Goal: Task Accomplishment & Management: Manage account settings

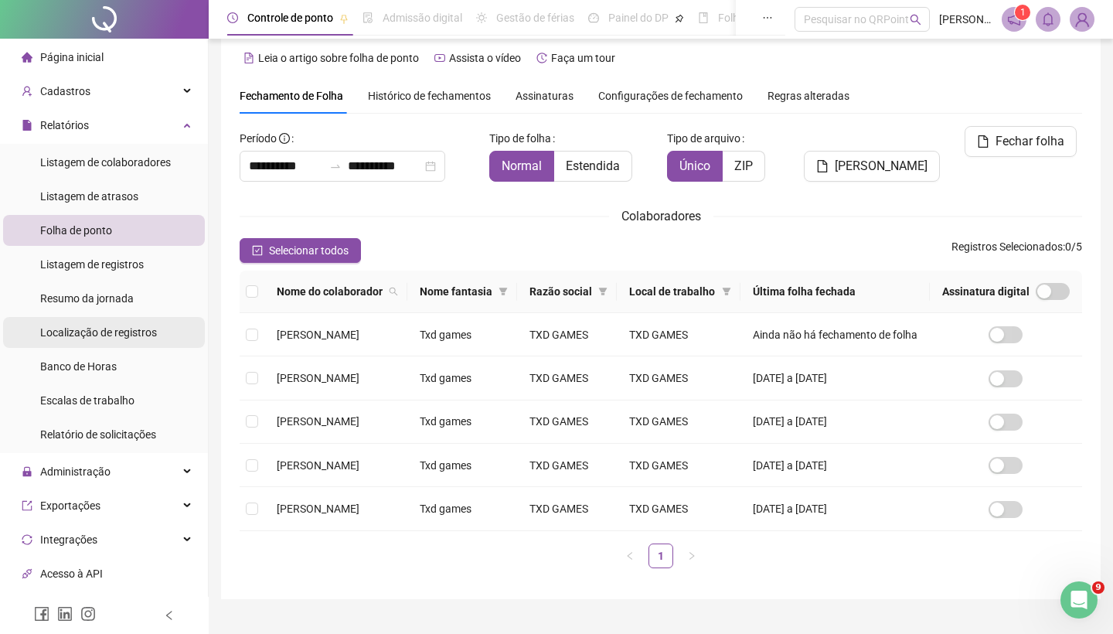
scroll to position [11, 0]
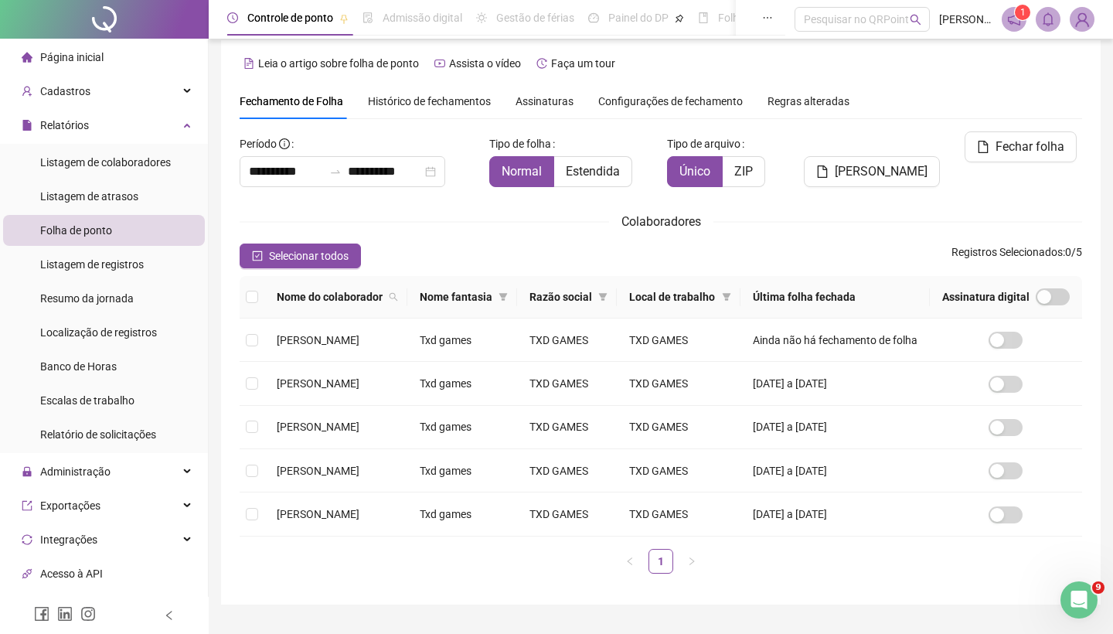
click at [110, 237] on div "Folha de ponto" at bounding box center [76, 230] width 72 height 31
click at [191, 93] on div "Cadastros" at bounding box center [104, 91] width 202 height 31
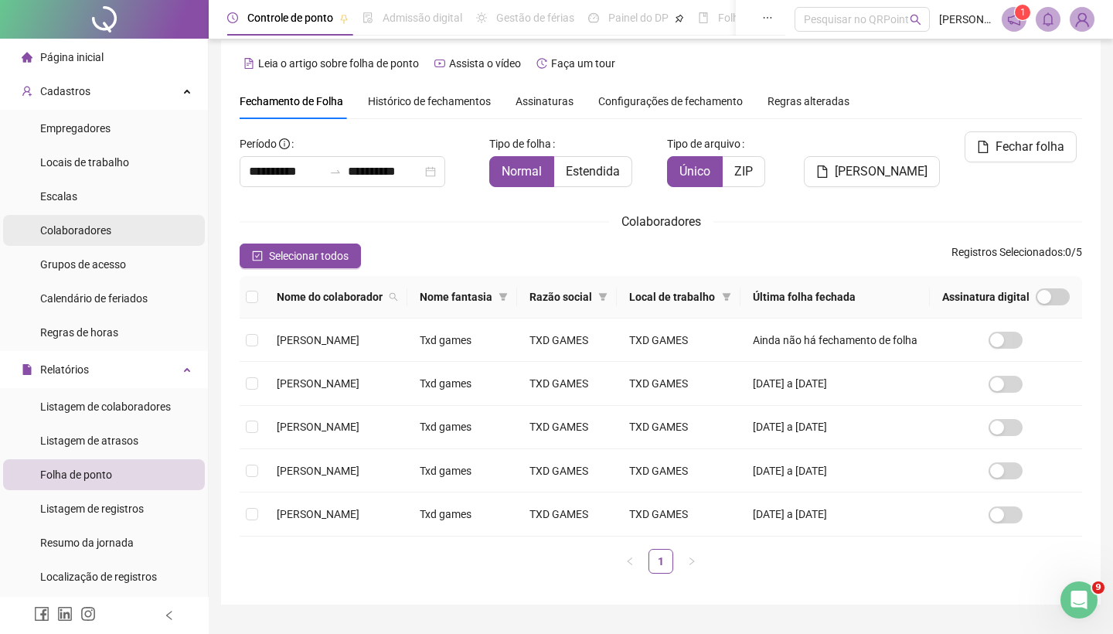
click at [97, 226] on span "Colaboradores" at bounding box center [75, 230] width 71 height 12
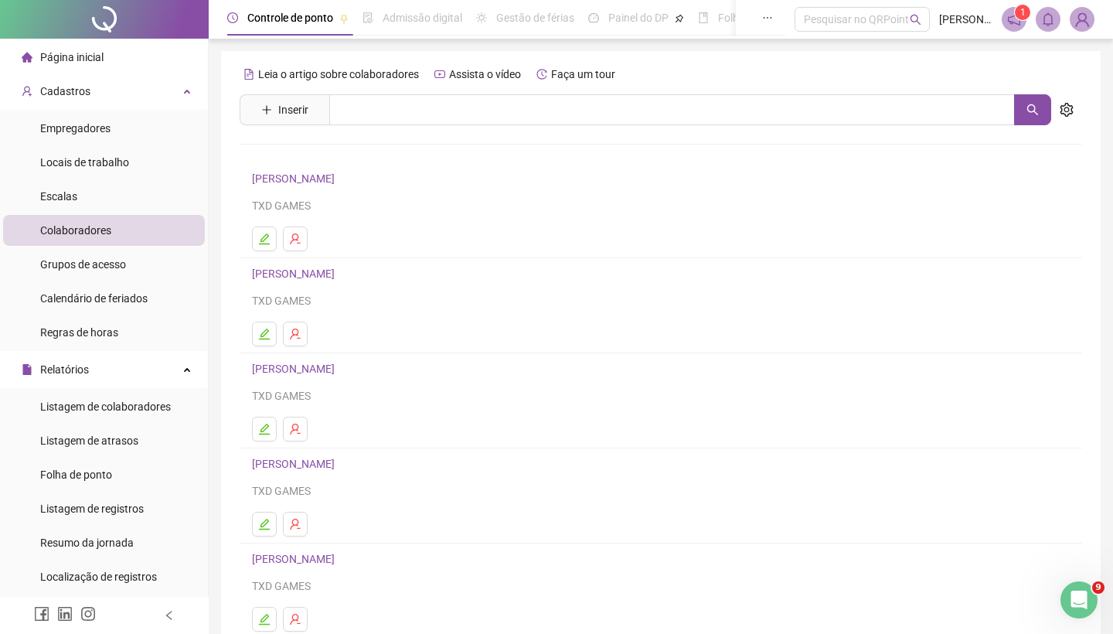
click at [302, 560] on link "[PERSON_NAME]" at bounding box center [295, 558] width 87 height 12
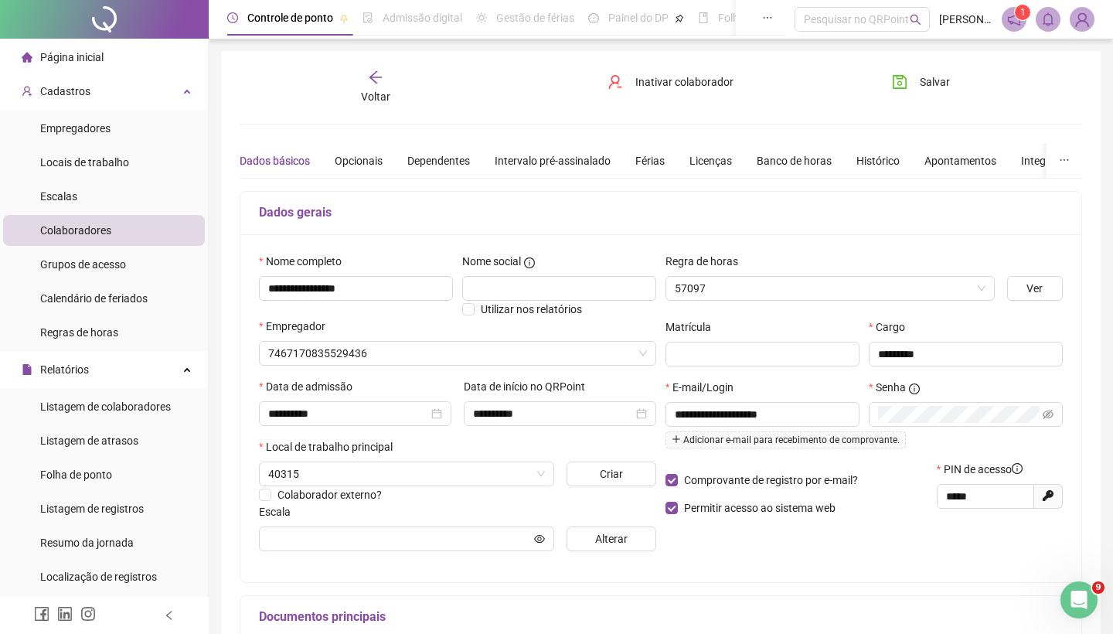
type input "**********"
click at [802, 168] on div "Banco de horas" at bounding box center [793, 160] width 75 height 17
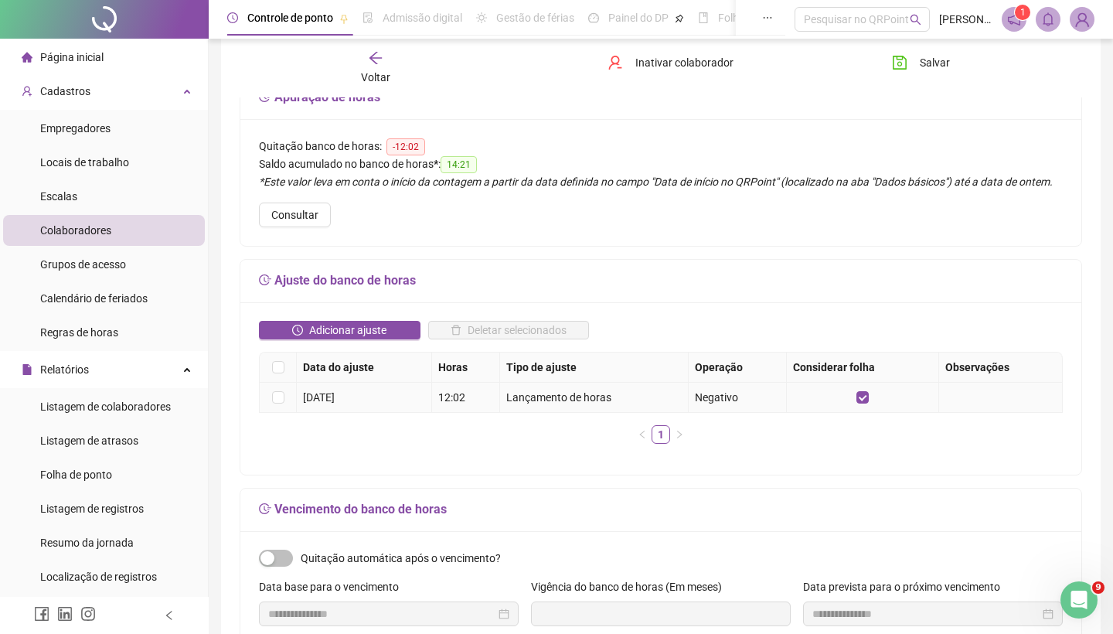
scroll to position [112, 0]
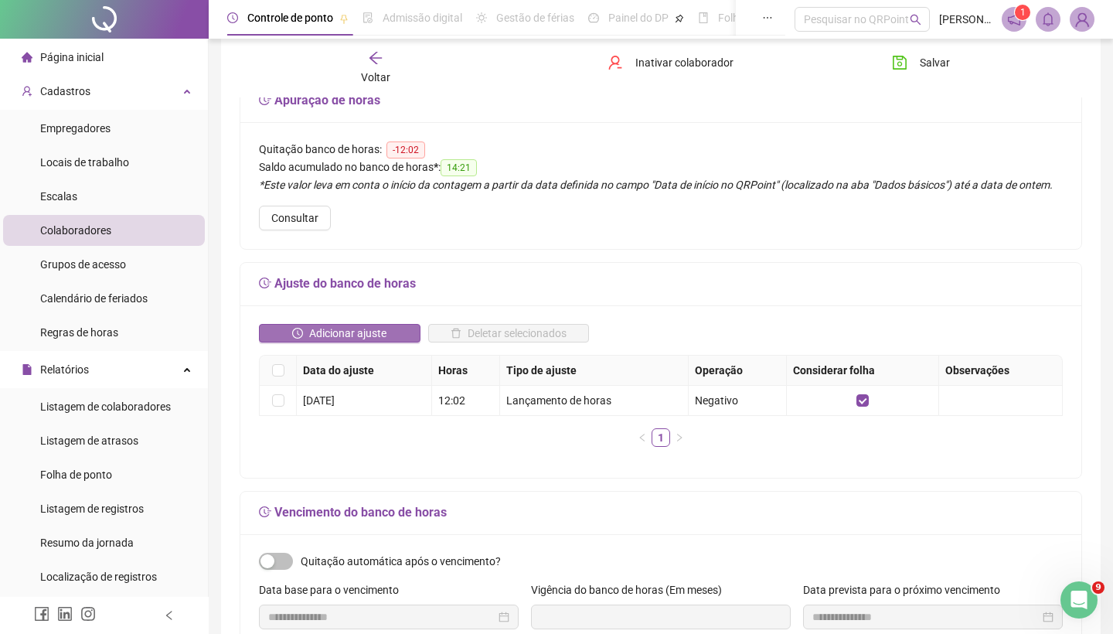
click at [365, 342] on span "Adicionar ajuste" at bounding box center [347, 333] width 77 height 17
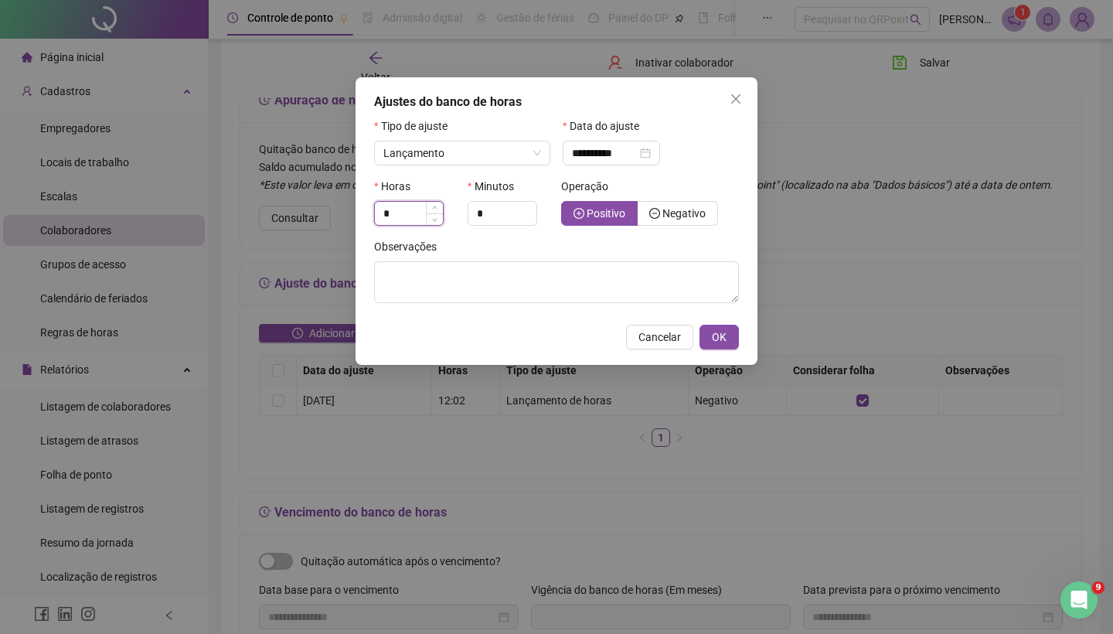
click at [403, 209] on input "*" at bounding box center [409, 213] width 68 height 23
type input "*"
click at [720, 185] on div "Operação" at bounding box center [650, 189] width 178 height 23
click at [538, 160] on span "Lançamento" at bounding box center [462, 152] width 158 height 23
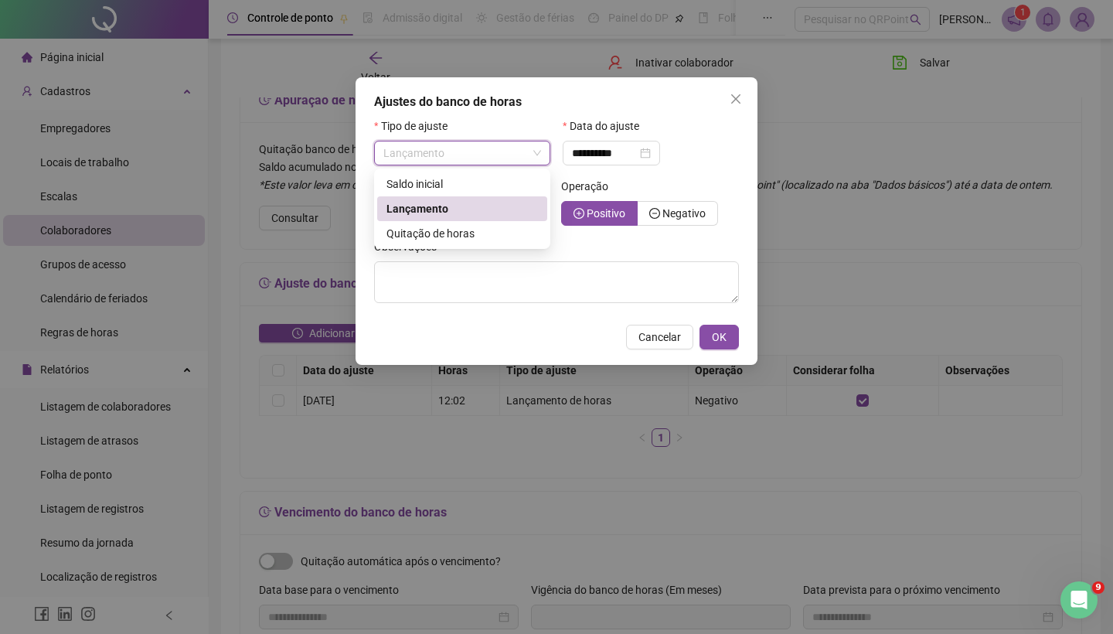
click at [538, 160] on span "Lançamento" at bounding box center [462, 152] width 158 height 23
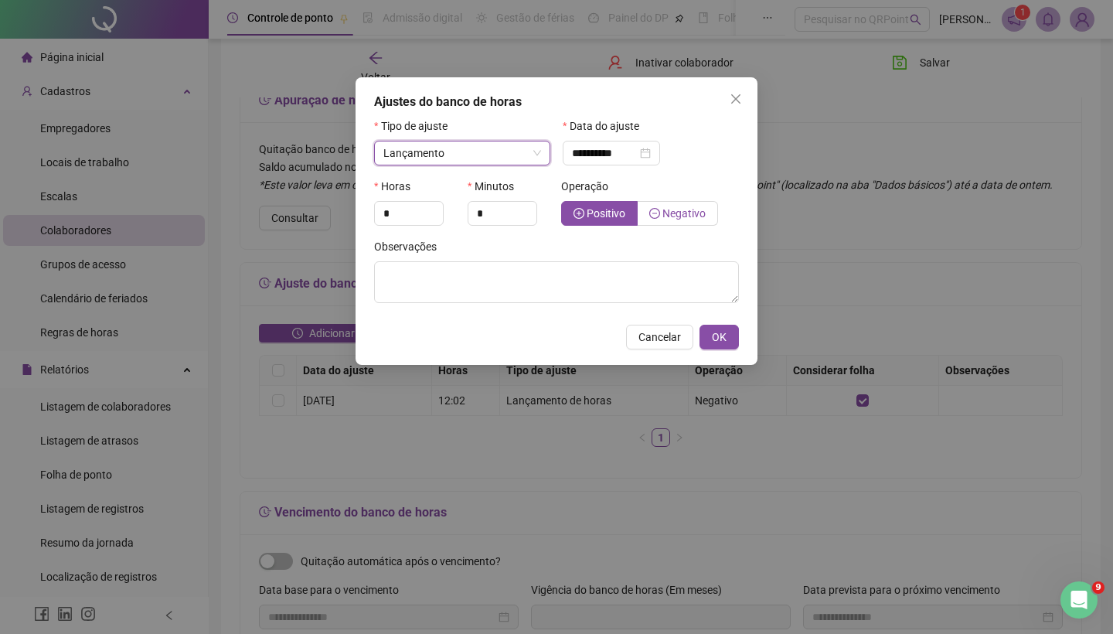
click at [696, 211] on span "Negativo" at bounding box center [683, 213] width 43 height 12
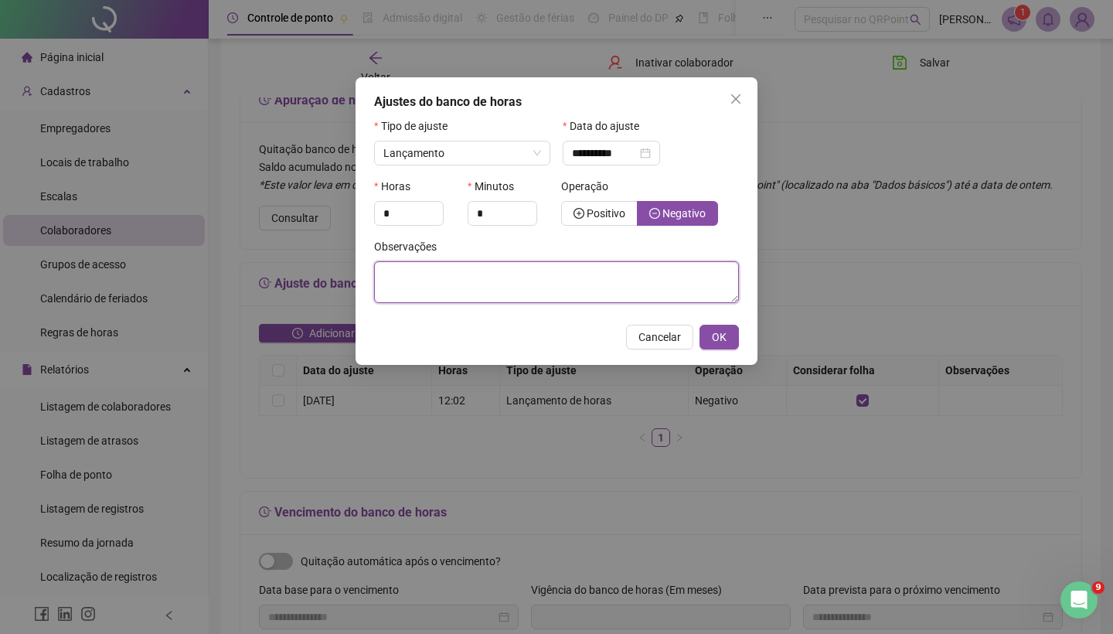
click at [501, 289] on textarea at bounding box center [556, 282] width 365 height 42
type textarea "*"
type textarea "**********"
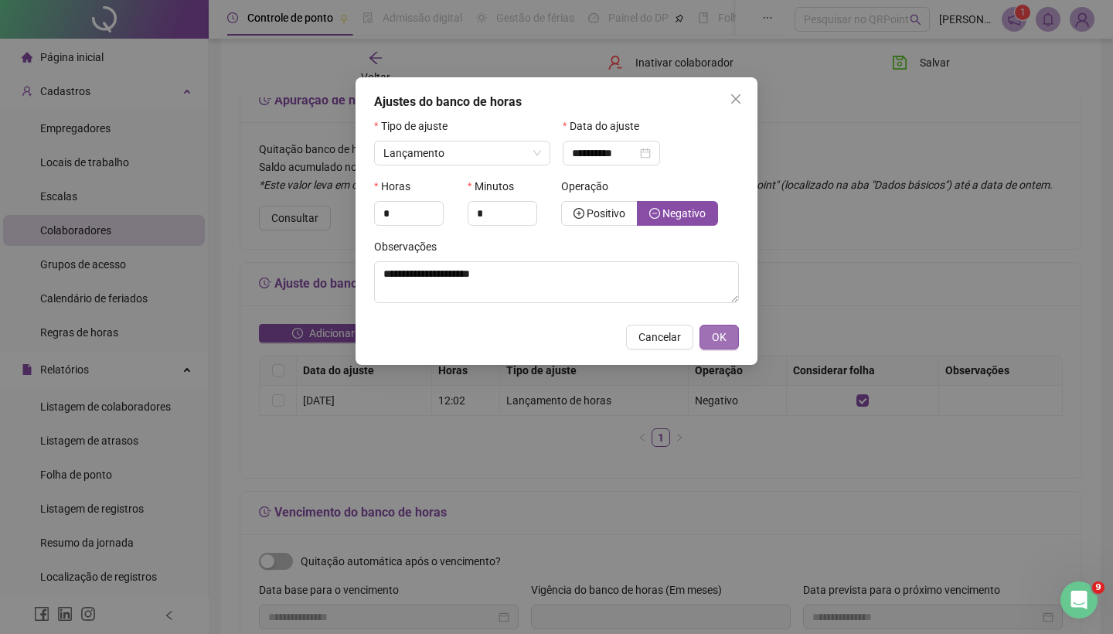
click at [719, 340] on span "OK" at bounding box center [719, 336] width 15 height 17
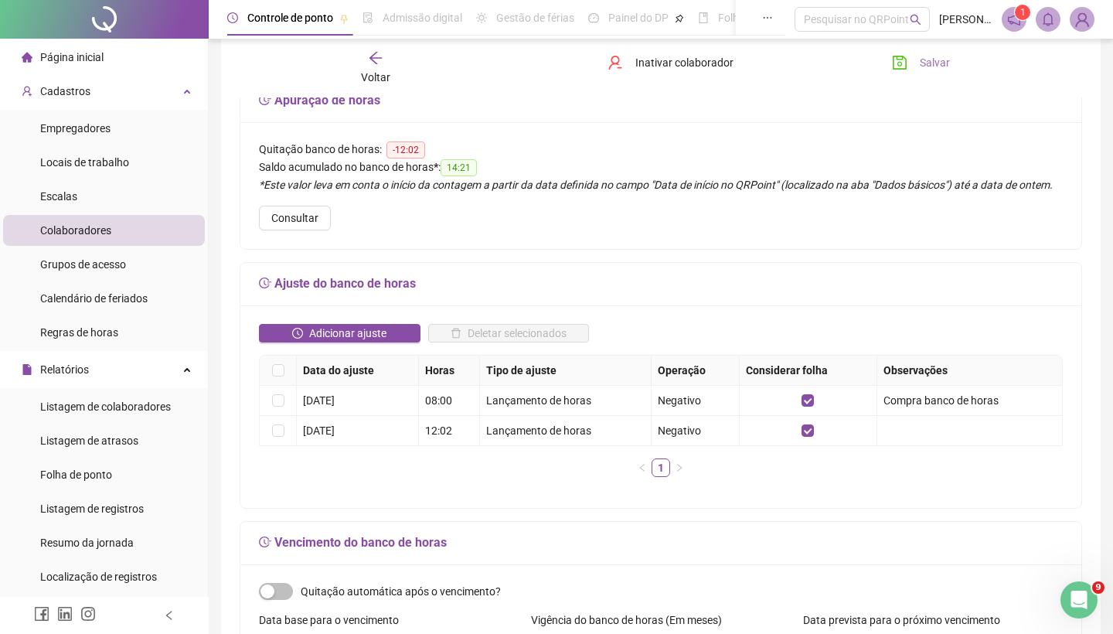
click at [920, 62] on span "Salvar" at bounding box center [935, 62] width 30 height 17
click at [365, 60] on div "Voltar" at bounding box center [376, 68] width 130 height 36
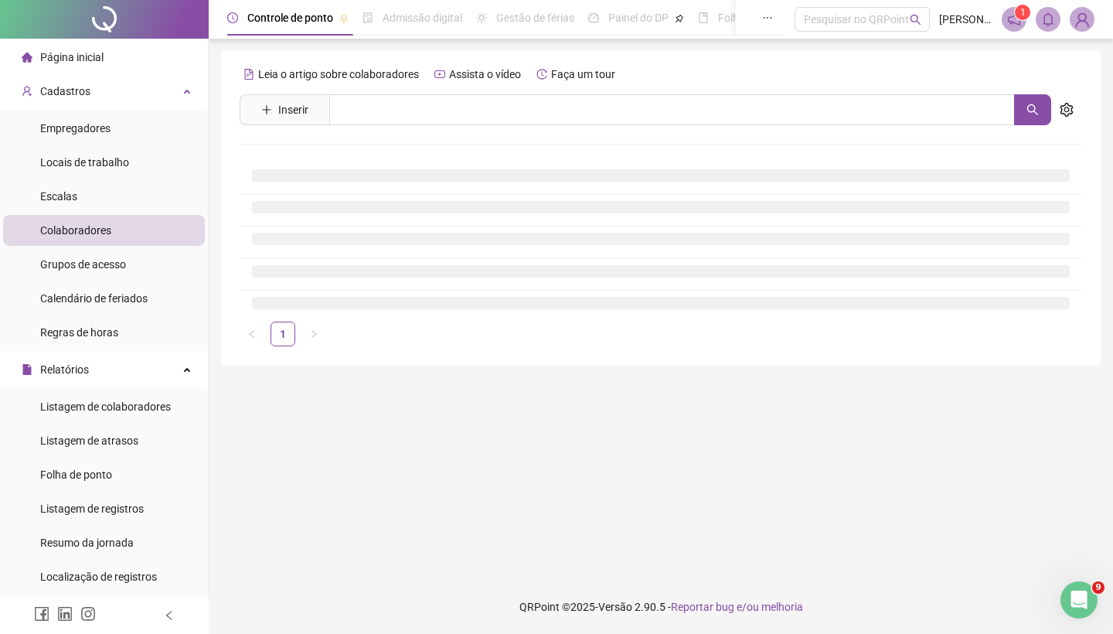
scroll to position [0, 0]
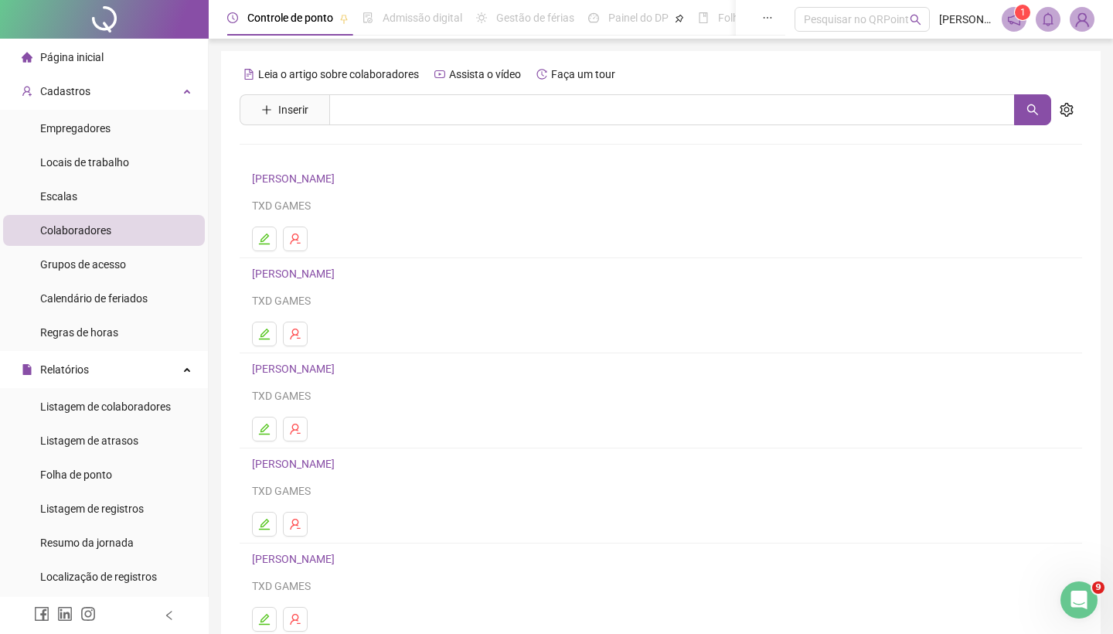
click at [317, 553] on link "[PERSON_NAME]" at bounding box center [295, 558] width 87 height 12
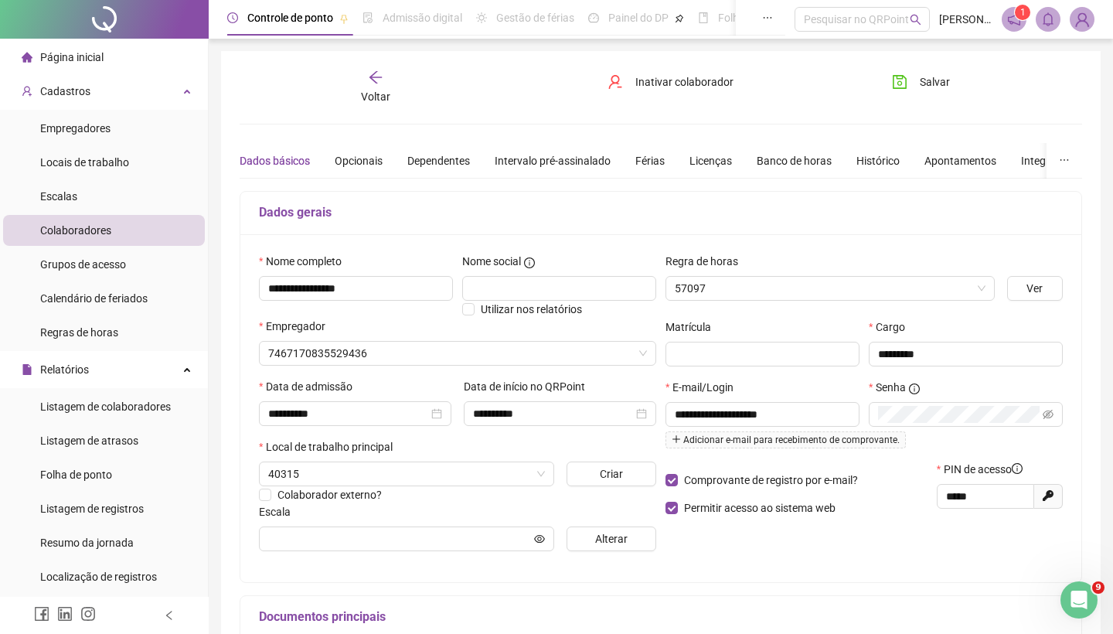
type input "**********"
click at [819, 159] on div "Banco de horas" at bounding box center [793, 160] width 75 height 17
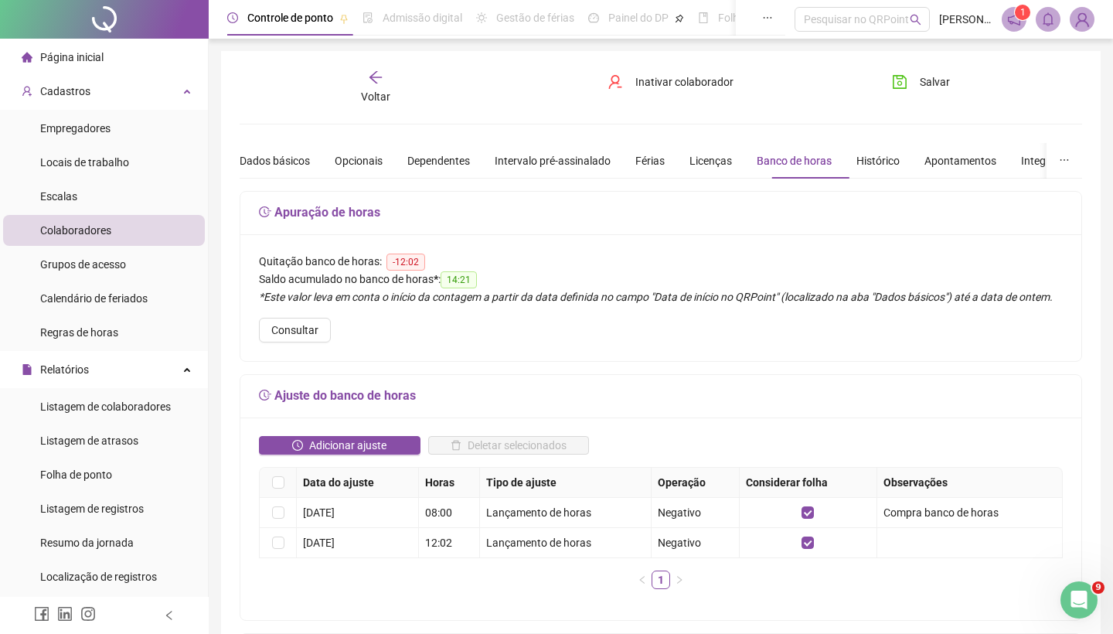
click at [382, 83] on icon "arrow-left" at bounding box center [375, 77] width 15 height 15
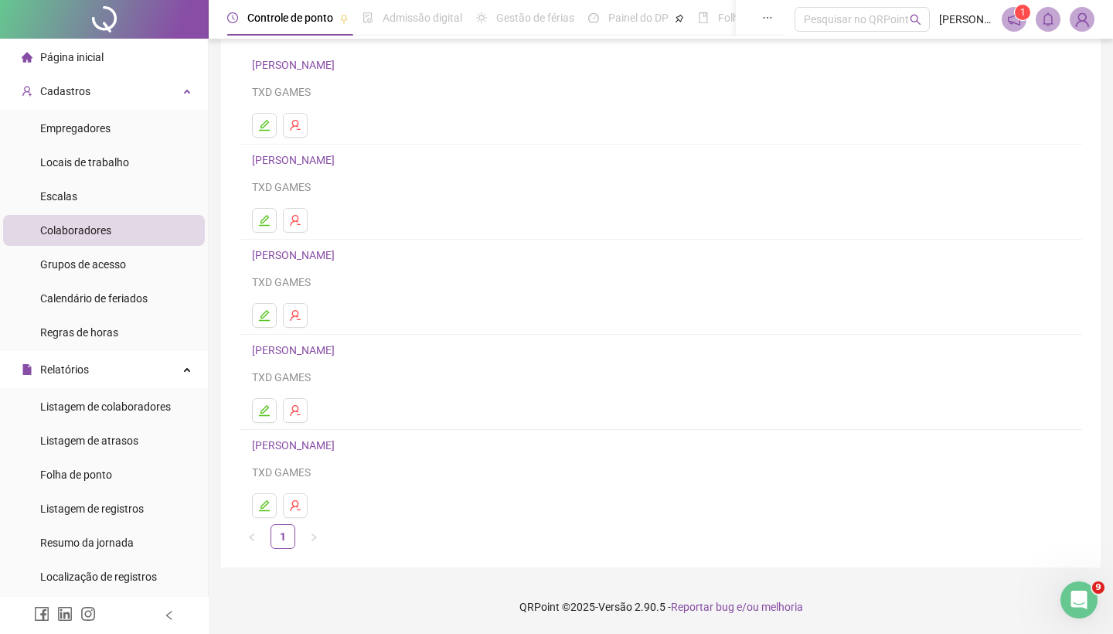
scroll to position [114, 0]
click at [326, 441] on link "[PERSON_NAME]" at bounding box center [295, 445] width 87 height 12
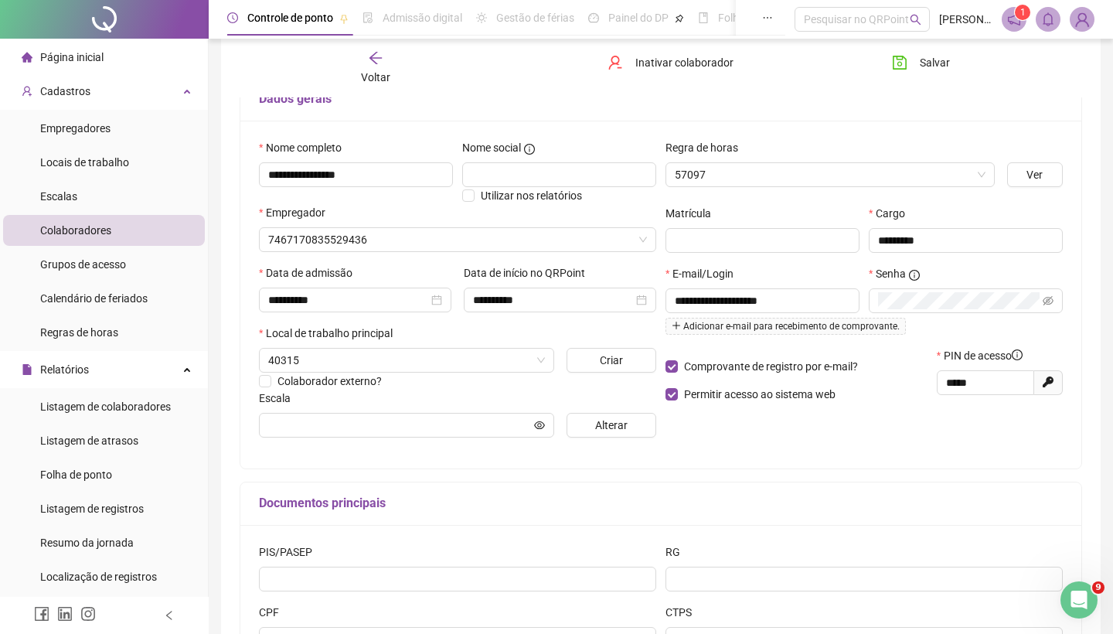
type input "**********"
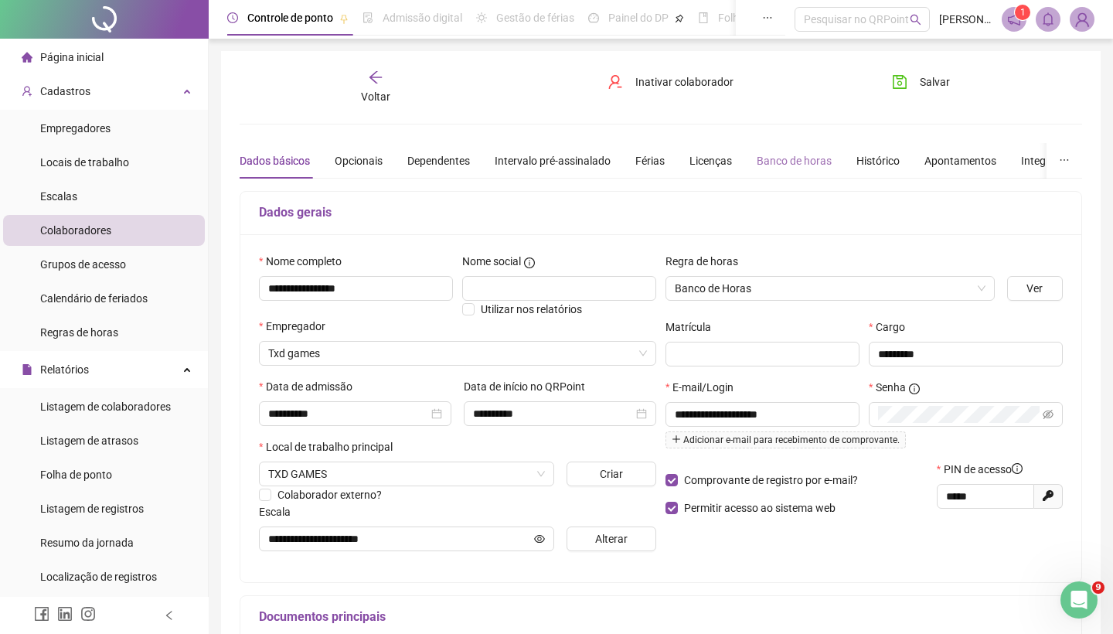
click at [803, 171] on div "Banco de horas" at bounding box center [793, 161] width 75 height 36
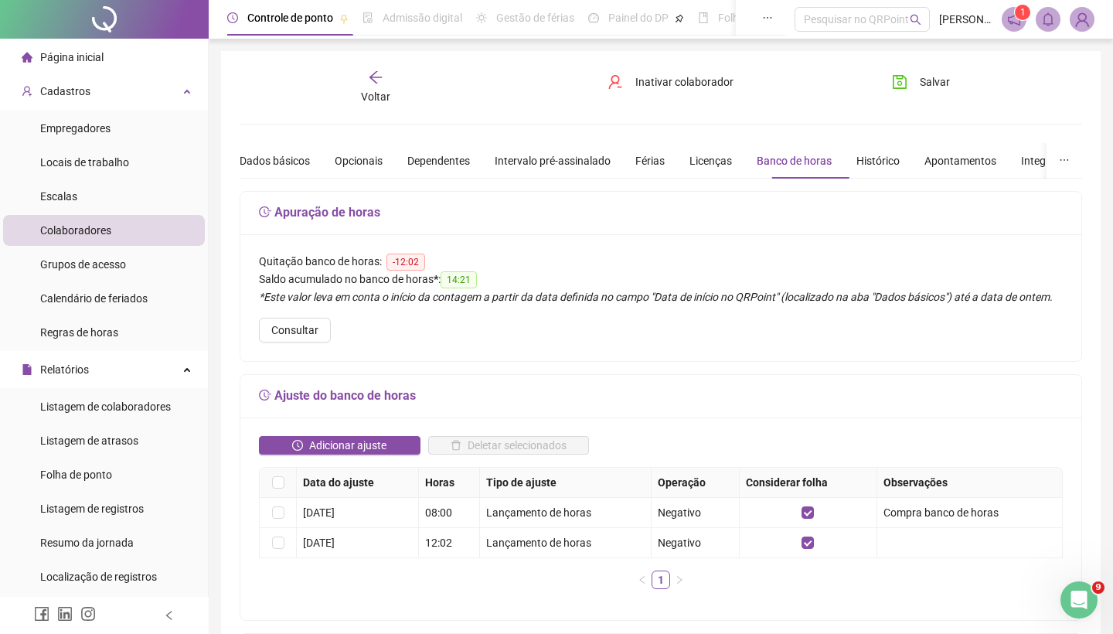
click at [377, 99] on span "Voltar" at bounding box center [375, 96] width 29 height 12
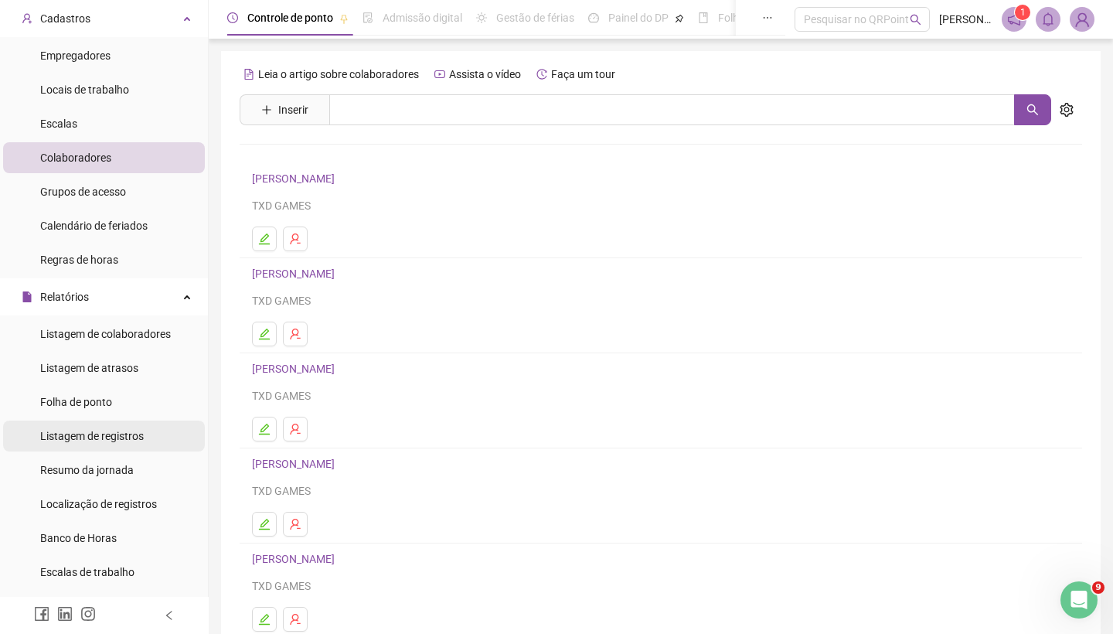
scroll to position [72, 0]
click at [140, 294] on div "Relatórios" at bounding box center [104, 297] width 202 height 31
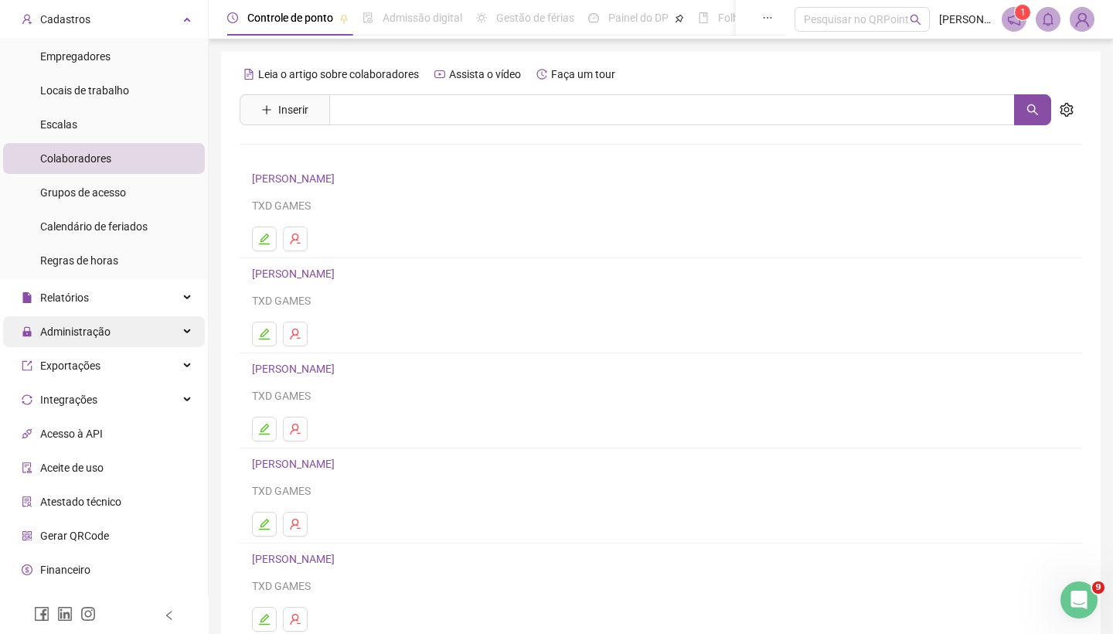
click at [129, 328] on div "Administração" at bounding box center [104, 331] width 202 height 31
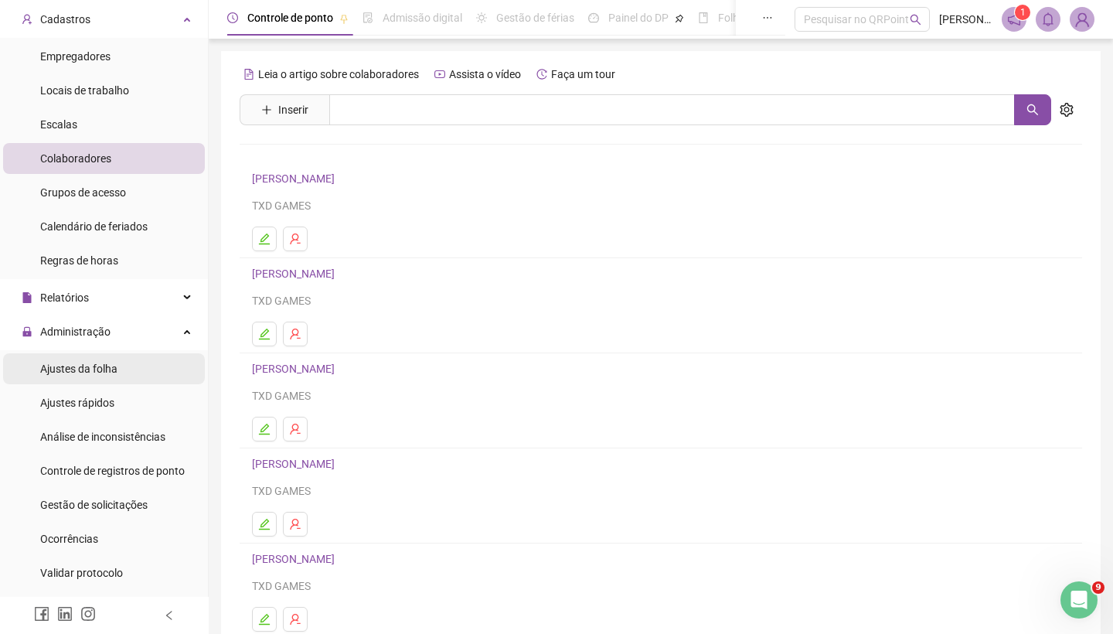
click at [127, 375] on li "Ajustes da folha" at bounding box center [104, 368] width 202 height 31
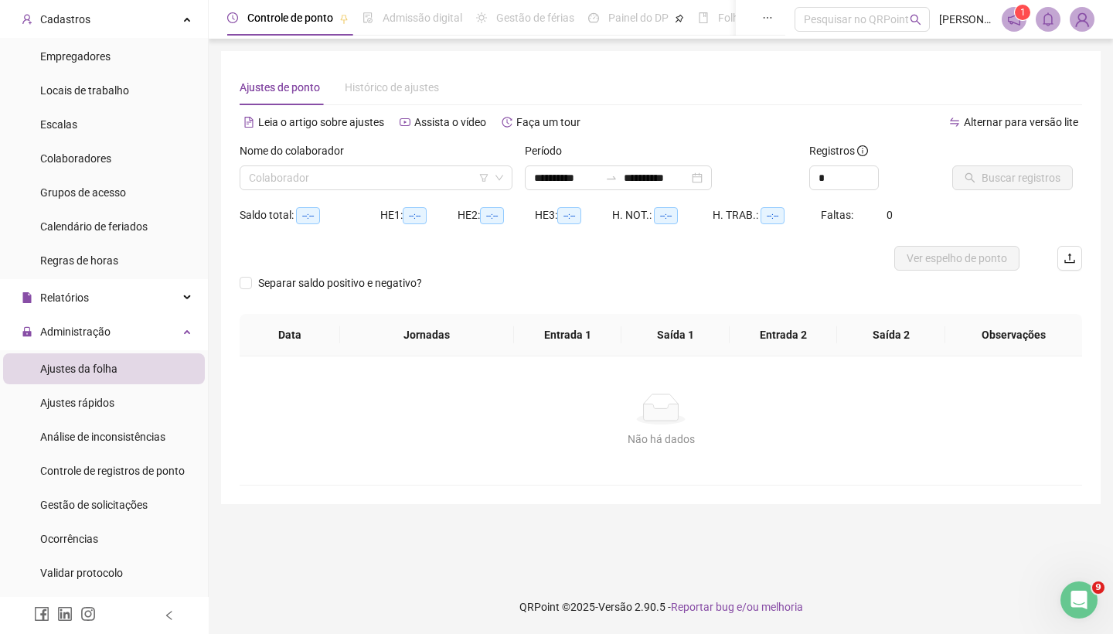
type input "**********"
click at [379, 178] on input "search" at bounding box center [369, 177] width 240 height 23
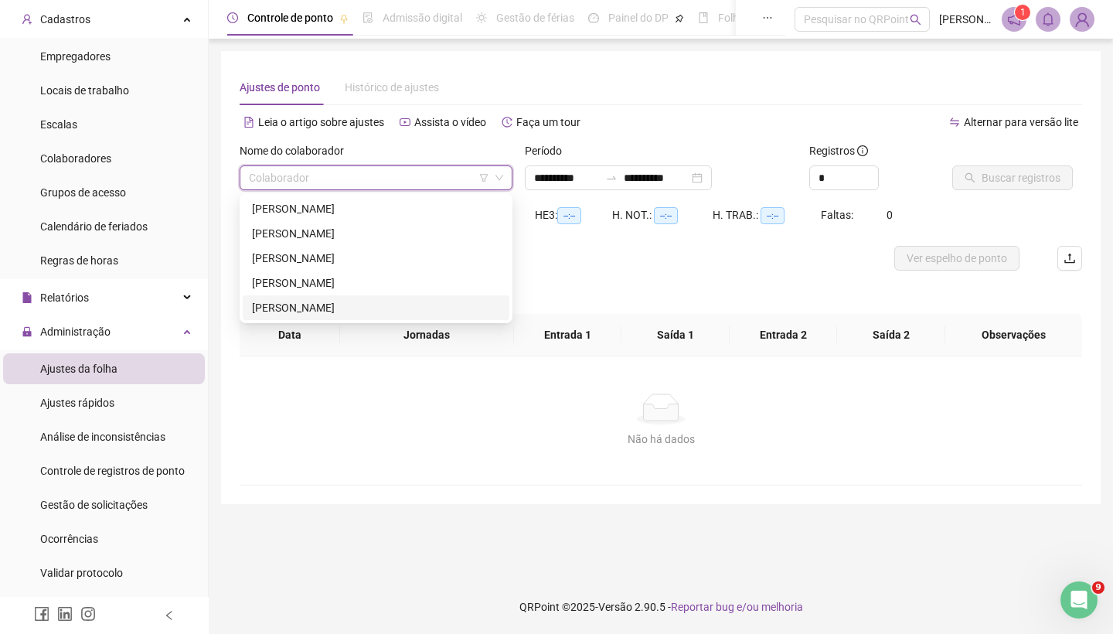
click at [333, 310] on div "[PERSON_NAME]" at bounding box center [376, 307] width 248 height 17
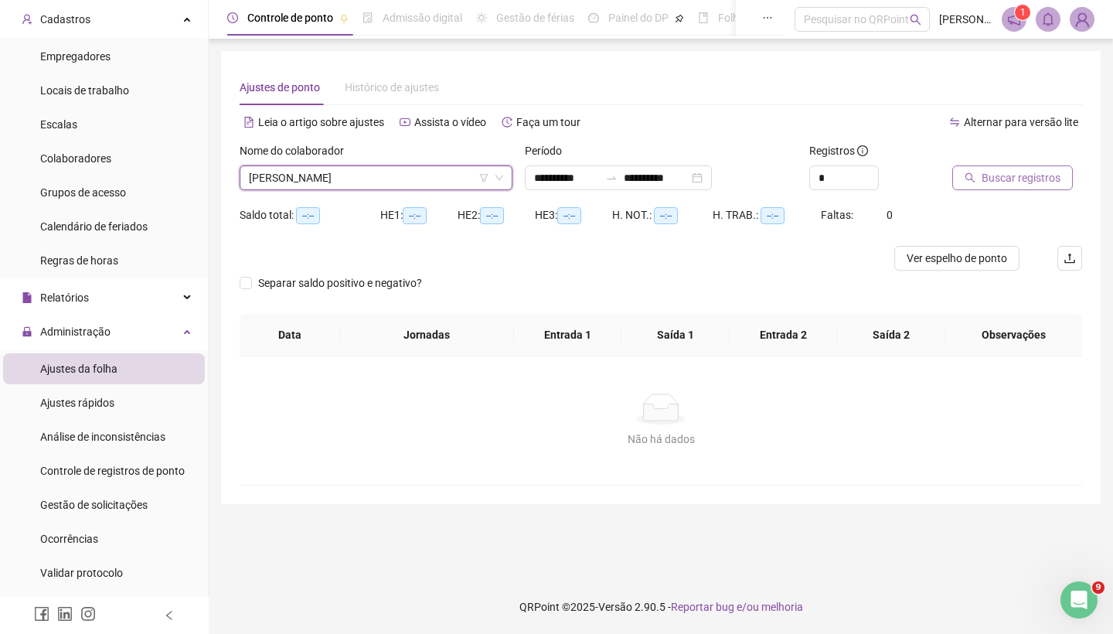
click at [1018, 183] on span "Buscar registros" at bounding box center [1020, 177] width 79 height 17
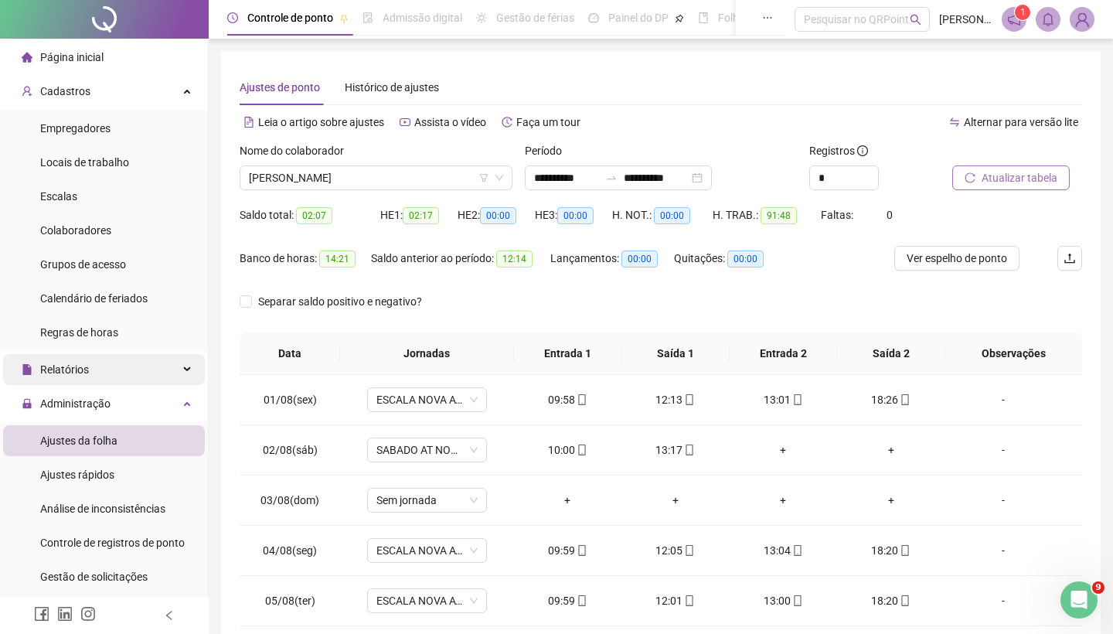
click at [121, 365] on div "Relatórios" at bounding box center [104, 369] width 202 height 31
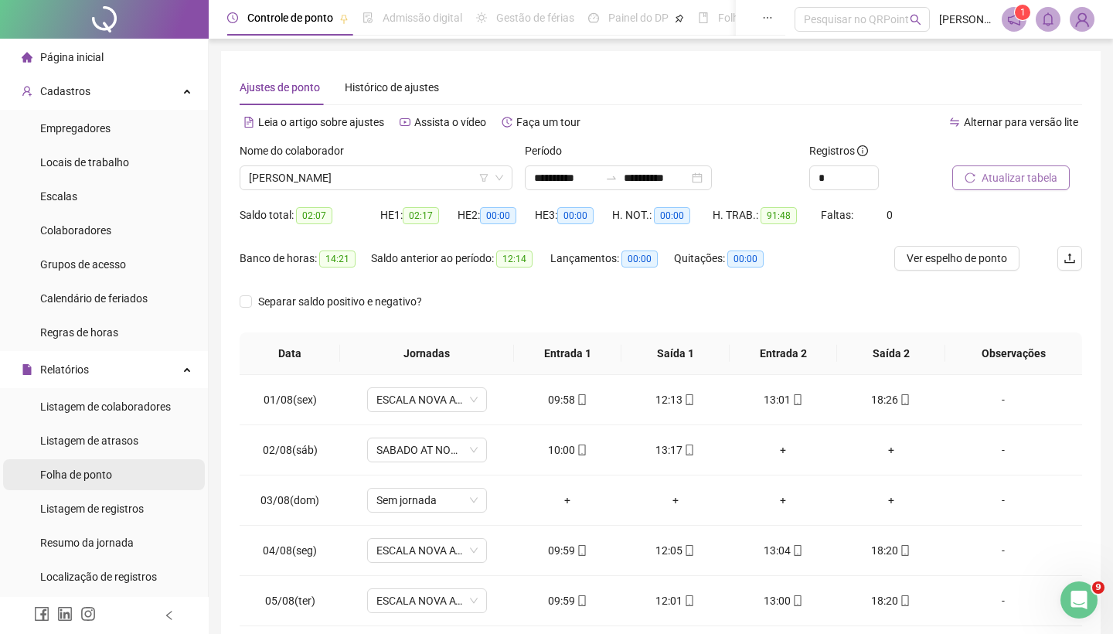
click at [110, 477] on span "Folha de ponto" at bounding box center [76, 474] width 72 height 12
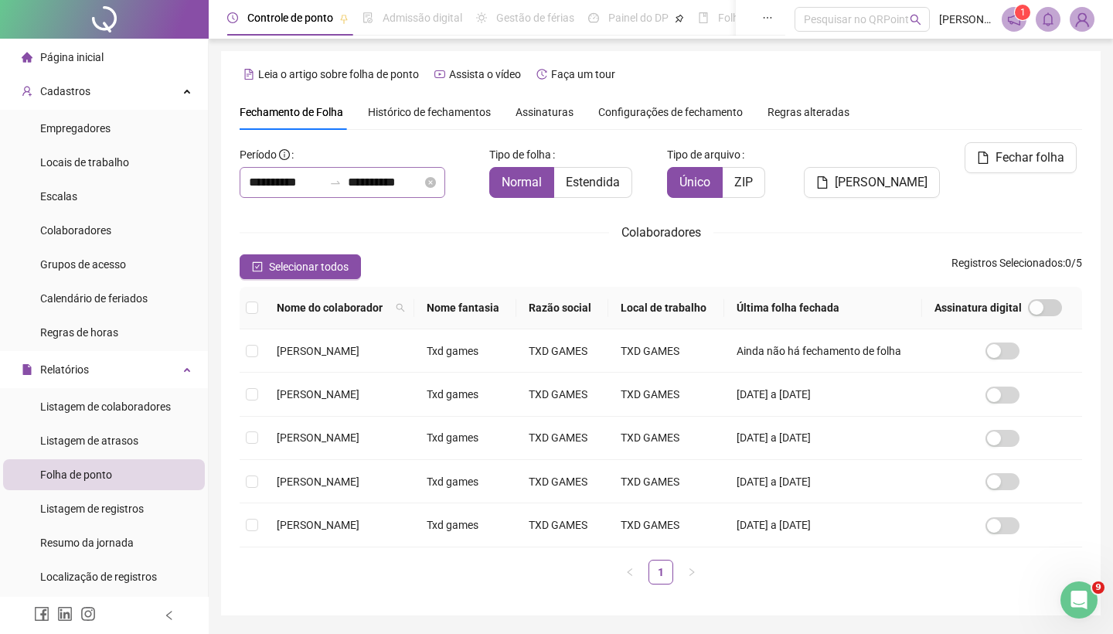
click at [302, 192] on div "**********" at bounding box center [343, 182] width 206 height 31
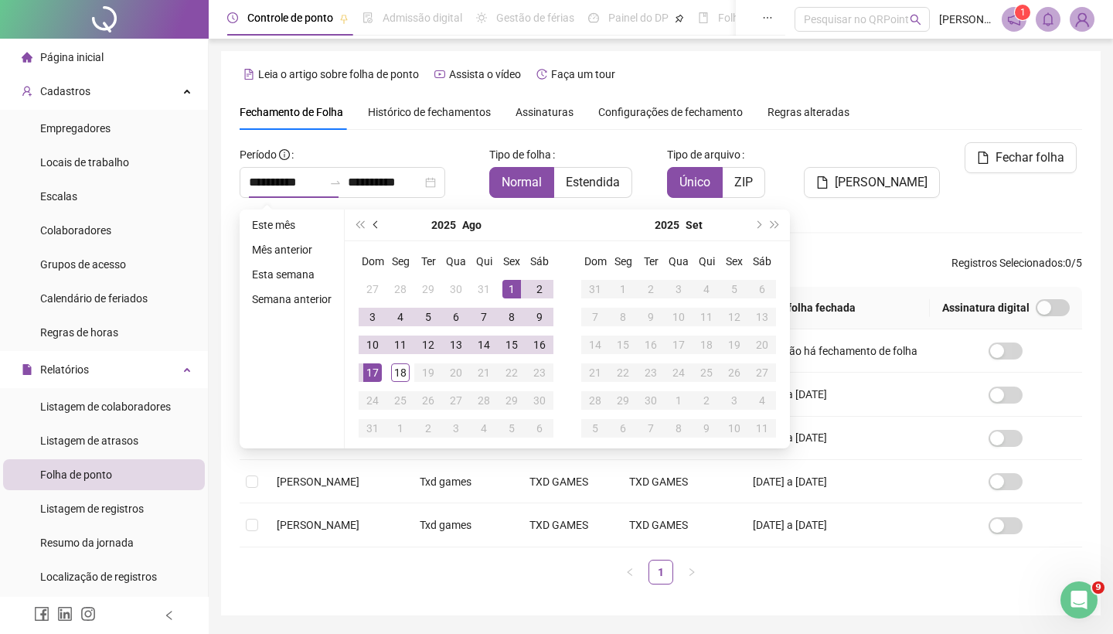
click at [382, 227] on button "prev-year" at bounding box center [376, 224] width 17 height 31
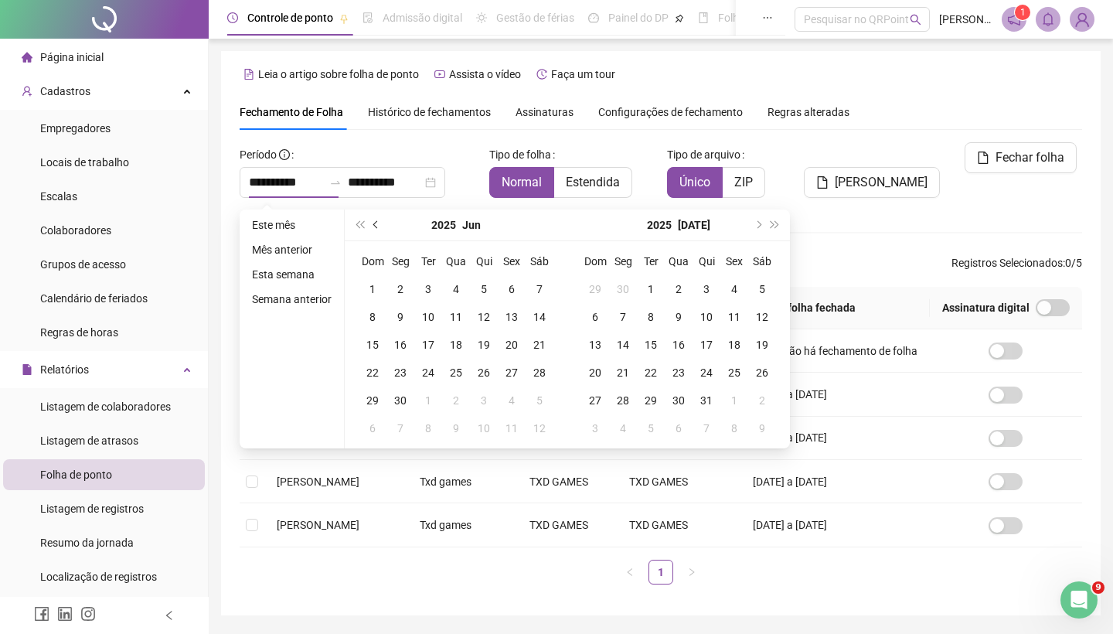
click at [382, 227] on button "prev-year" at bounding box center [376, 224] width 17 height 31
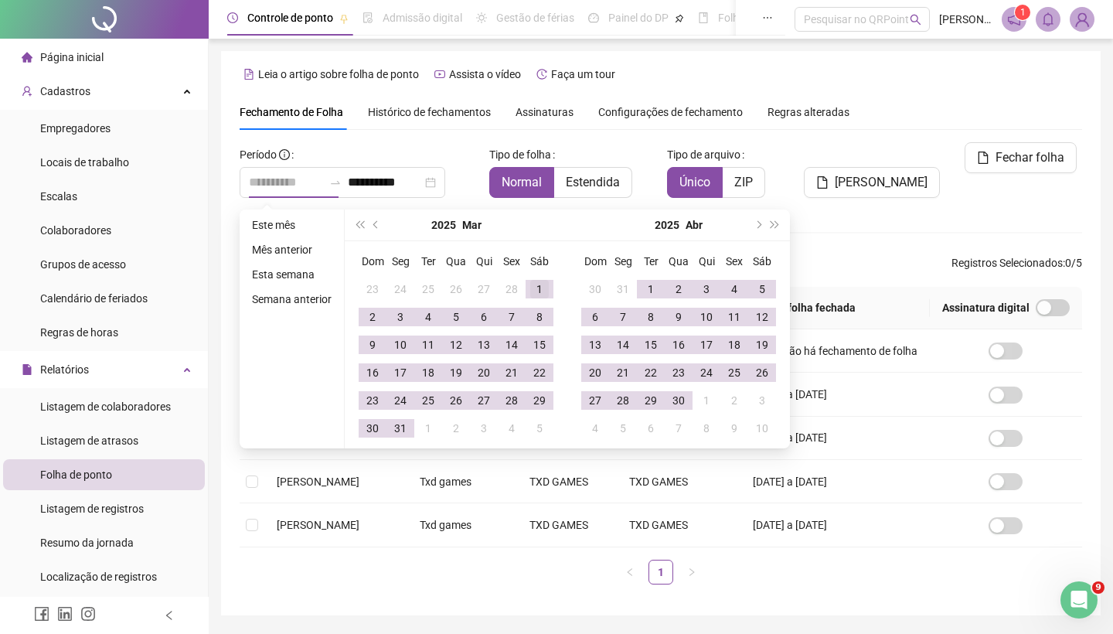
type input "**********"
click at [536, 286] on div "1" at bounding box center [539, 289] width 19 height 19
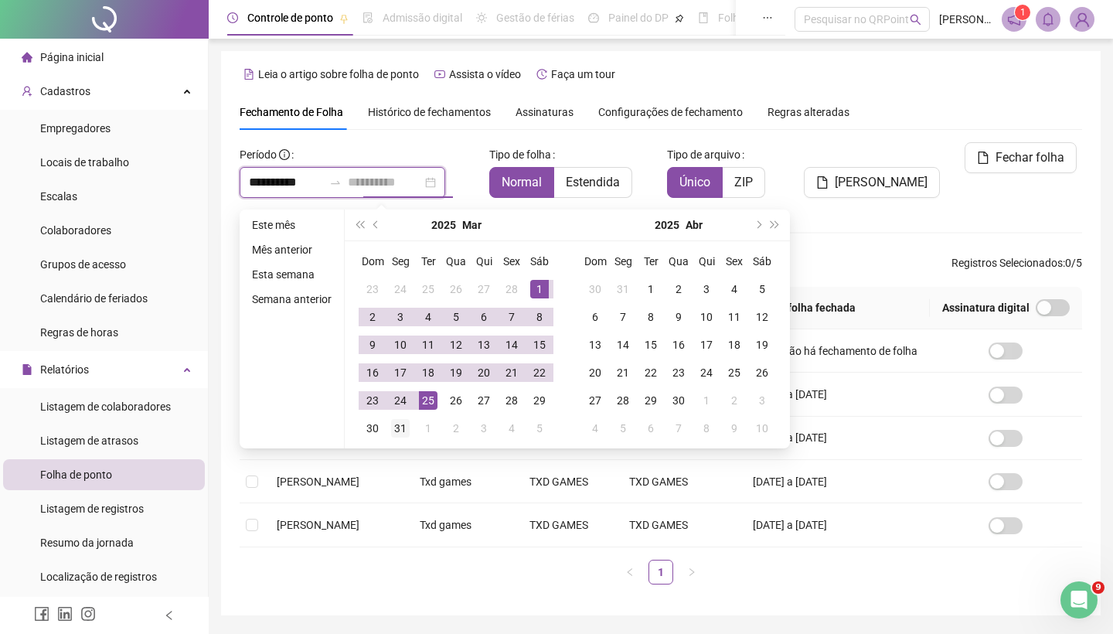
type input "**********"
click at [408, 427] on div "31" at bounding box center [400, 428] width 19 height 19
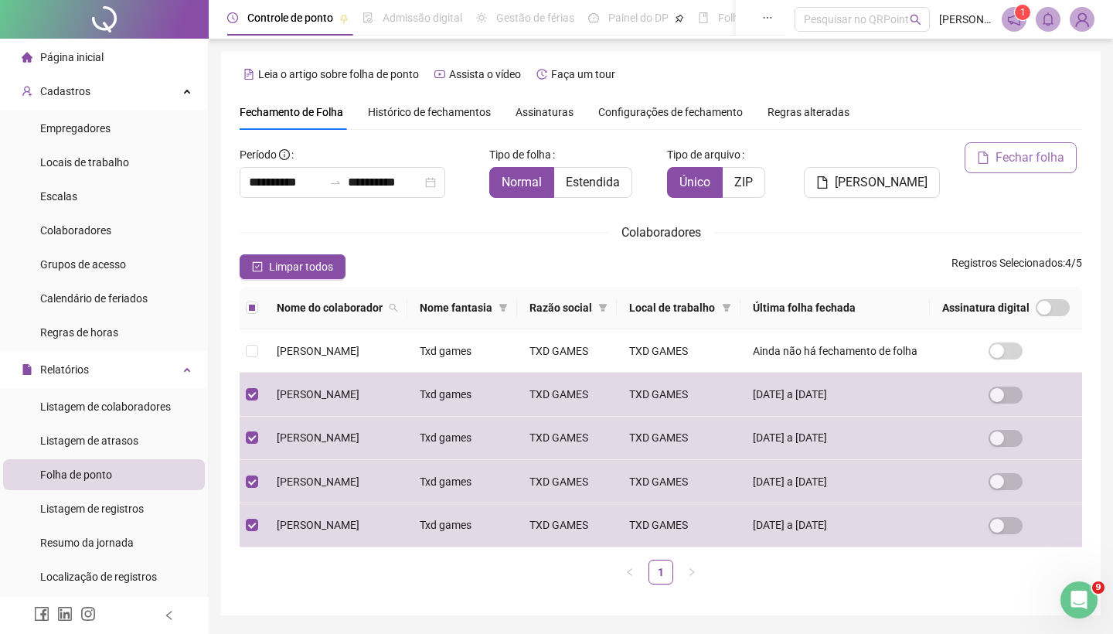
click at [1029, 157] on span "Fechar folha" at bounding box center [1029, 157] width 69 height 19
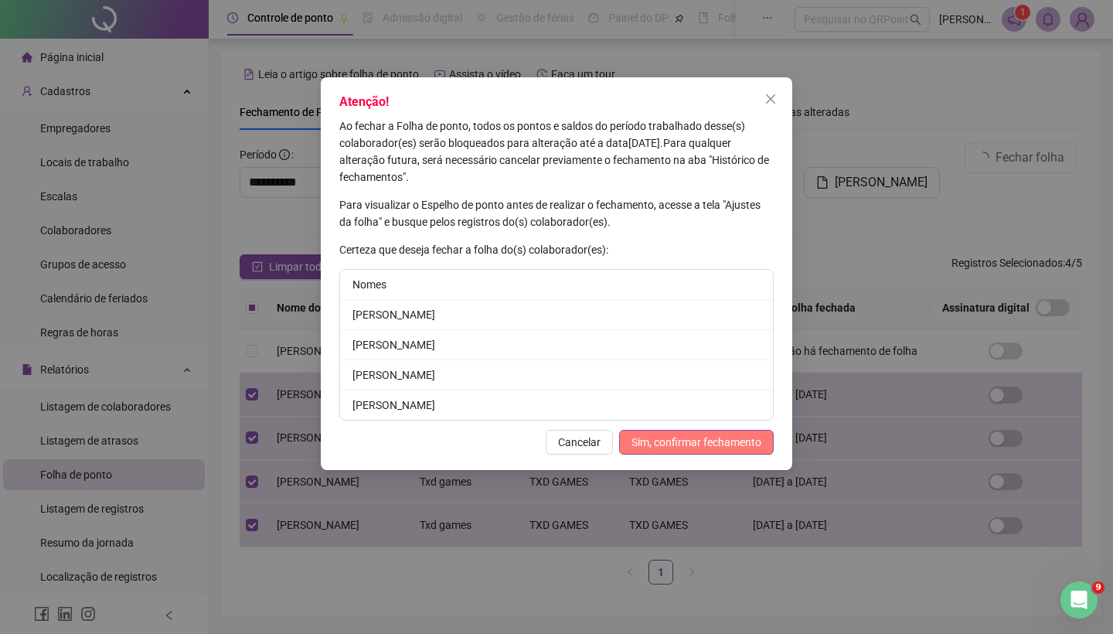
click at [715, 447] on span "Sim, confirmar fechamento" at bounding box center [696, 441] width 130 height 17
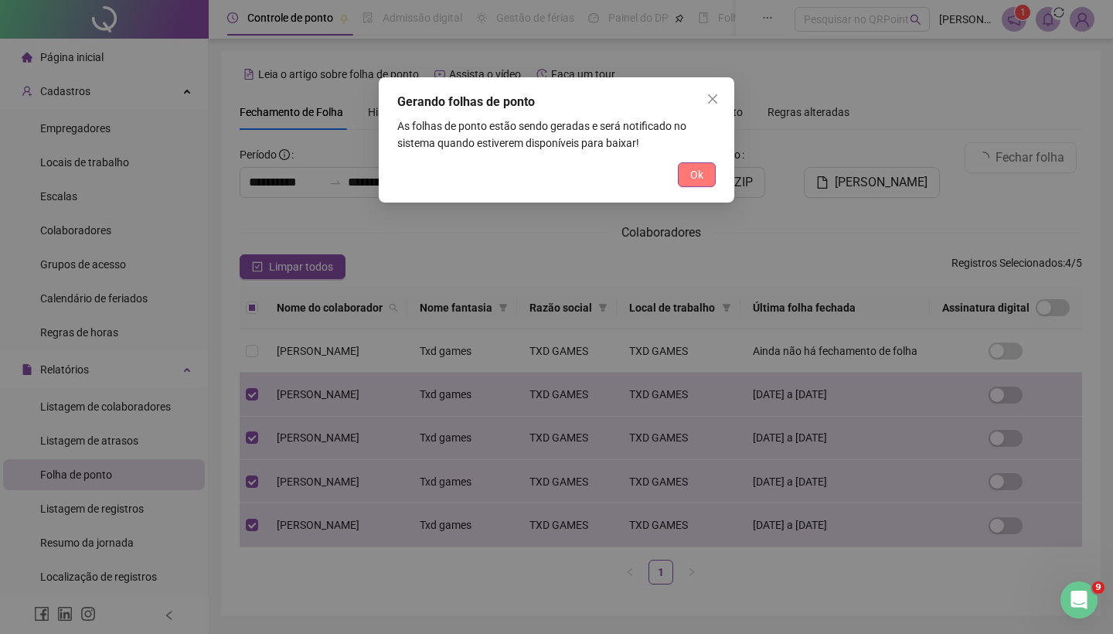
click at [698, 174] on span "Ok" at bounding box center [696, 174] width 13 height 17
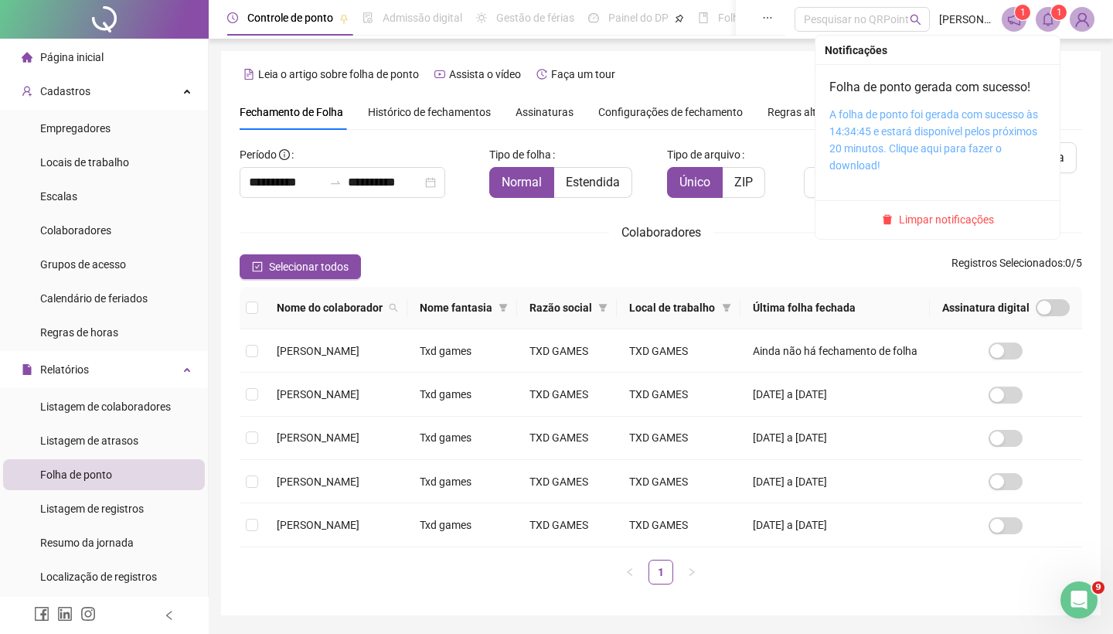
click at [971, 114] on link "A folha de ponto foi gerada com sucesso às 14:34:45 e estará disponível pelos p…" at bounding box center [933, 139] width 209 height 63
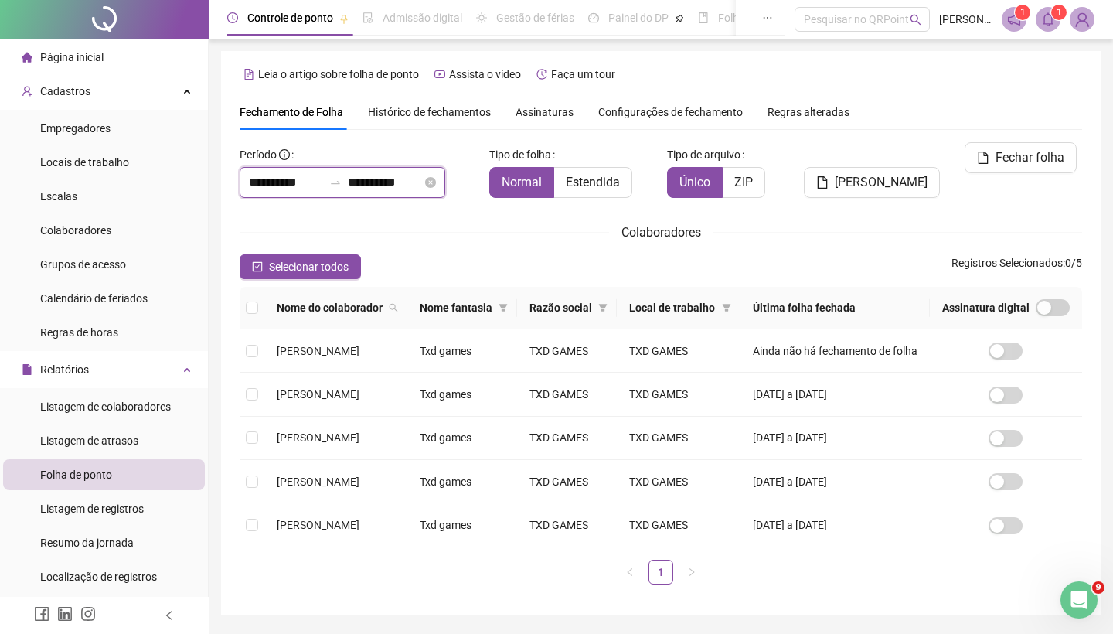
click at [291, 178] on input "**********" at bounding box center [286, 182] width 74 height 19
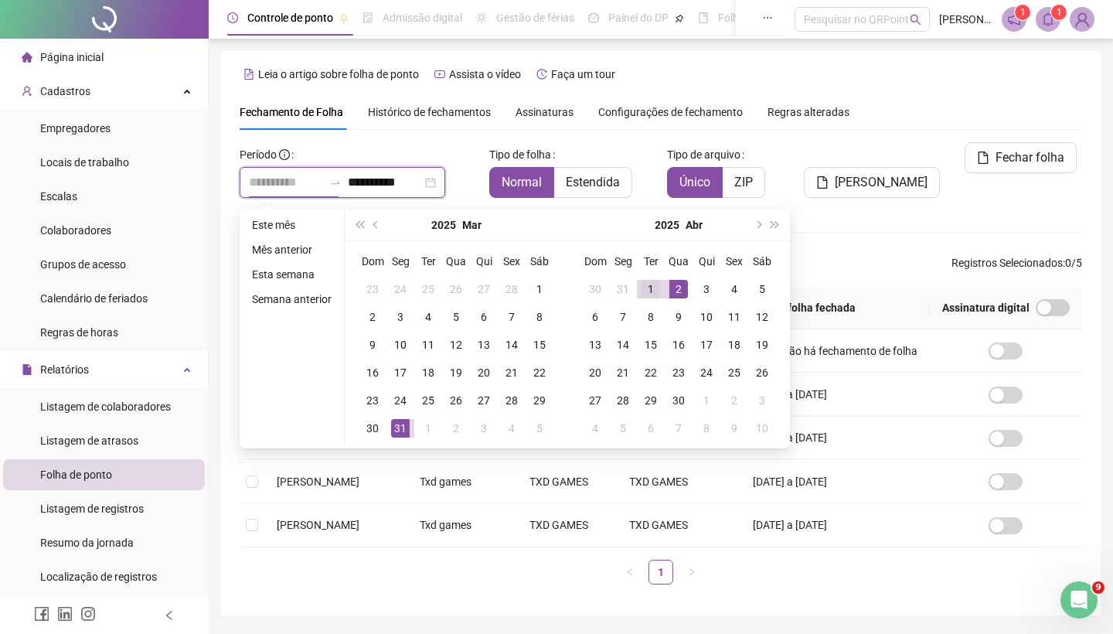
type input "**********"
click at [655, 287] on div "1" at bounding box center [650, 289] width 19 height 19
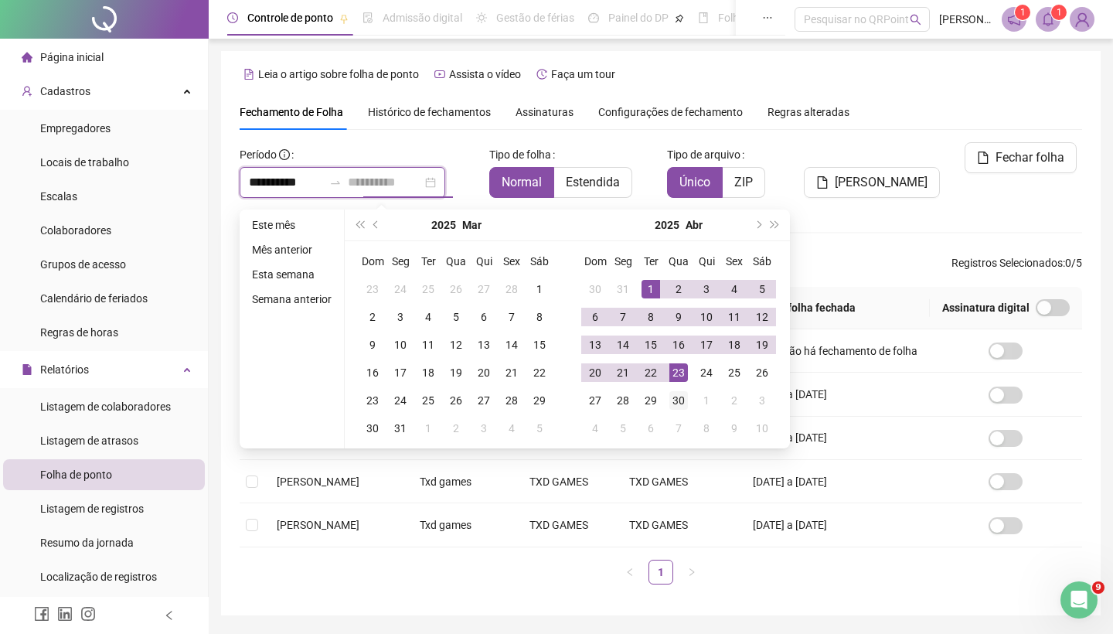
type input "**********"
click at [685, 397] on div "30" at bounding box center [678, 400] width 19 height 19
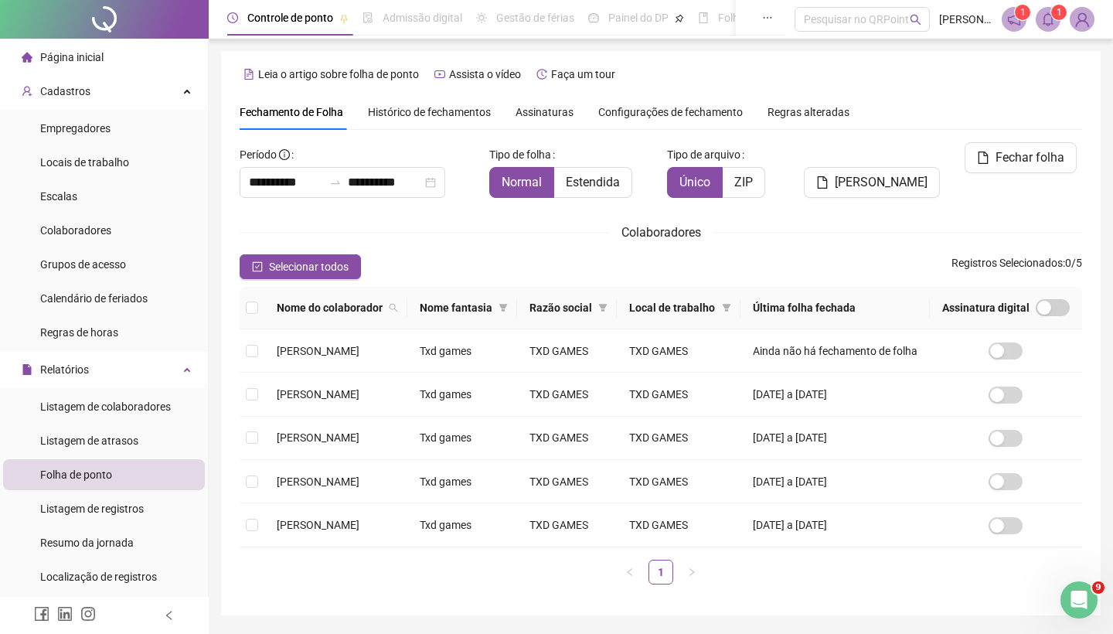
click at [258, 319] on th at bounding box center [252, 308] width 25 height 42
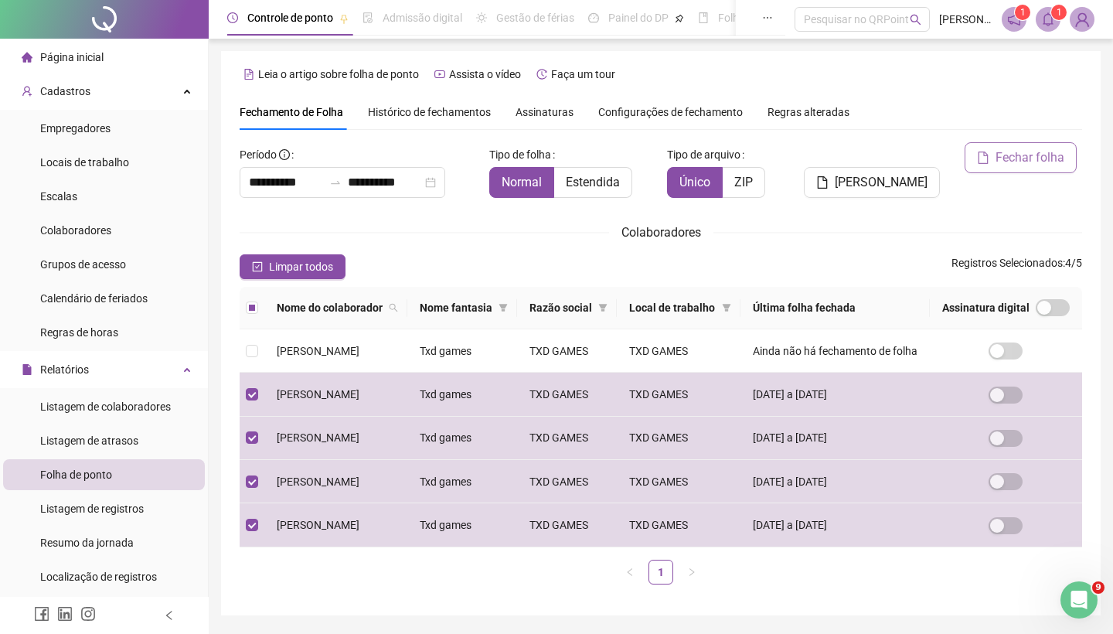
click at [1032, 163] on span "Fechar folha" at bounding box center [1029, 157] width 69 height 19
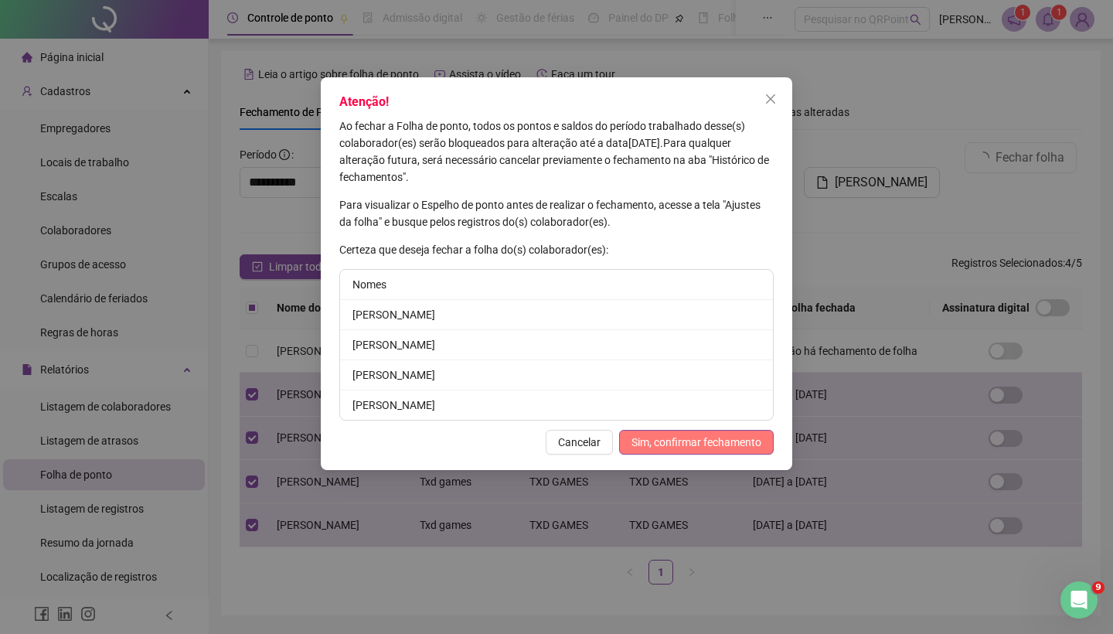
click at [712, 449] on span "Sim, confirmar fechamento" at bounding box center [696, 441] width 130 height 17
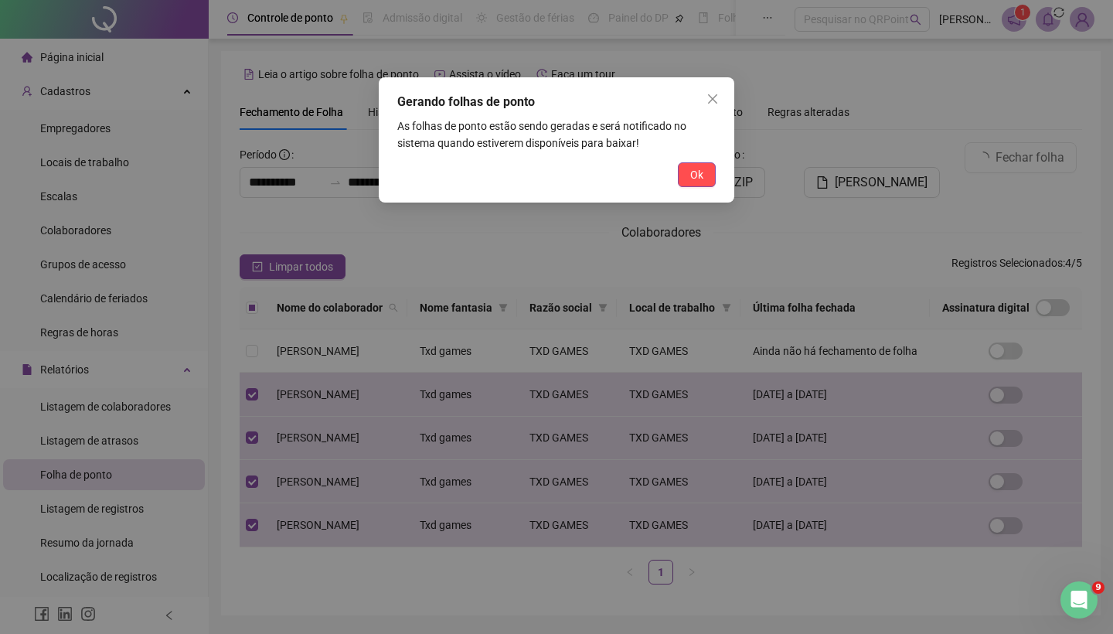
click at [701, 189] on div "Gerando folhas de ponto As folhas de ponto estão sendo geradas e será notificad…" at bounding box center [556, 139] width 355 height 125
click at [700, 172] on span "Ok" at bounding box center [696, 174] width 13 height 17
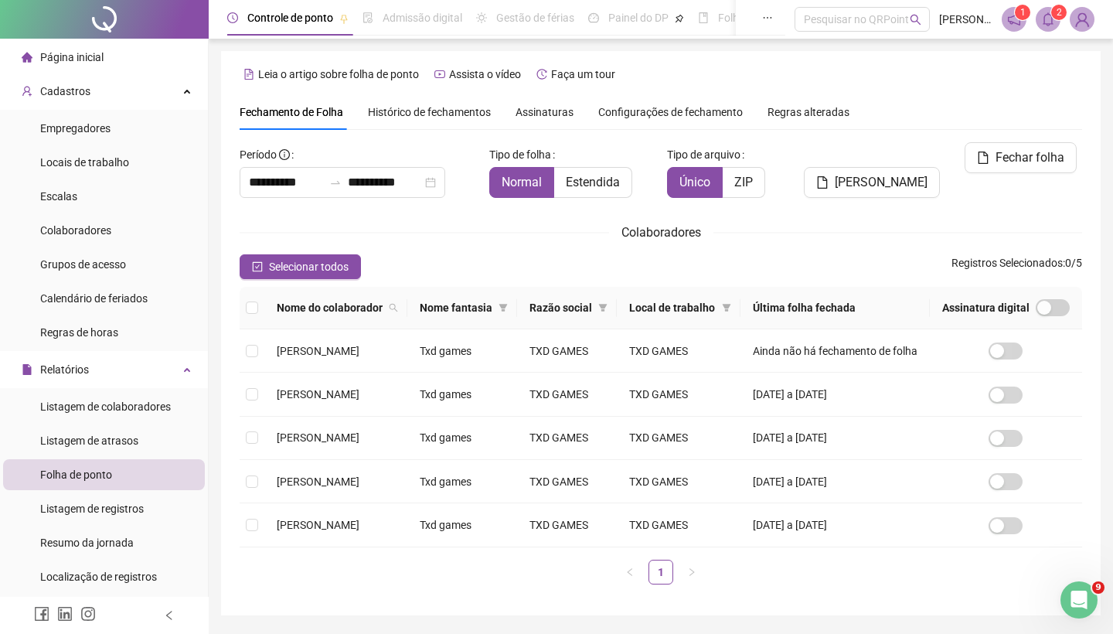
click at [1045, 19] on icon "bell" at bounding box center [1048, 19] width 14 height 14
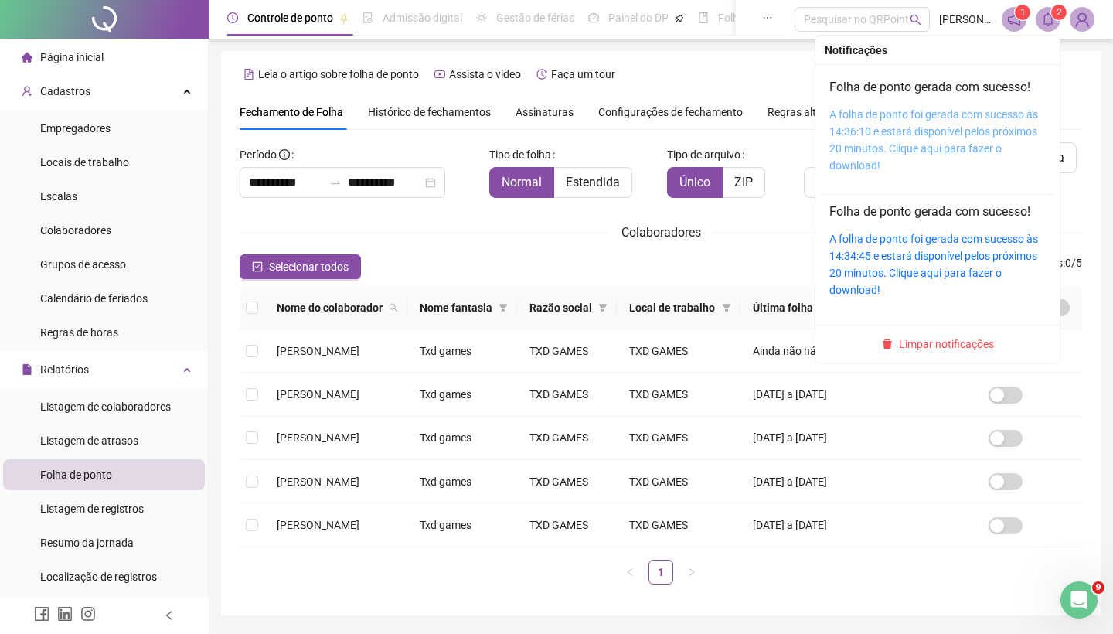
click at [963, 113] on link "A folha de ponto foi gerada com sucesso às 14:36:10 e estará disponível pelos p…" at bounding box center [933, 139] width 209 height 63
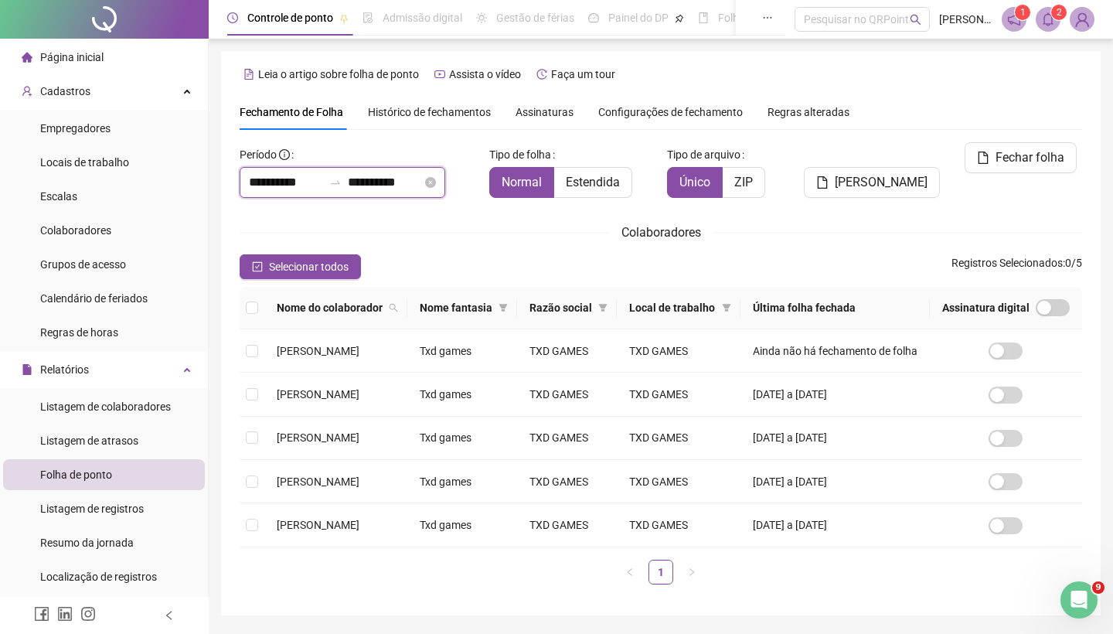
click at [290, 183] on input "**********" at bounding box center [286, 182] width 74 height 19
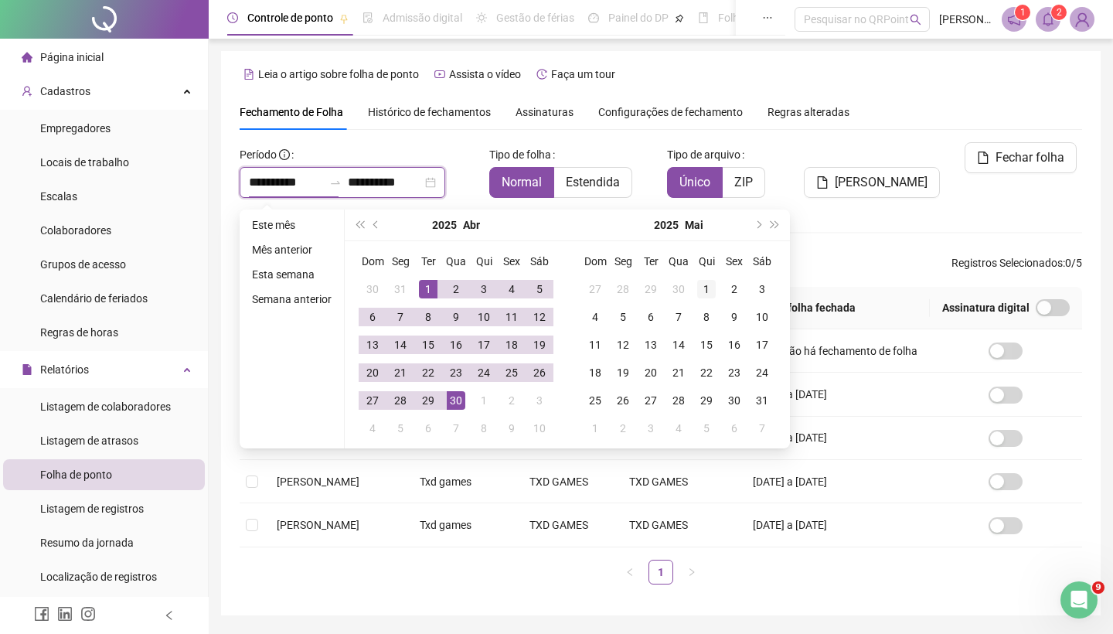
type input "**********"
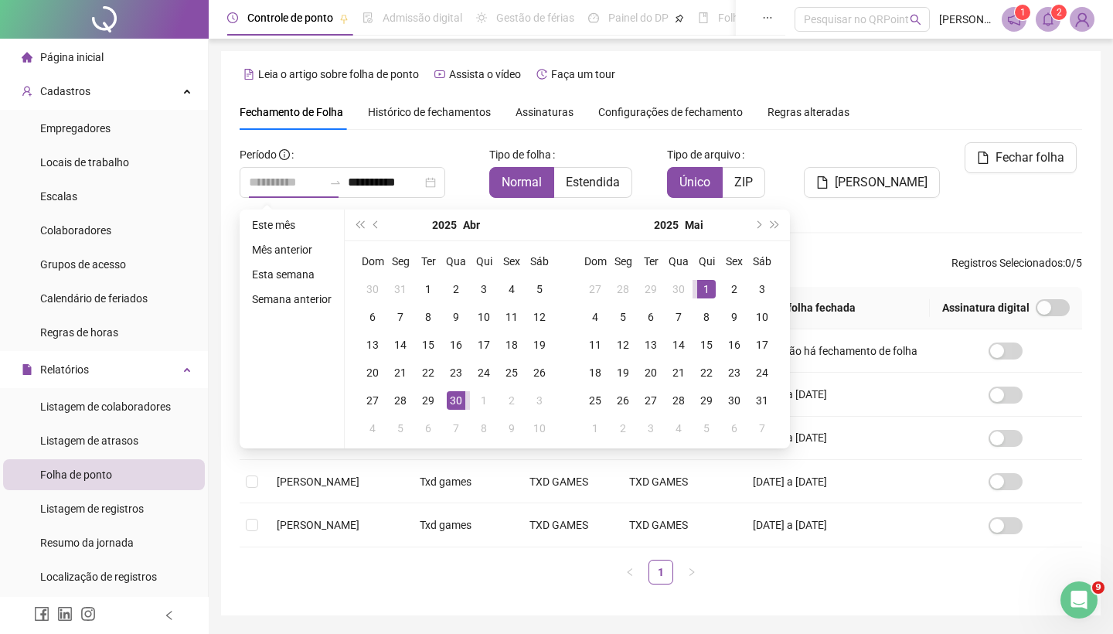
click at [708, 287] on div "1" at bounding box center [706, 289] width 19 height 19
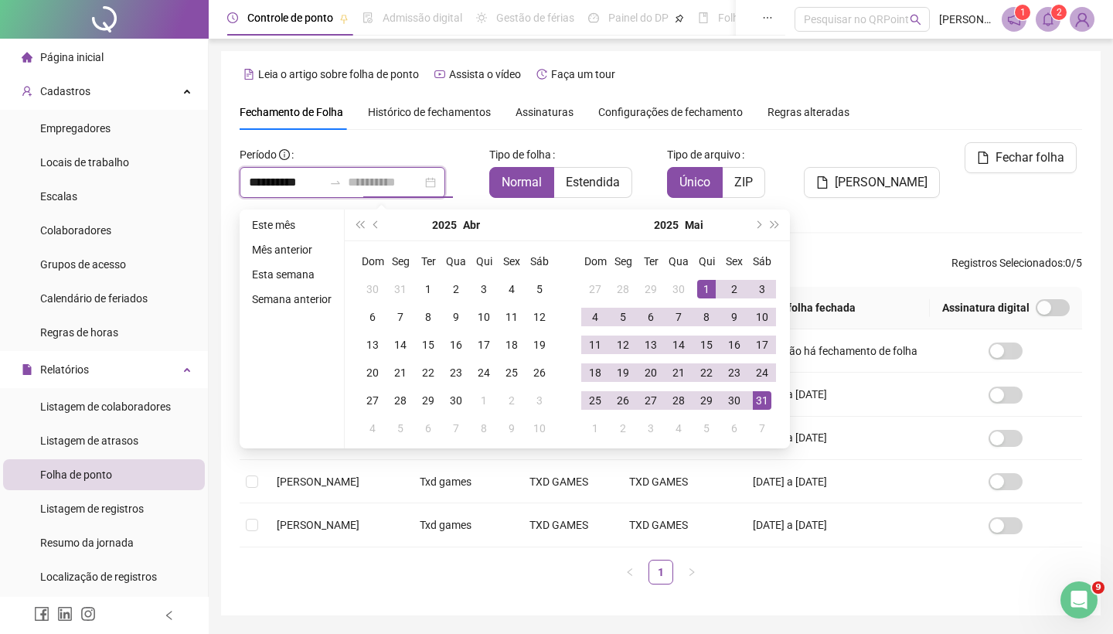
type input "**********"
click at [764, 399] on div "31" at bounding box center [762, 400] width 19 height 19
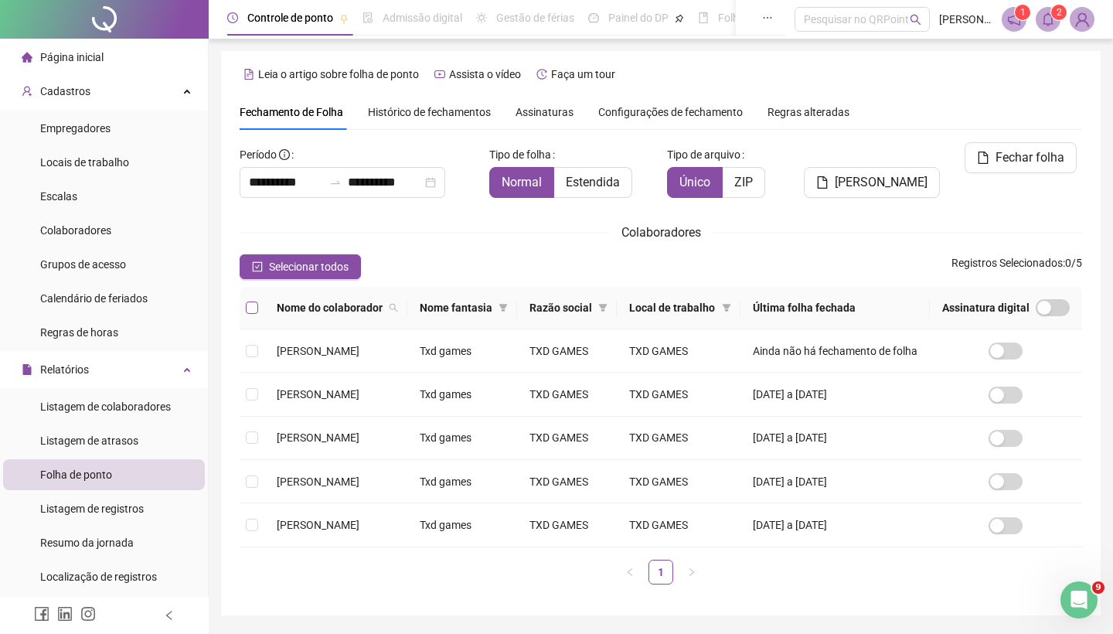
click at [256, 316] on label at bounding box center [252, 307] width 12 height 17
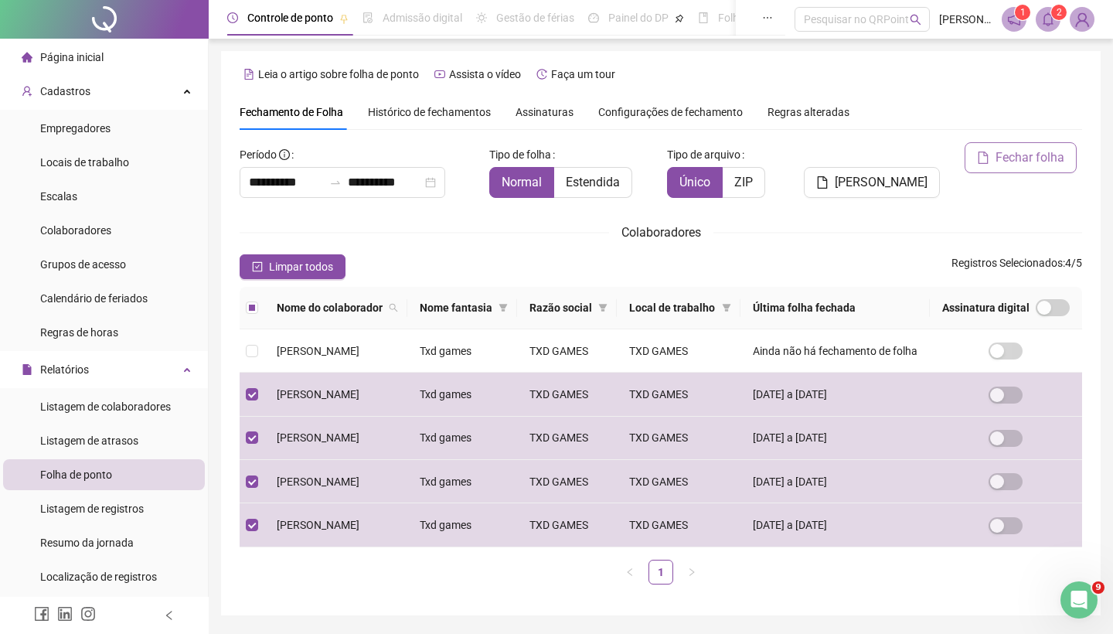
click at [1012, 161] on span "Fechar folha" at bounding box center [1029, 157] width 69 height 19
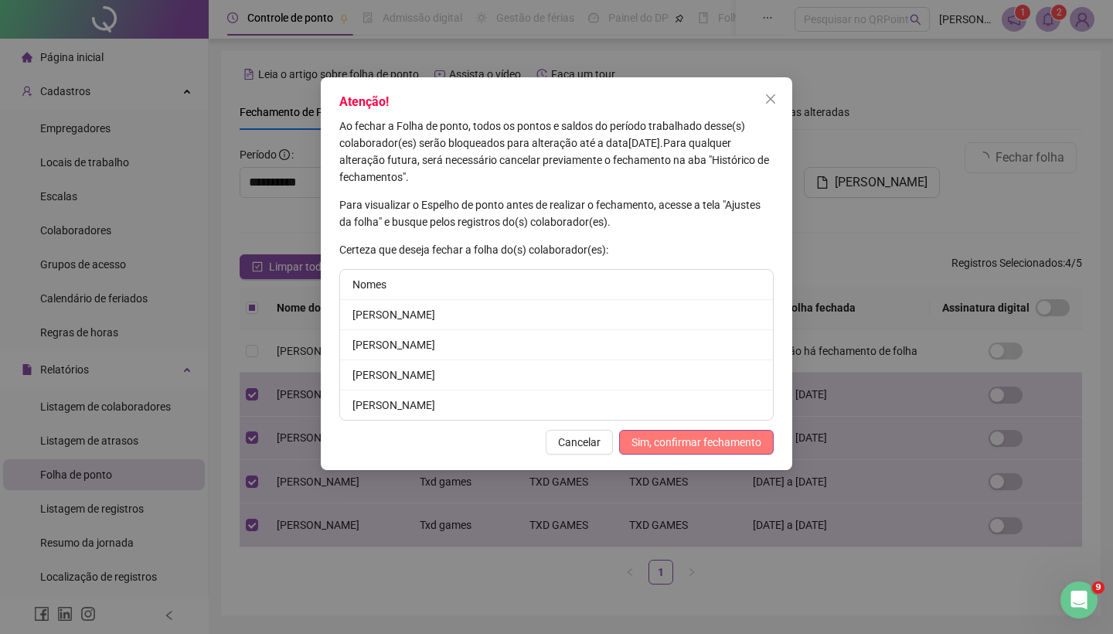
click at [733, 447] on span "Sim, confirmar fechamento" at bounding box center [696, 441] width 130 height 17
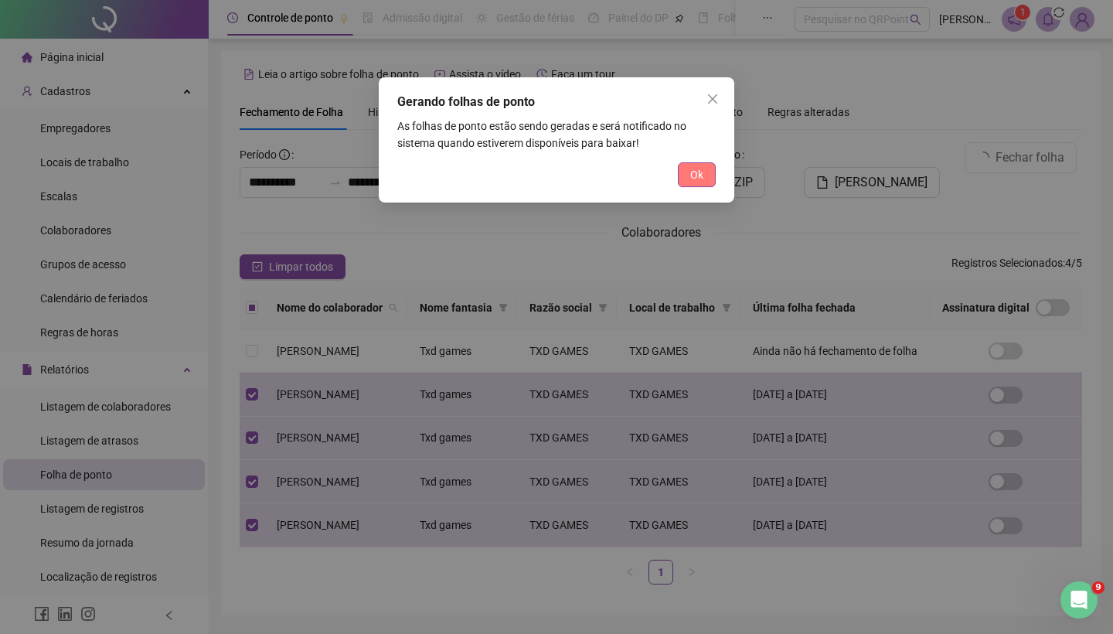
click at [696, 165] on button "Ok" at bounding box center [697, 174] width 38 height 25
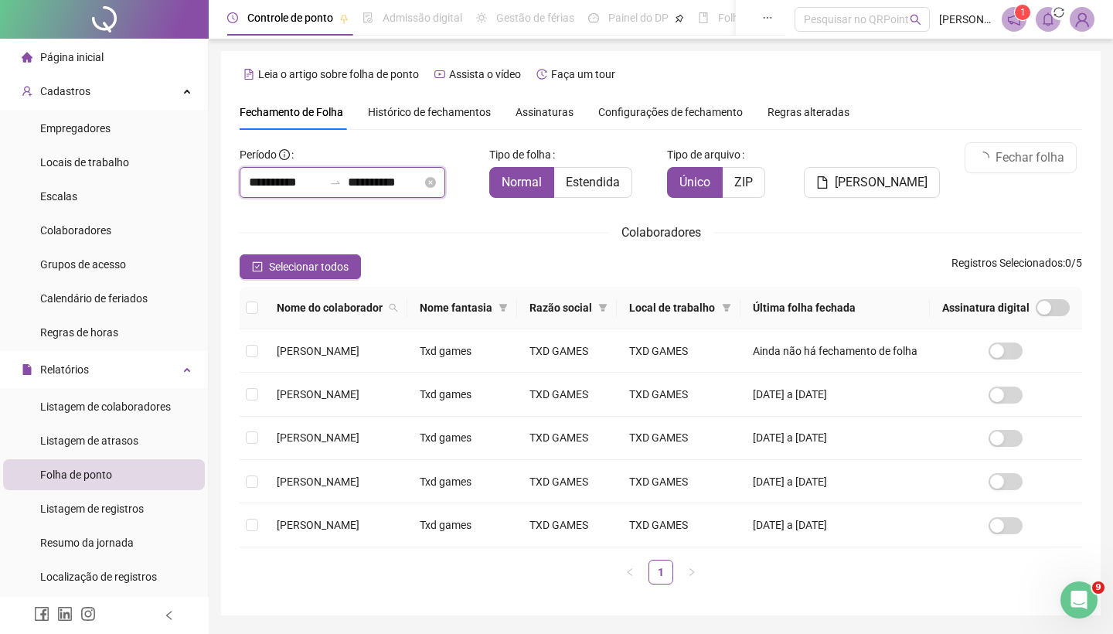
click at [296, 187] on input "**********" at bounding box center [286, 182] width 74 height 19
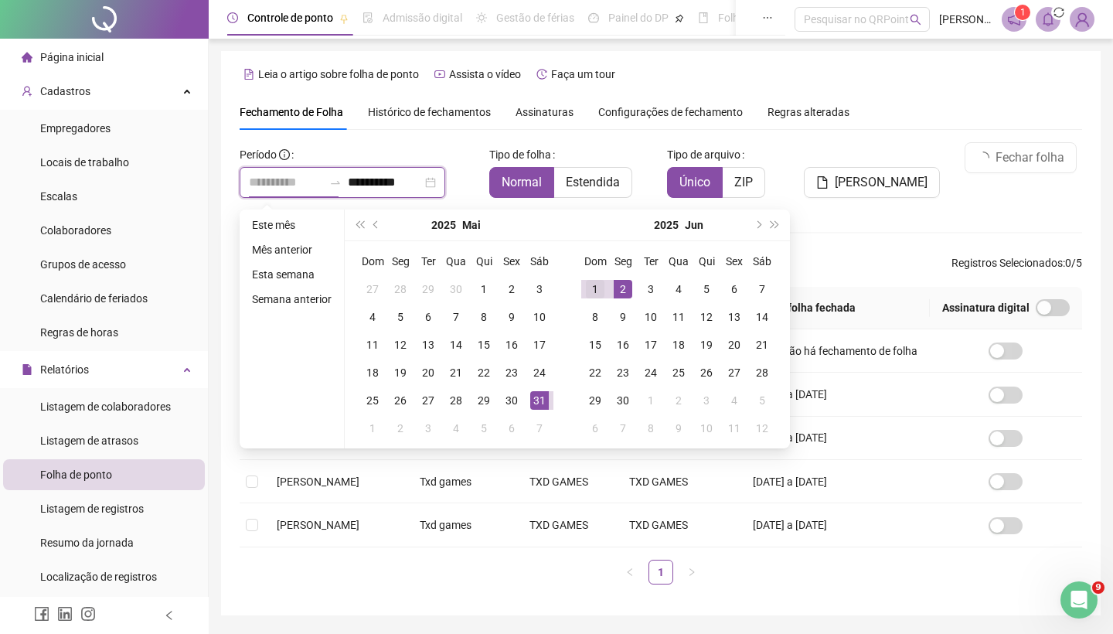
type input "**********"
click at [597, 287] on div "1" at bounding box center [595, 289] width 19 height 19
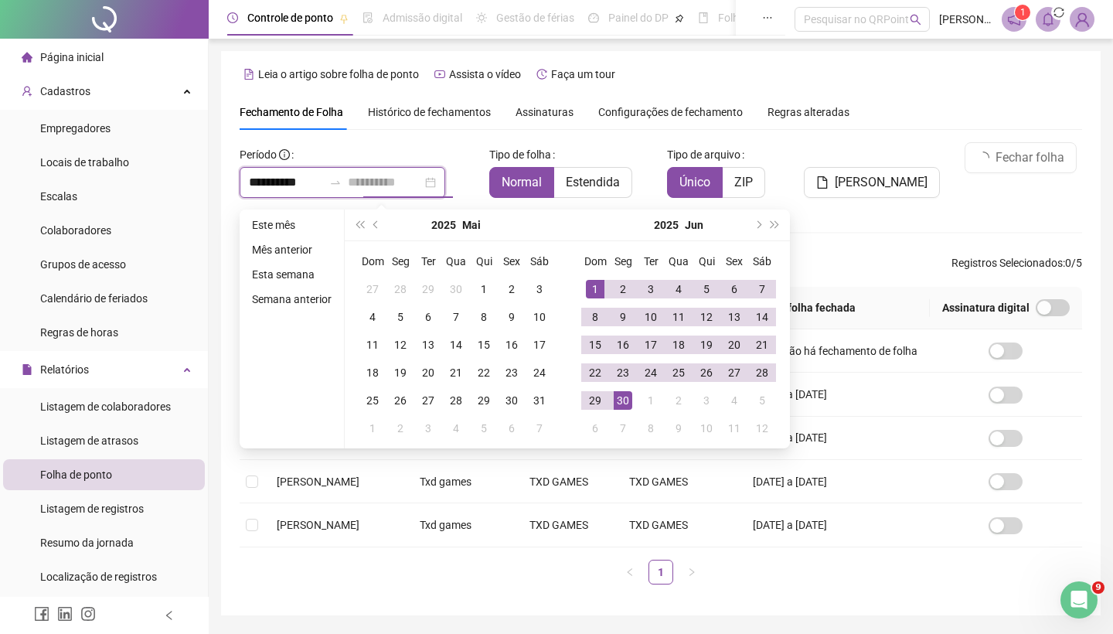
type input "**********"
click at [627, 403] on div "30" at bounding box center [623, 400] width 19 height 19
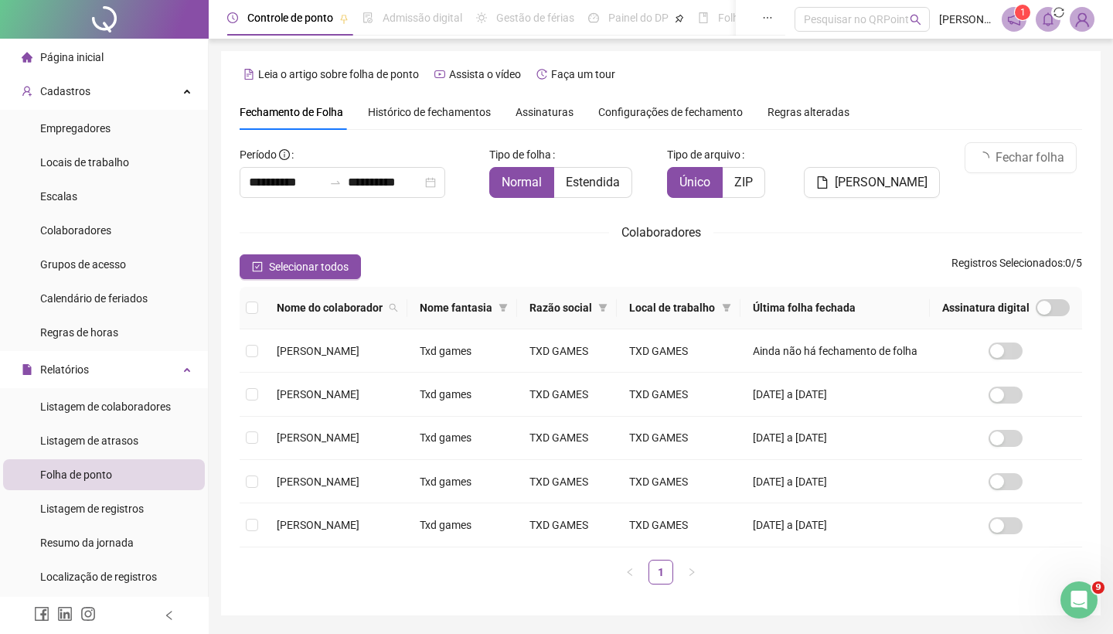
click at [260, 313] on th at bounding box center [252, 308] width 25 height 42
click at [255, 314] on span at bounding box center [252, 307] width 12 height 12
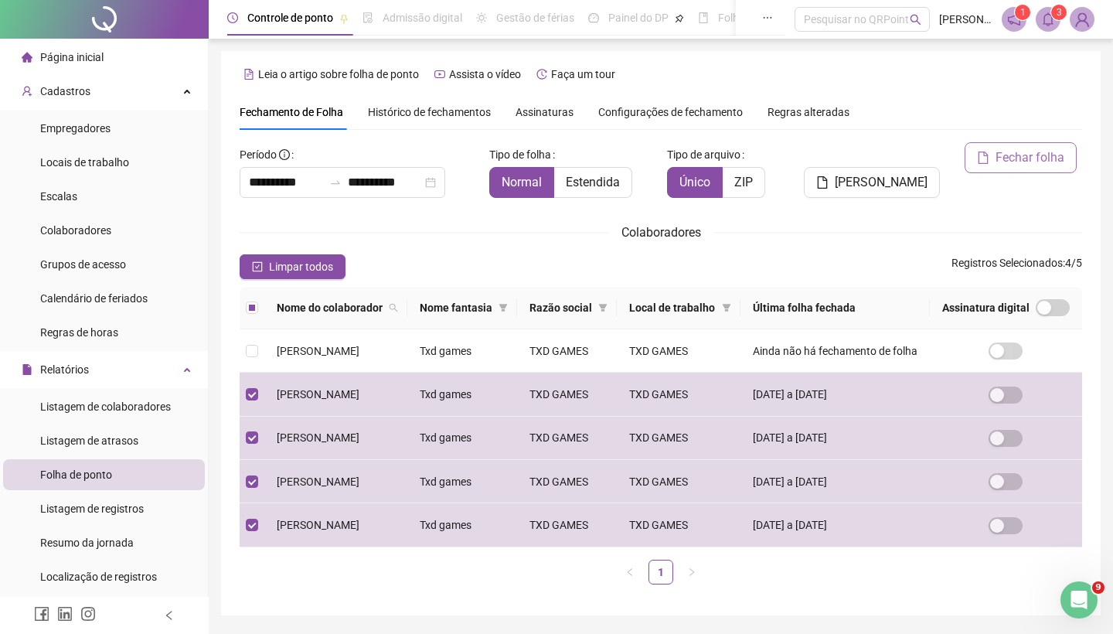
click at [1035, 165] on span "Fechar folha" at bounding box center [1029, 157] width 69 height 19
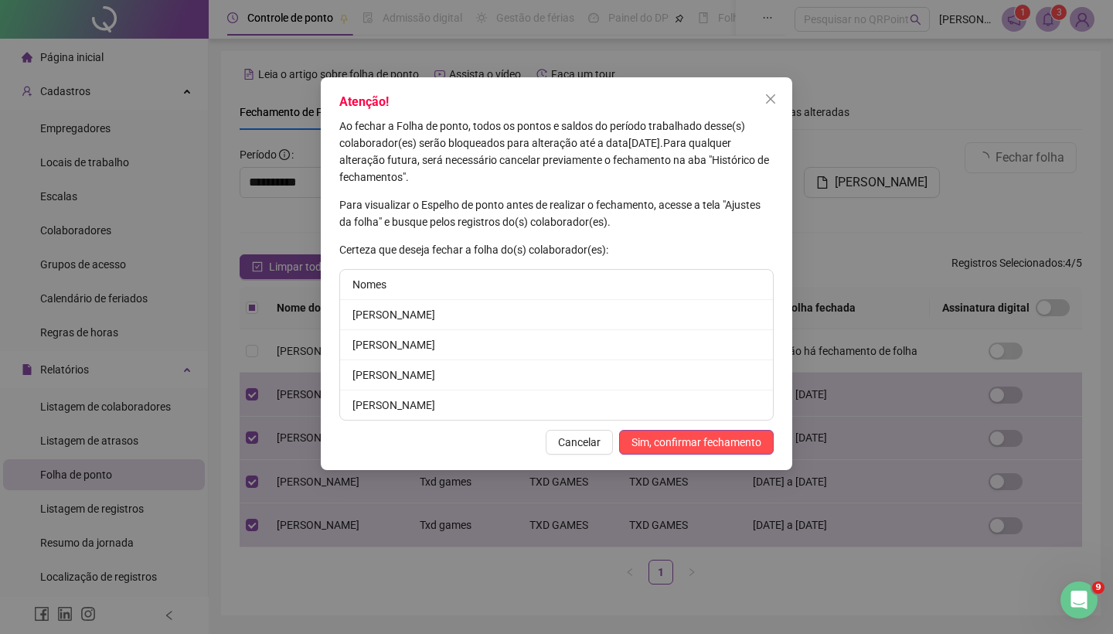
click at [1045, 31] on div "Atenção! Ao fechar a Folha de ponto, todos os pontos e saldos do período trabal…" at bounding box center [556, 317] width 1113 height 634
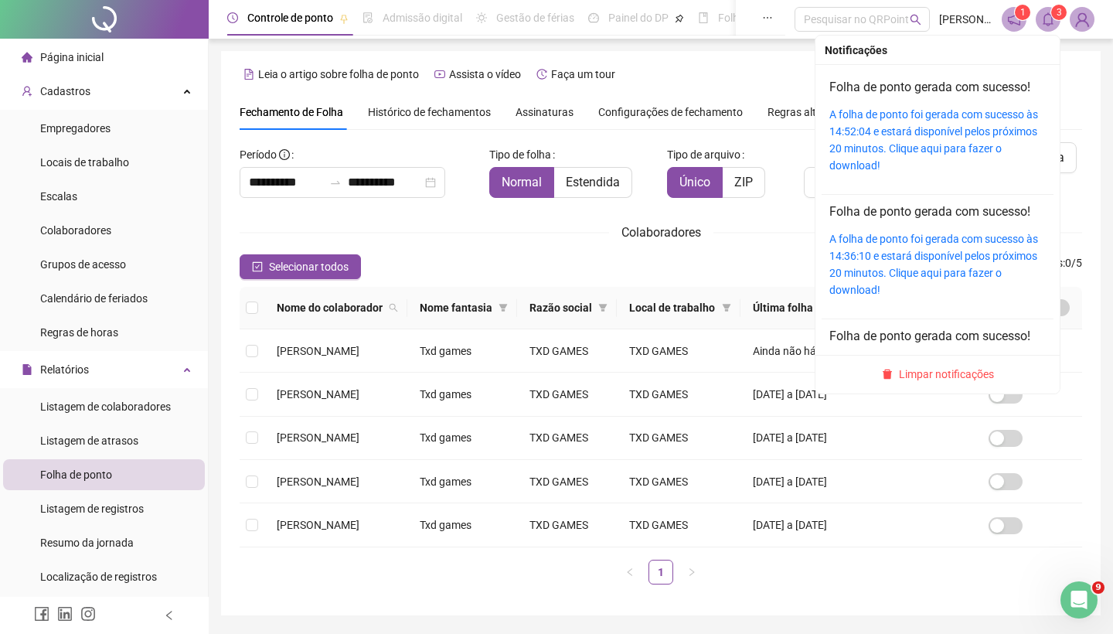
click at [1050, 21] on icon "bell" at bounding box center [1048, 19] width 14 height 14
click at [963, 138] on div "A folha de ponto foi gerada com sucesso às 14:52:04 e estará disponível pelos p…" at bounding box center [937, 140] width 216 height 68
click at [963, 131] on link "A folha de ponto foi gerada com sucesso às 14:52:04 e estará disponível pelos p…" at bounding box center [933, 139] width 209 height 63
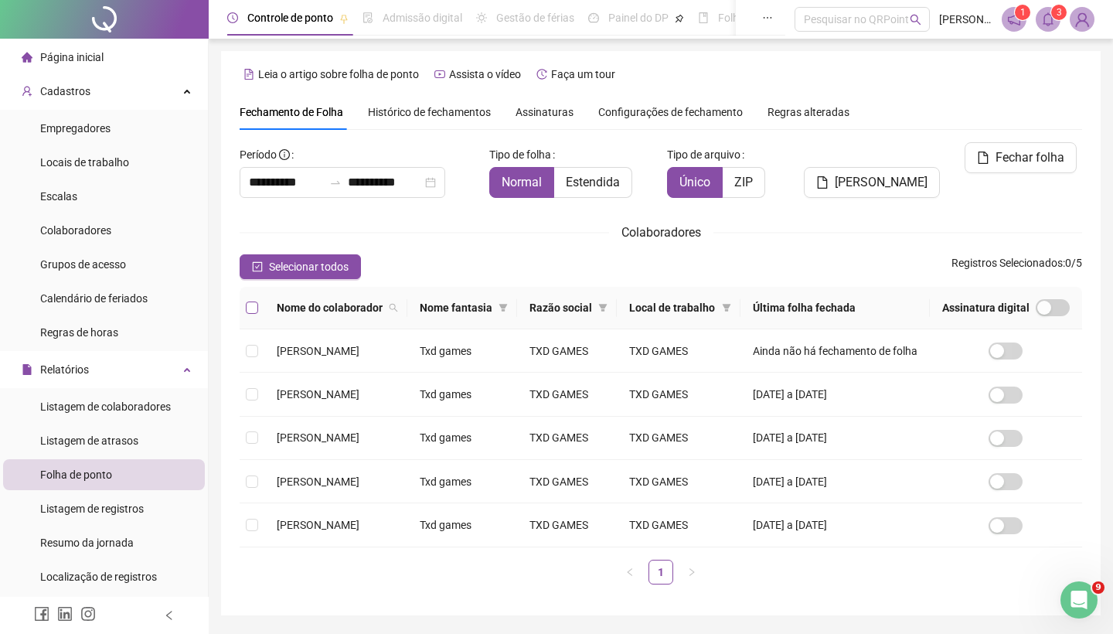
click at [254, 316] on label at bounding box center [252, 307] width 12 height 17
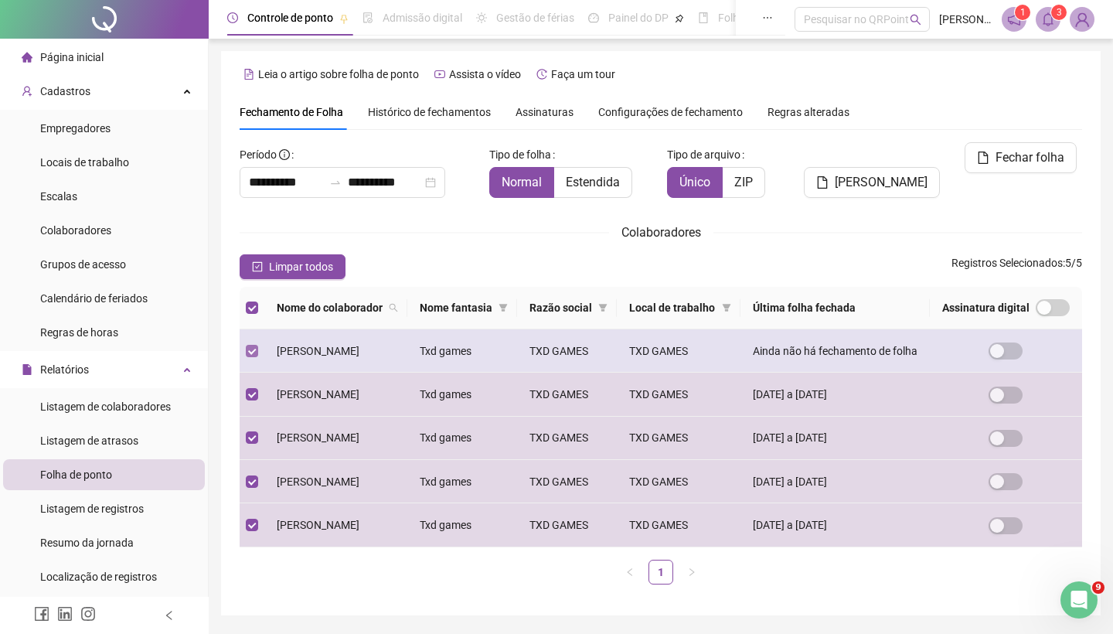
click at [255, 357] on span at bounding box center [252, 351] width 12 height 12
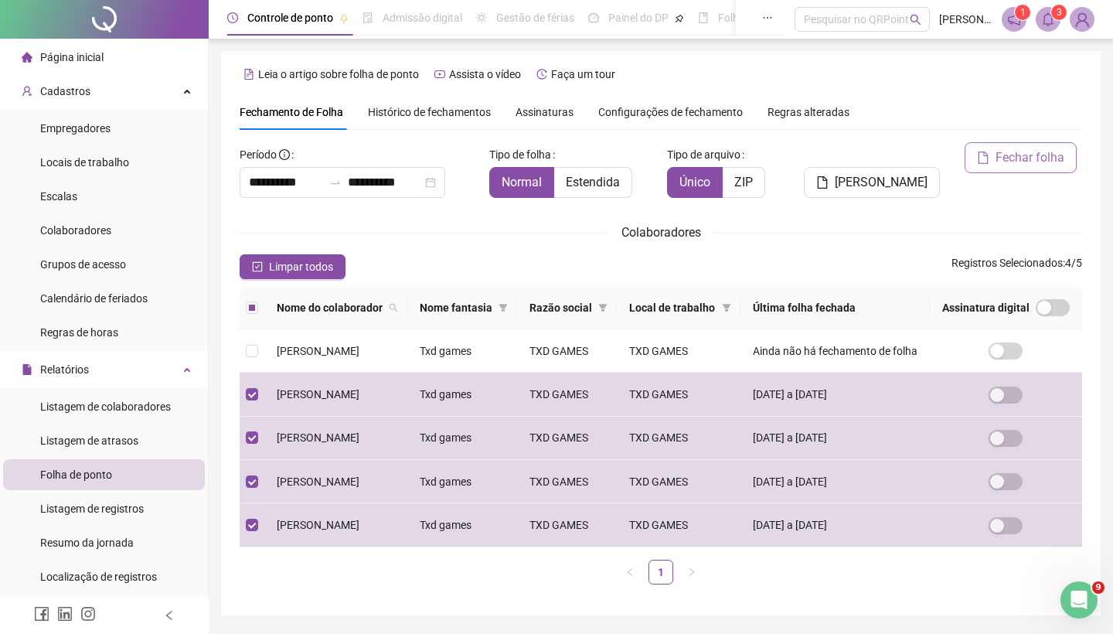
click at [1026, 159] on span "Fechar folha" at bounding box center [1029, 157] width 69 height 19
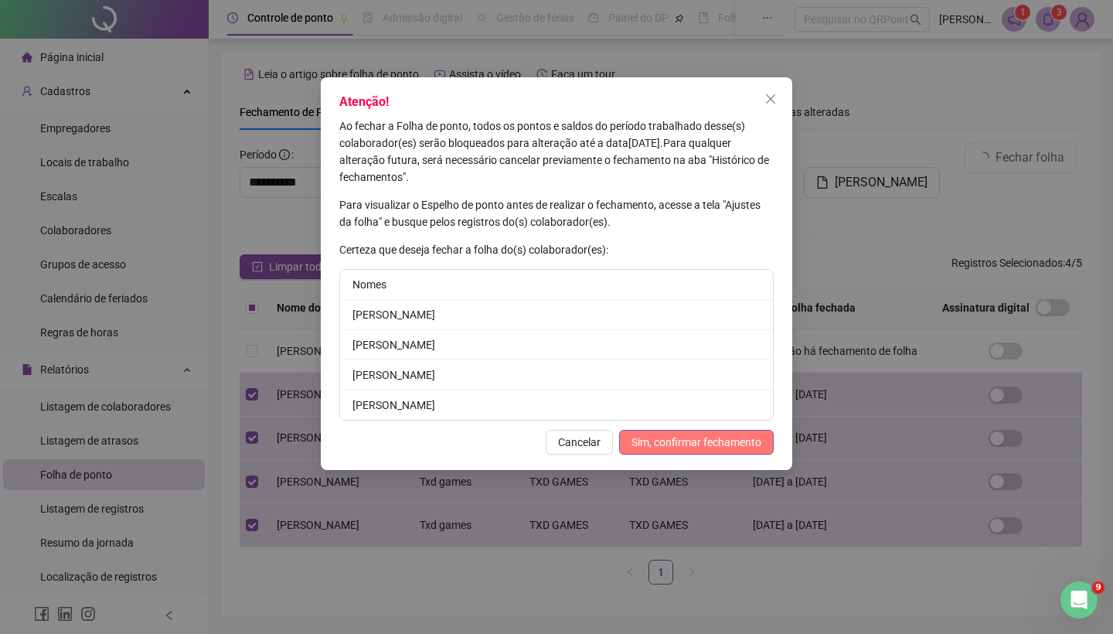
click at [642, 442] on span "Sim, confirmar fechamento" at bounding box center [696, 441] width 130 height 17
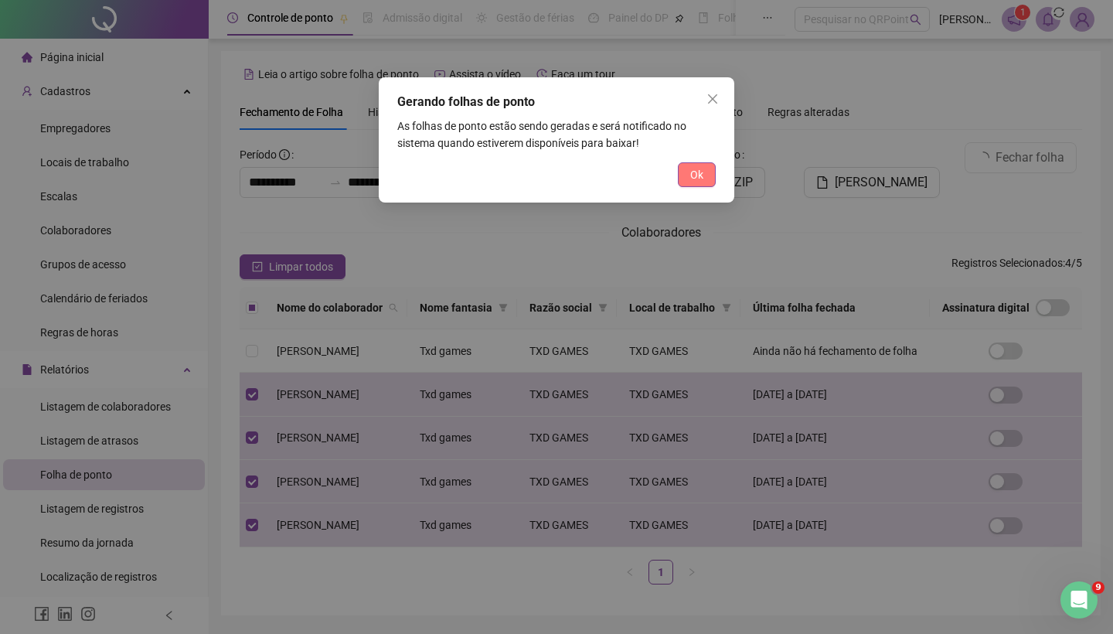
click at [700, 178] on span "Ok" at bounding box center [696, 174] width 13 height 17
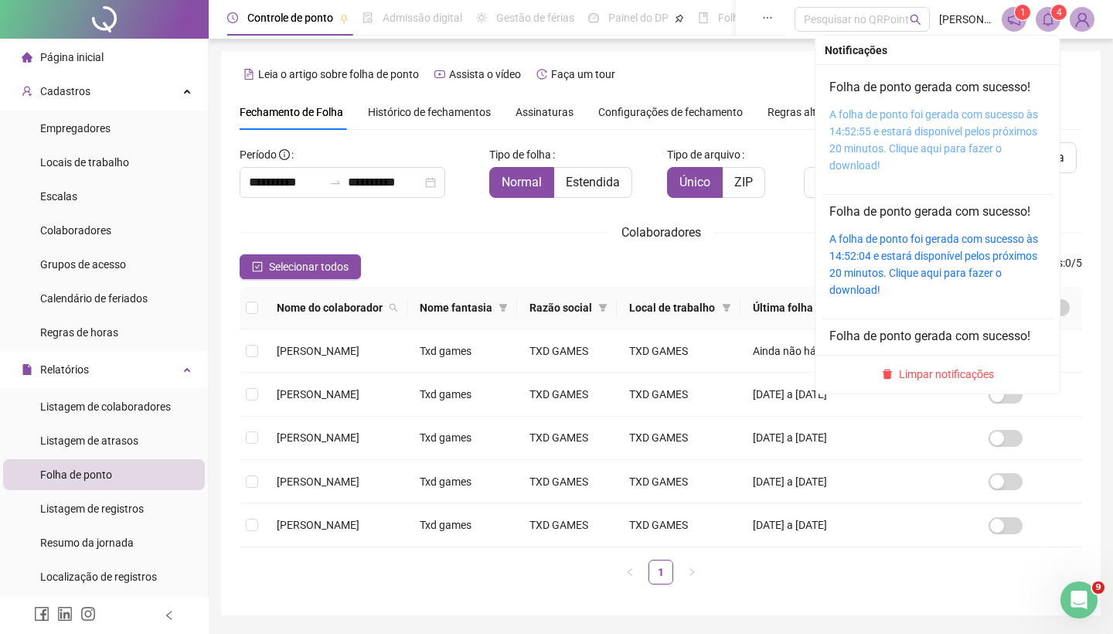
click at [958, 133] on link "A folha de ponto foi gerada com sucesso às 14:52:55 e estará disponível pelos p…" at bounding box center [933, 139] width 209 height 63
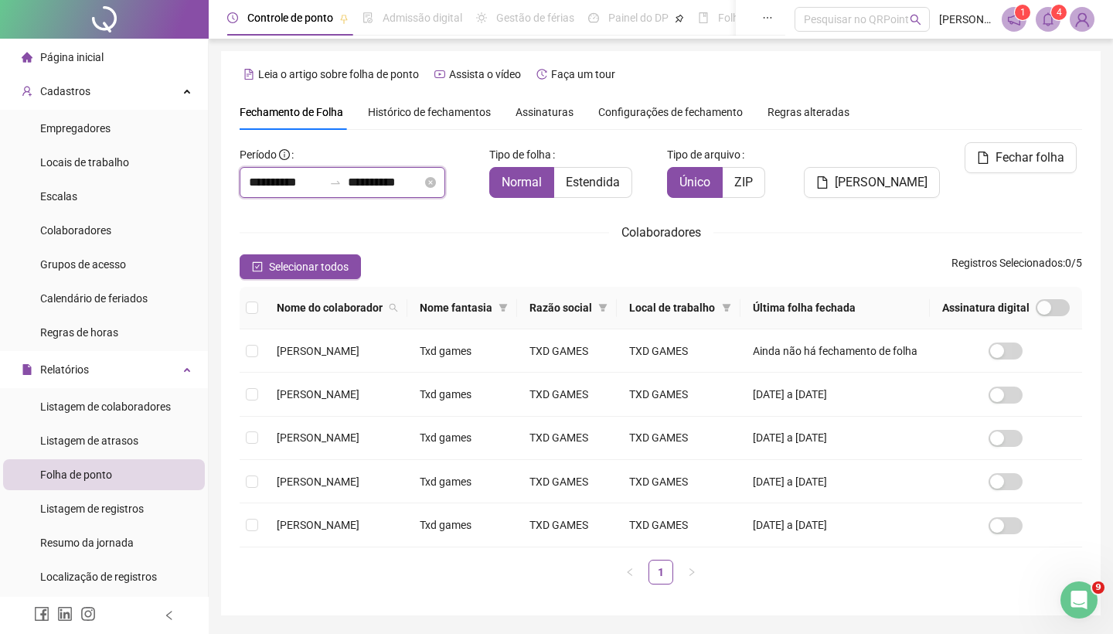
click at [283, 175] on input "**********" at bounding box center [286, 182] width 74 height 19
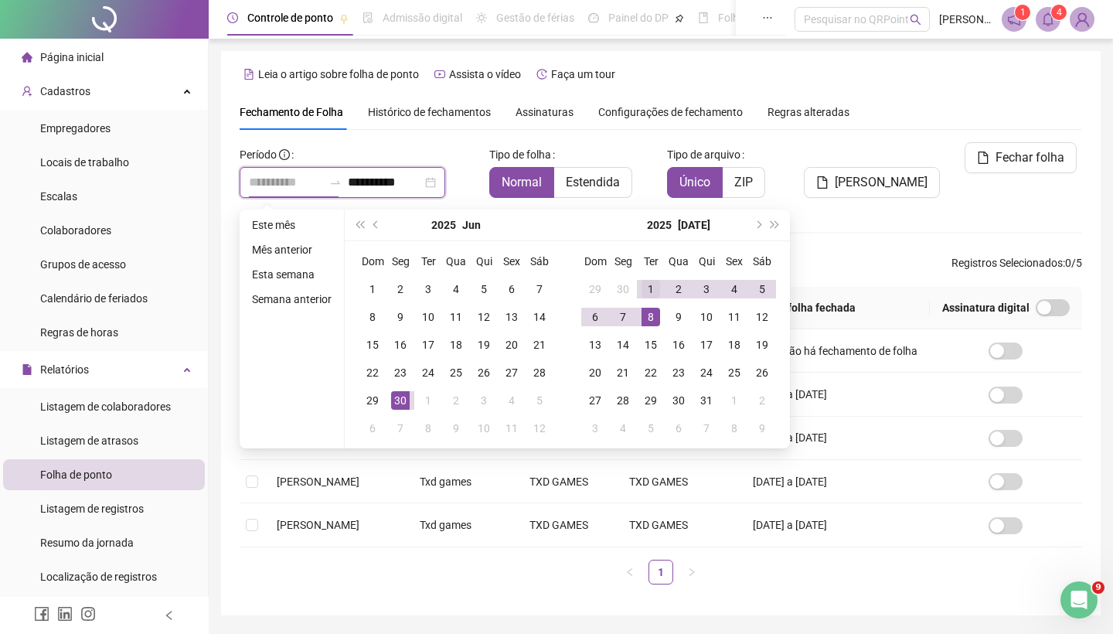
type input "**********"
click at [657, 290] on div "1" at bounding box center [650, 289] width 19 height 19
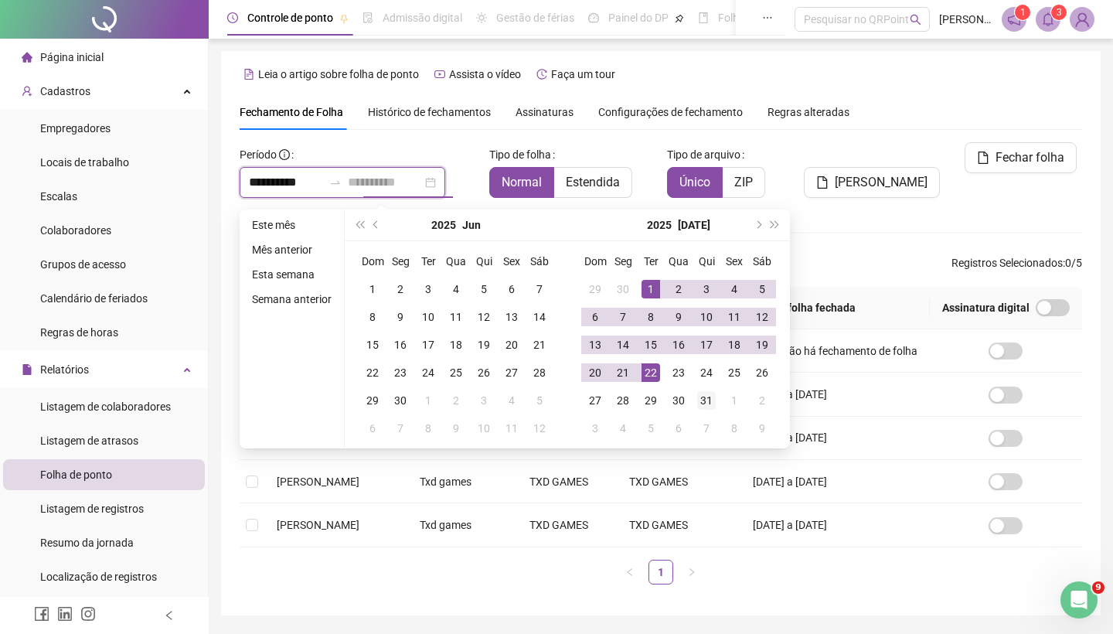
type input "**********"
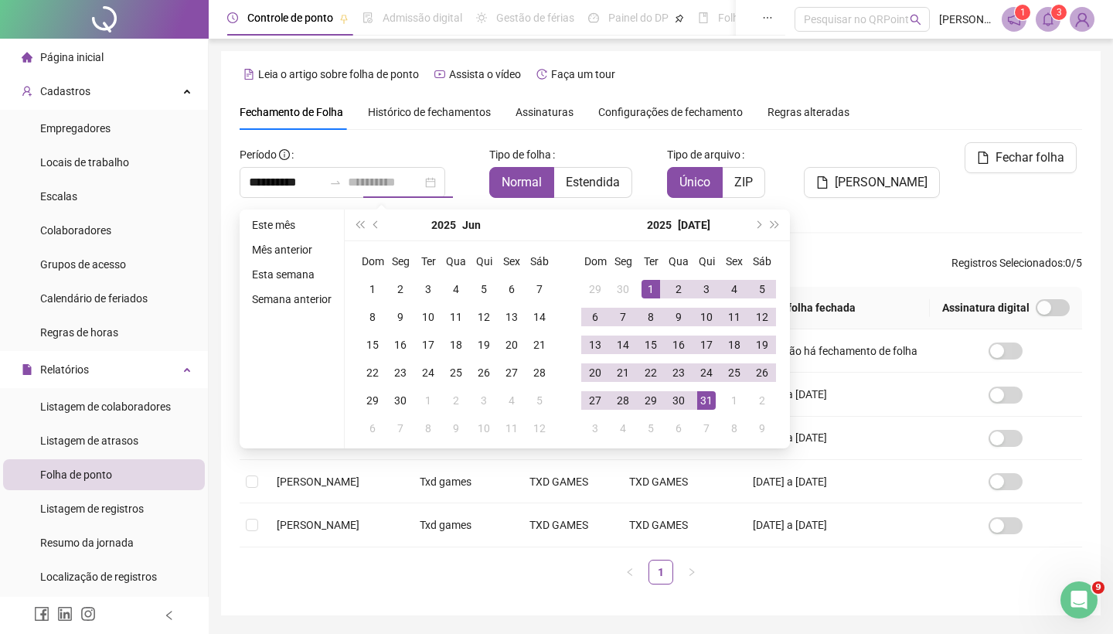
click at [707, 398] on div "31" at bounding box center [706, 400] width 19 height 19
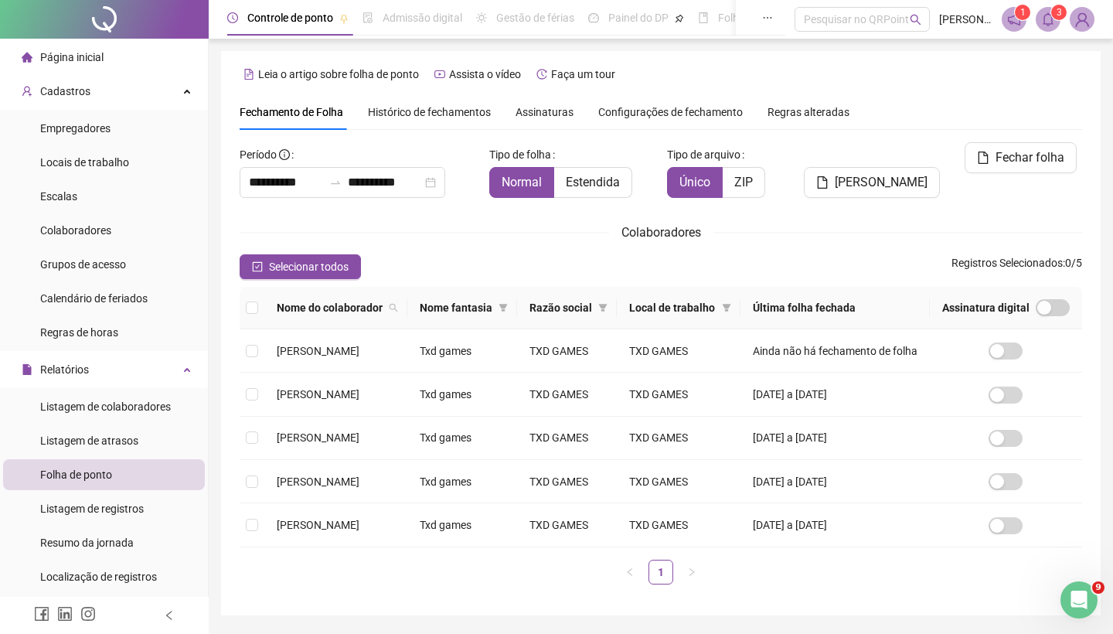
click at [262, 317] on th at bounding box center [252, 308] width 25 height 42
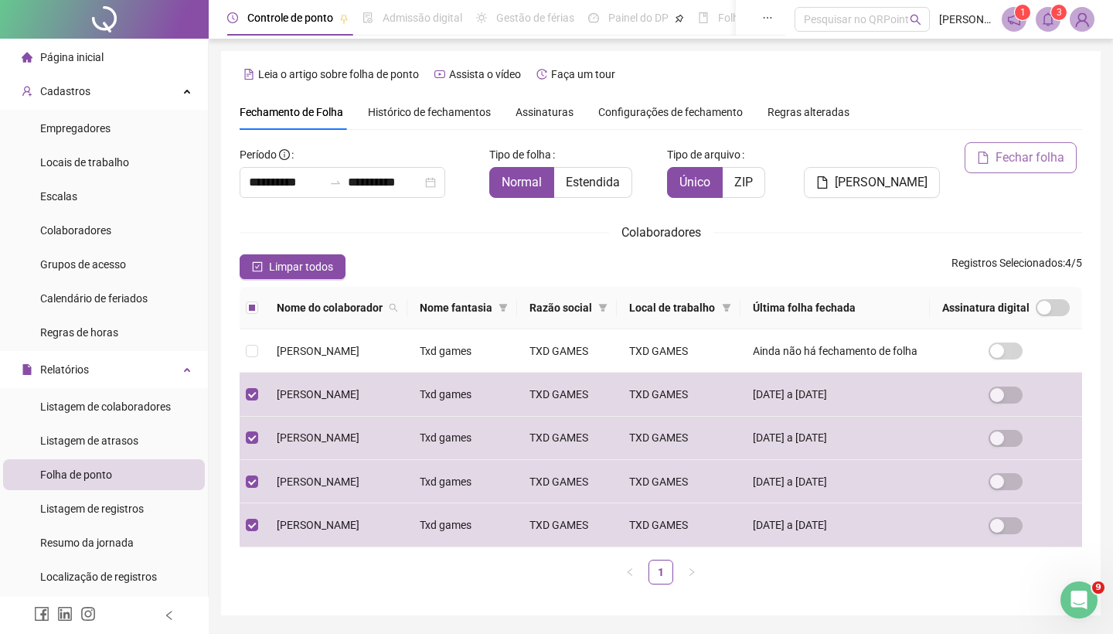
click at [1040, 161] on span "Fechar folha" at bounding box center [1029, 157] width 69 height 19
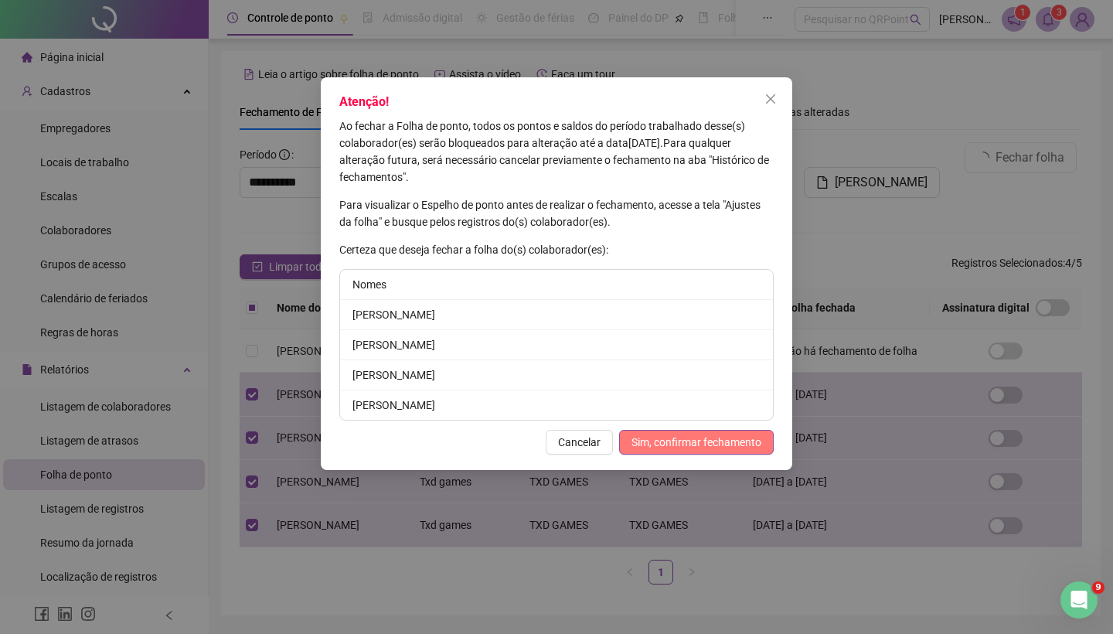
click at [709, 446] on span "Sim, confirmar fechamento" at bounding box center [696, 441] width 130 height 17
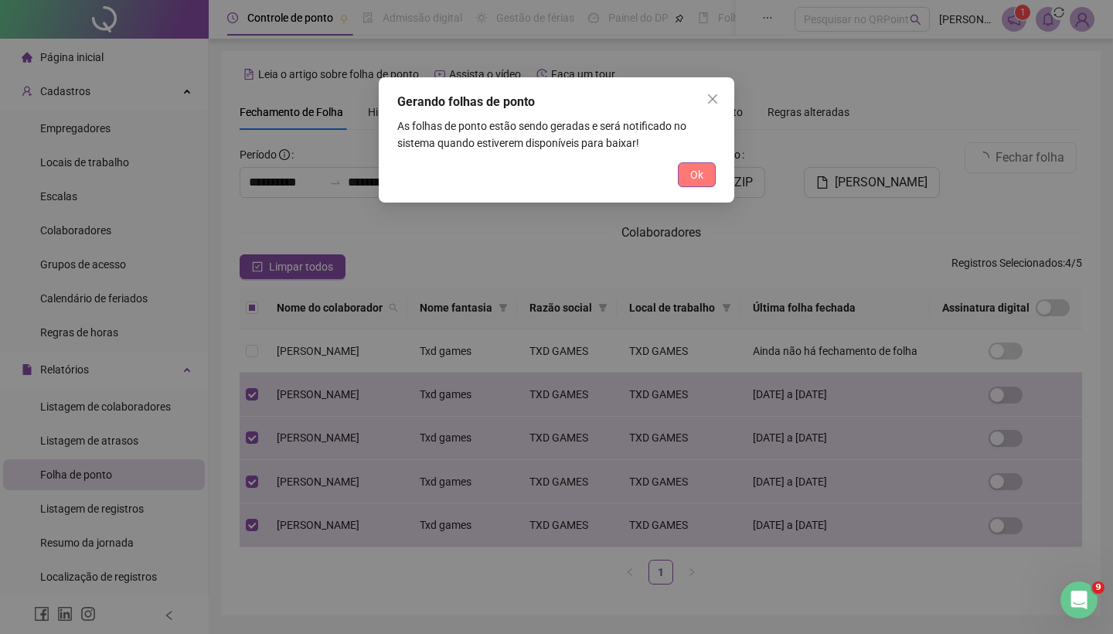
click at [694, 169] on span "Ok" at bounding box center [696, 174] width 13 height 17
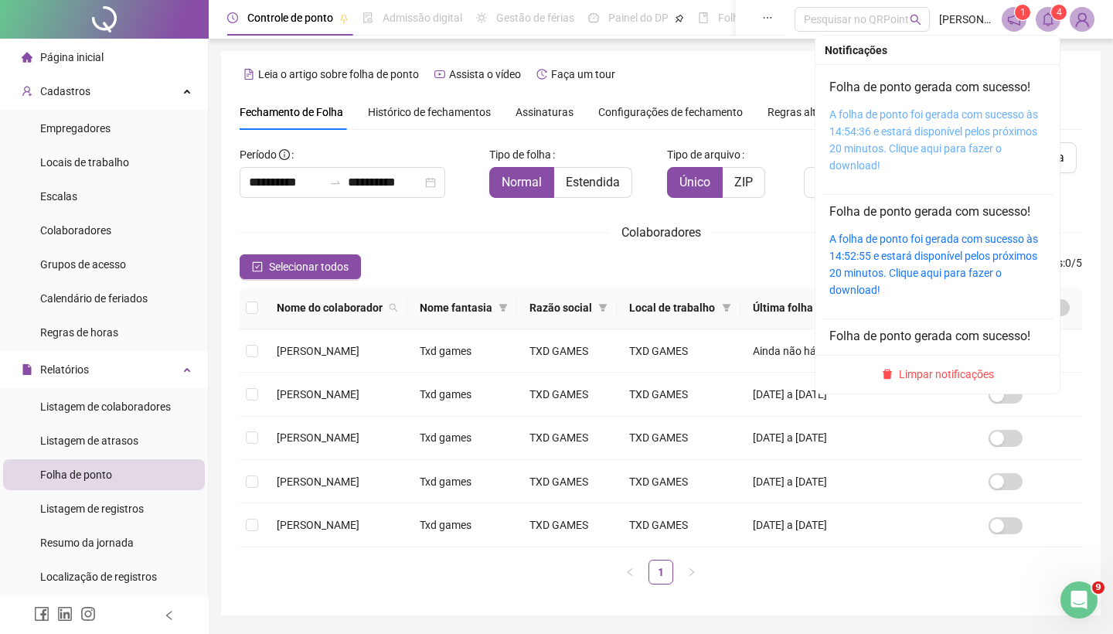
click at [988, 114] on link "A folha de ponto foi gerada com sucesso às 14:54:36 e estará disponível pelos p…" at bounding box center [933, 139] width 209 height 63
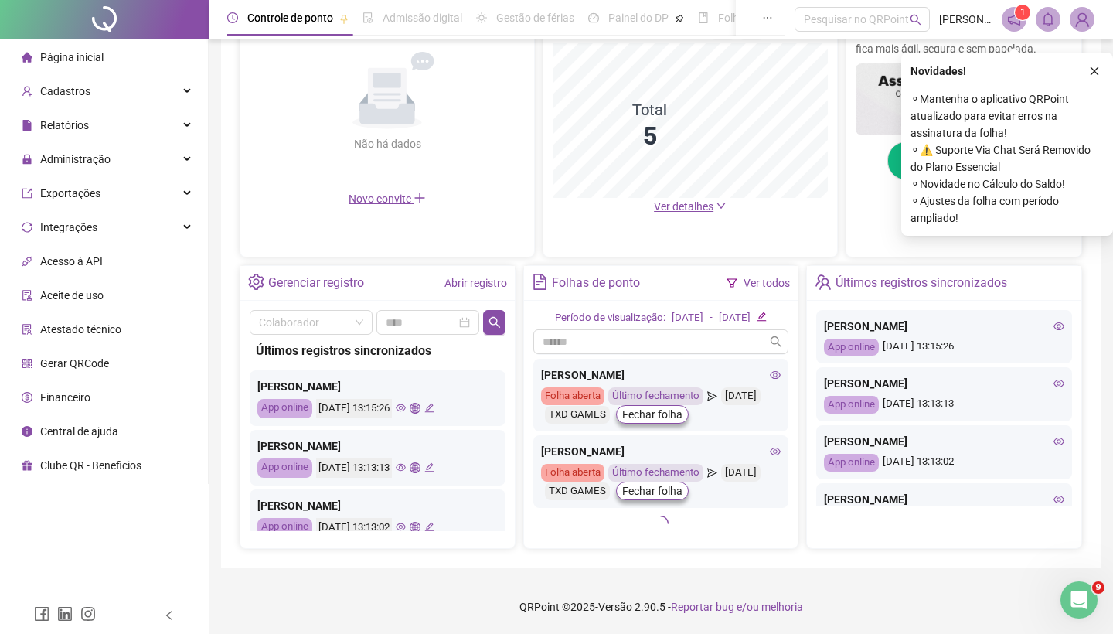
scroll to position [185, 0]
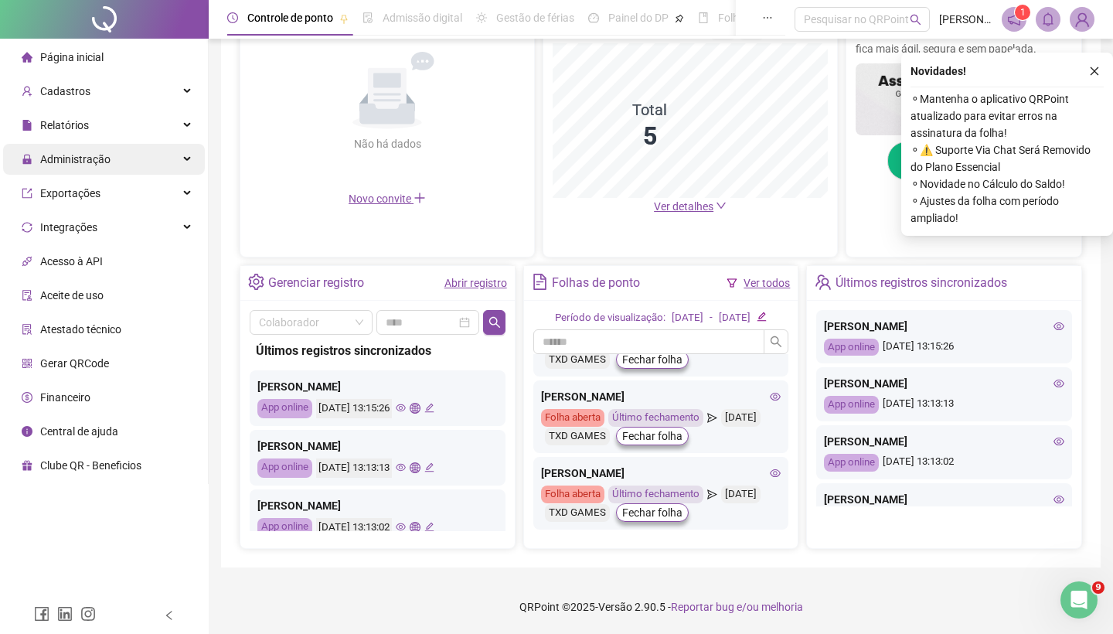
click at [121, 158] on div "Administração" at bounding box center [104, 159] width 202 height 31
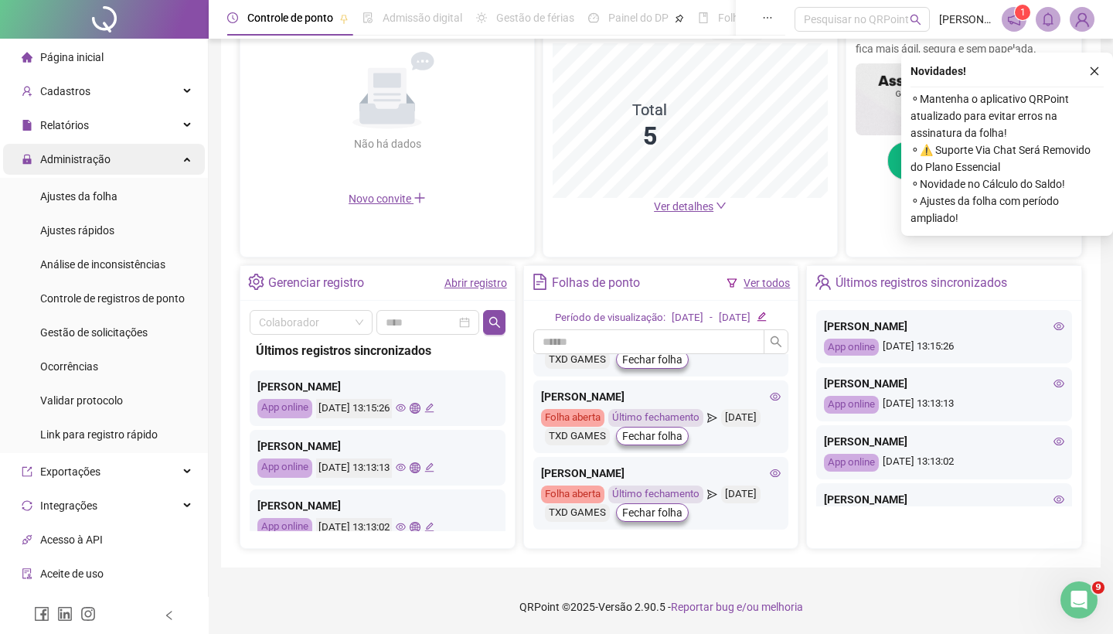
click at [121, 158] on div "Administração" at bounding box center [104, 159] width 202 height 31
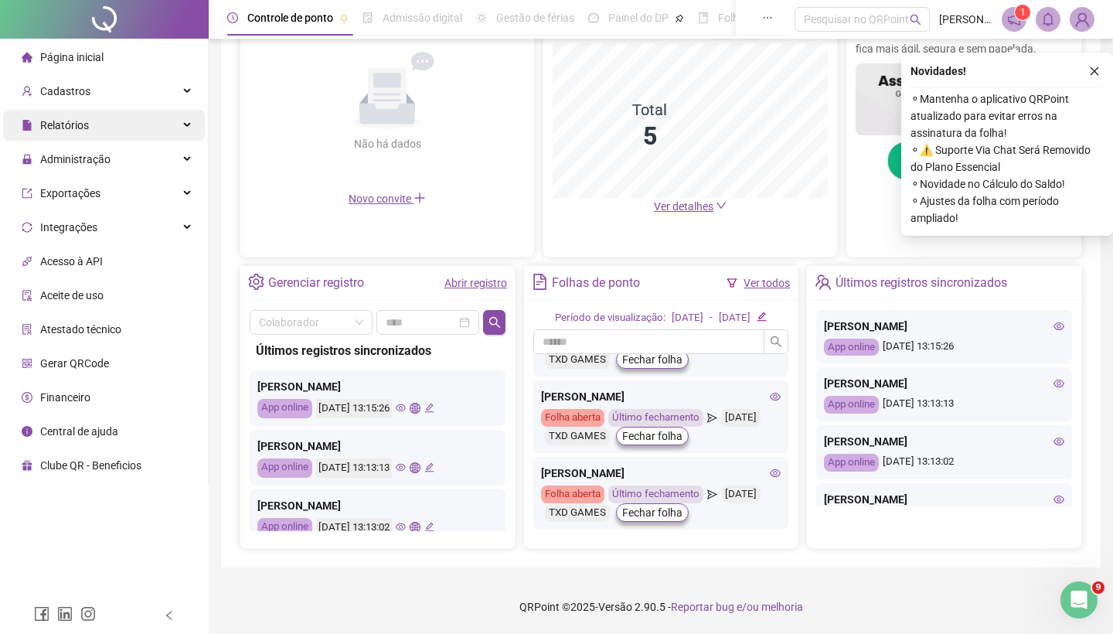
click at [120, 131] on div "Relatórios" at bounding box center [104, 125] width 202 height 31
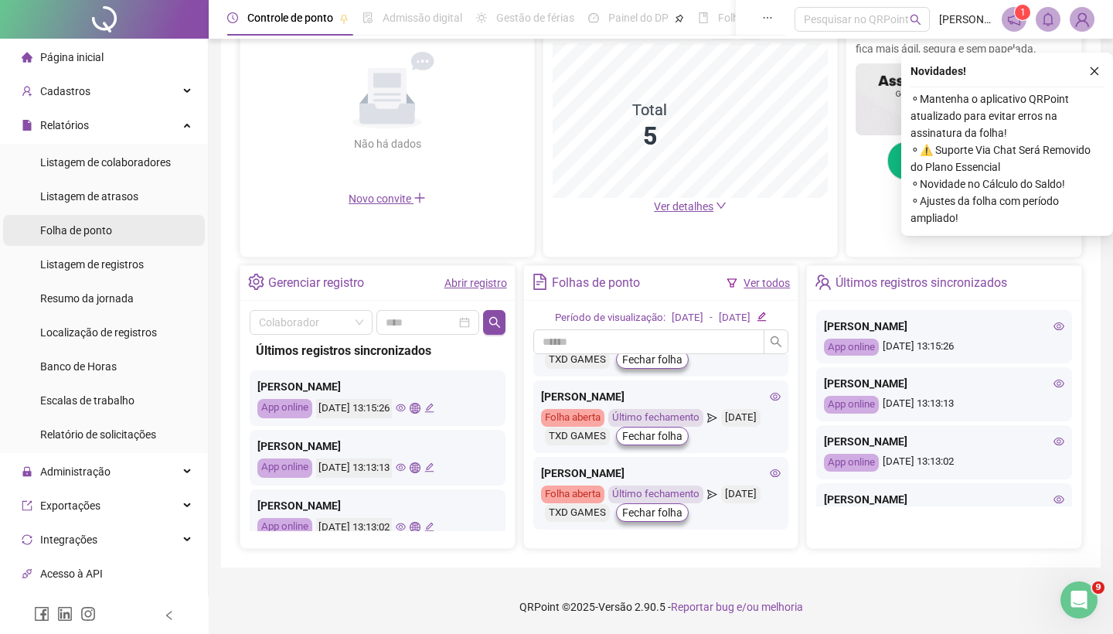
click at [134, 231] on li "Folha de ponto" at bounding box center [104, 230] width 202 height 31
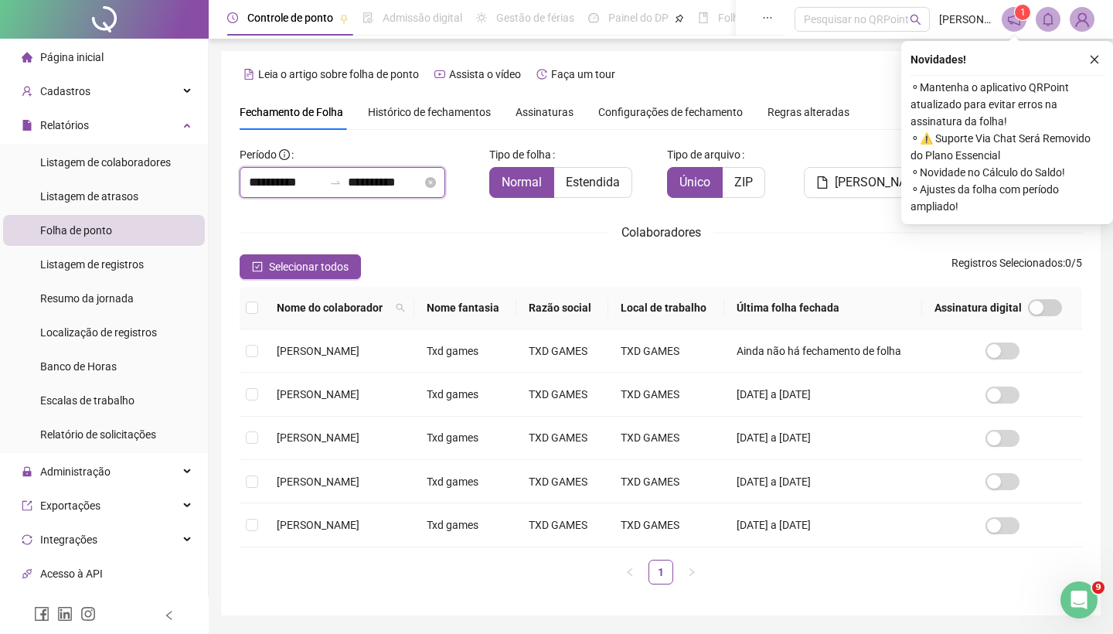
click at [301, 188] on input "**********" at bounding box center [286, 182] width 74 height 19
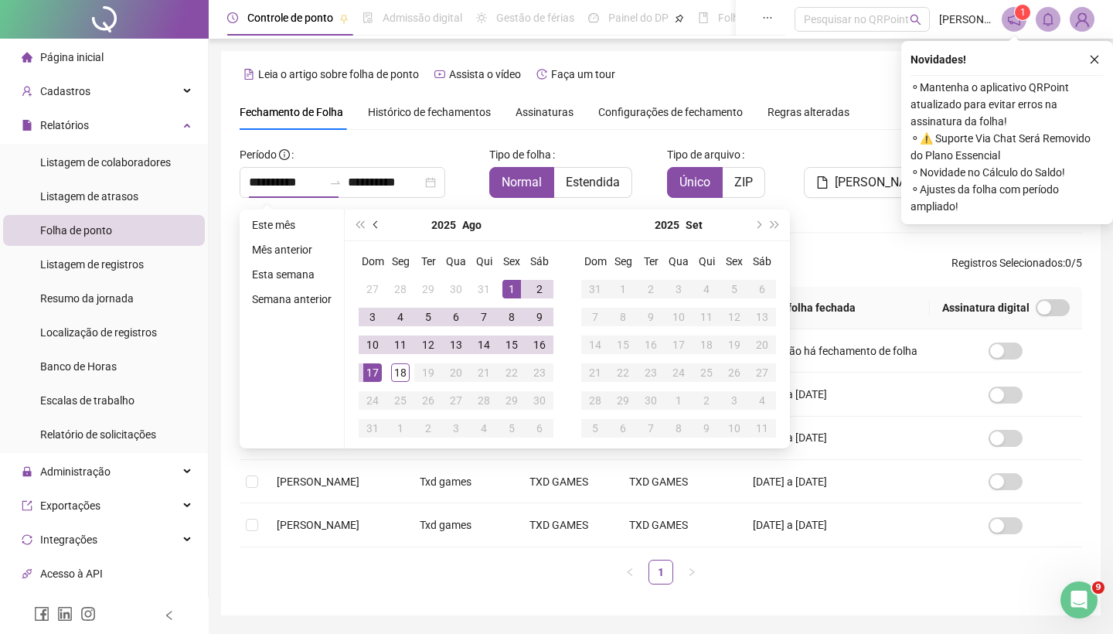
click at [383, 225] on button "prev-year" at bounding box center [376, 224] width 17 height 31
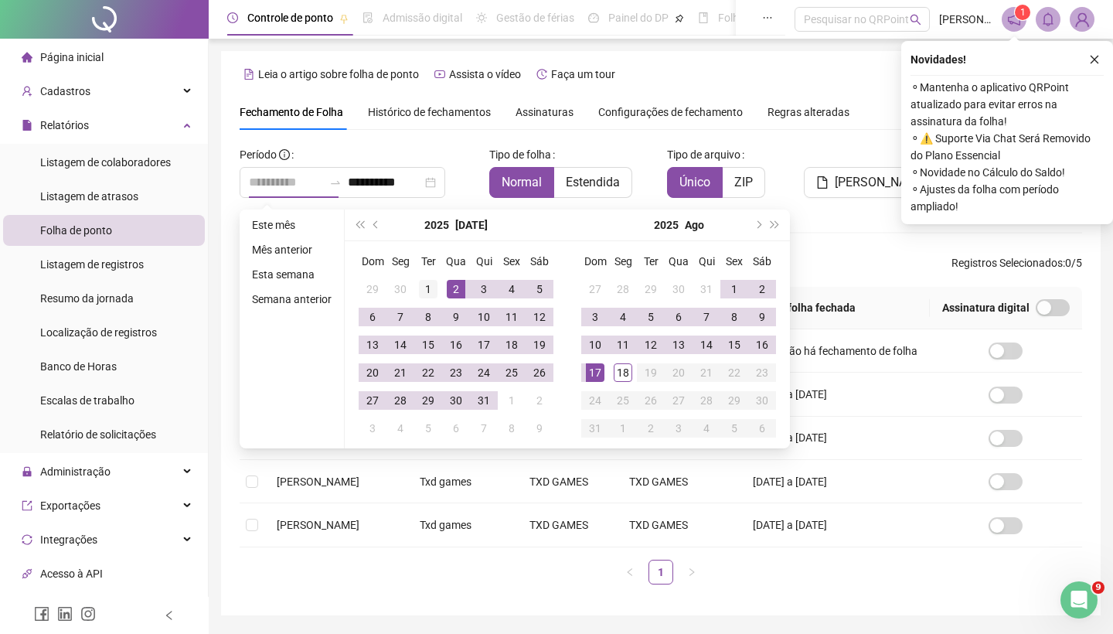
type input "**********"
click at [433, 287] on div "1" at bounding box center [428, 289] width 19 height 19
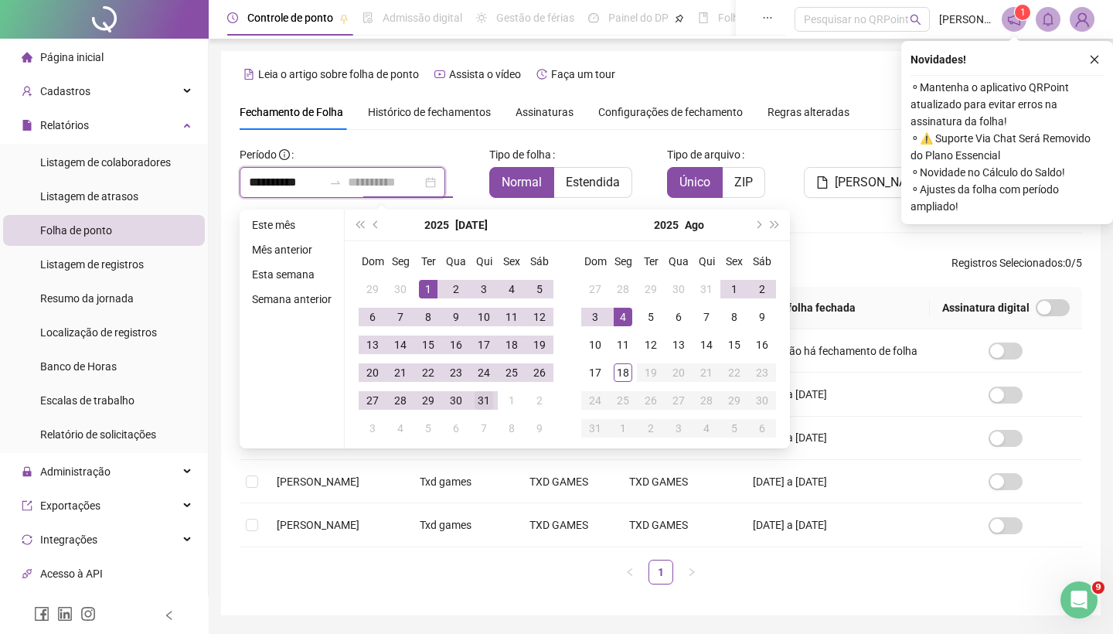
type input "**********"
click at [483, 396] on div "31" at bounding box center [483, 400] width 19 height 19
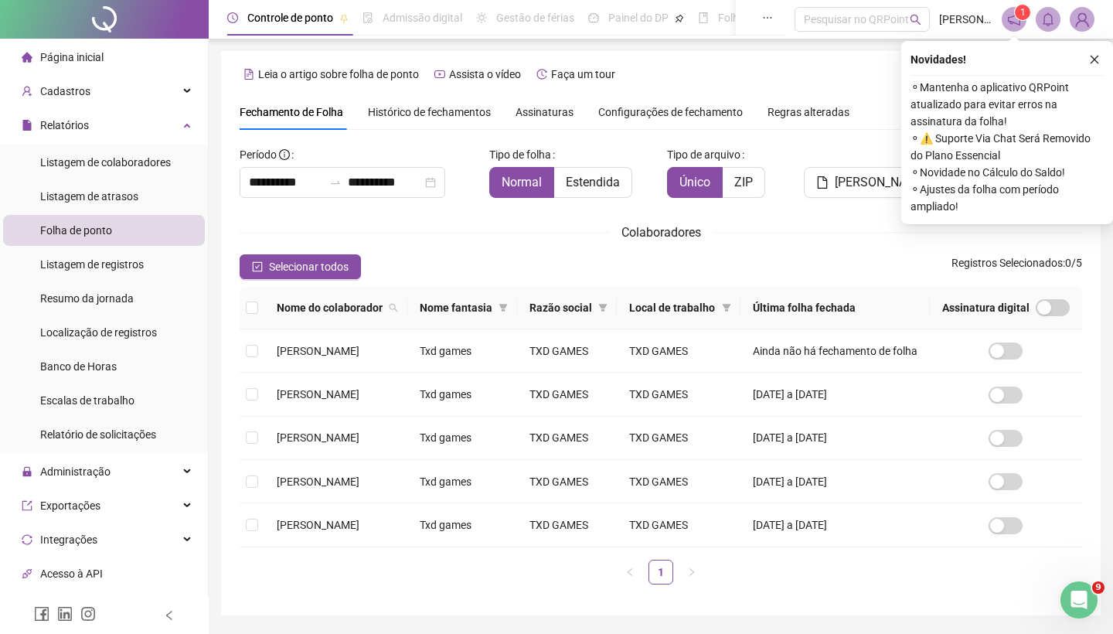
click at [259, 314] on th at bounding box center [252, 308] width 25 height 42
click at [253, 314] on span at bounding box center [252, 307] width 12 height 12
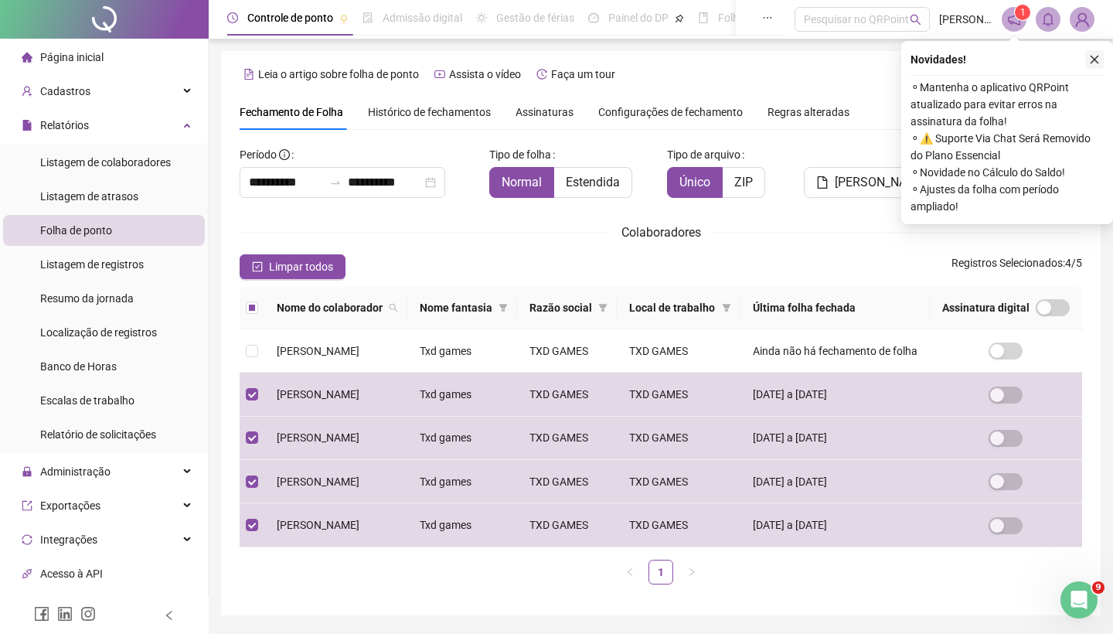
click at [1091, 61] on icon "close" at bounding box center [1094, 59] width 11 height 11
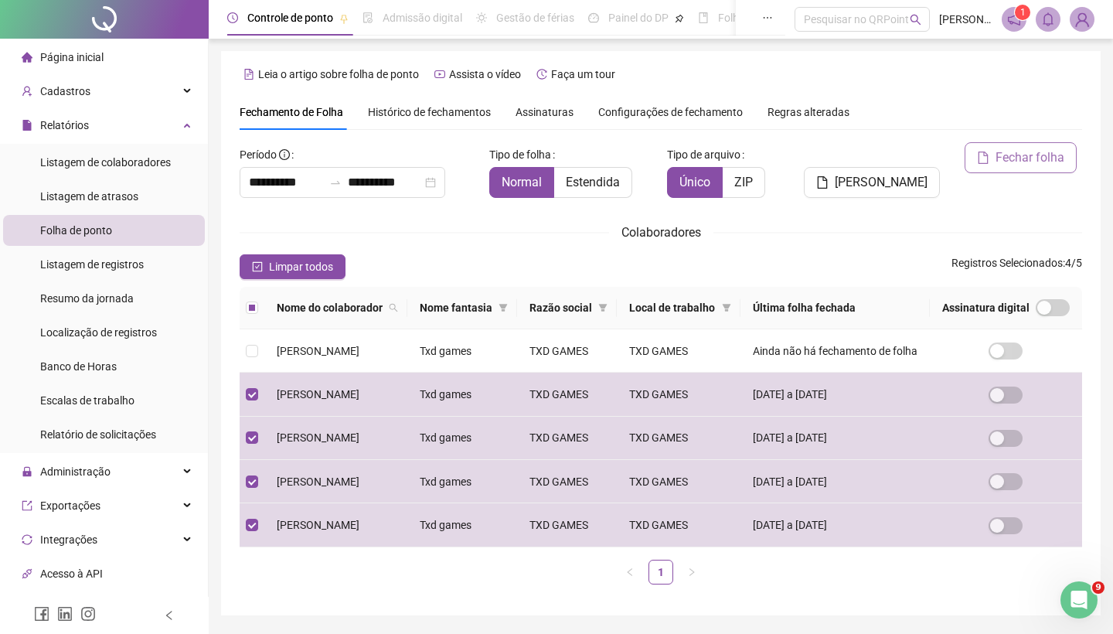
click at [1037, 149] on span "Fechar folha" at bounding box center [1029, 157] width 69 height 19
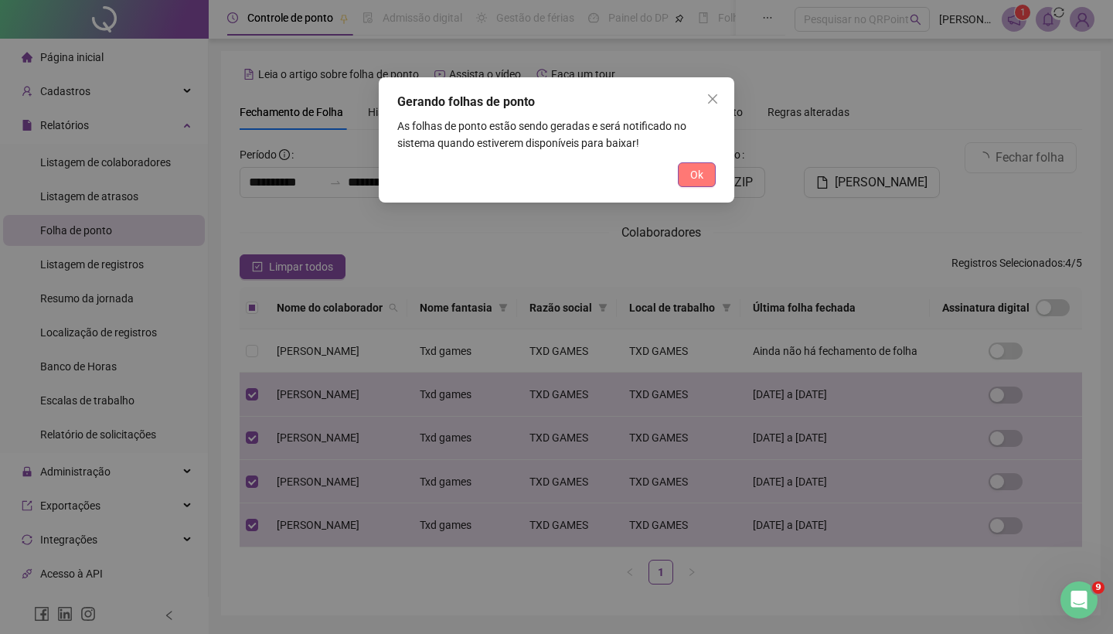
click at [698, 171] on span "Ok" at bounding box center [696, 174] width 13 height 17
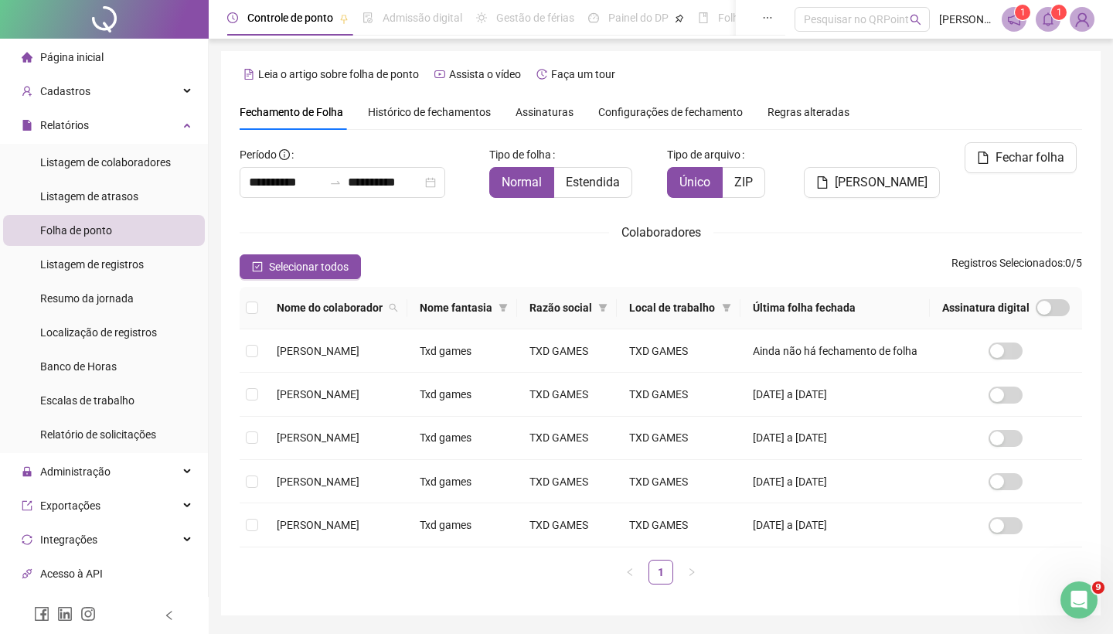
click at [103, 68] on div "Página inicial" at bounding box center [63, 57] width 82 height 31
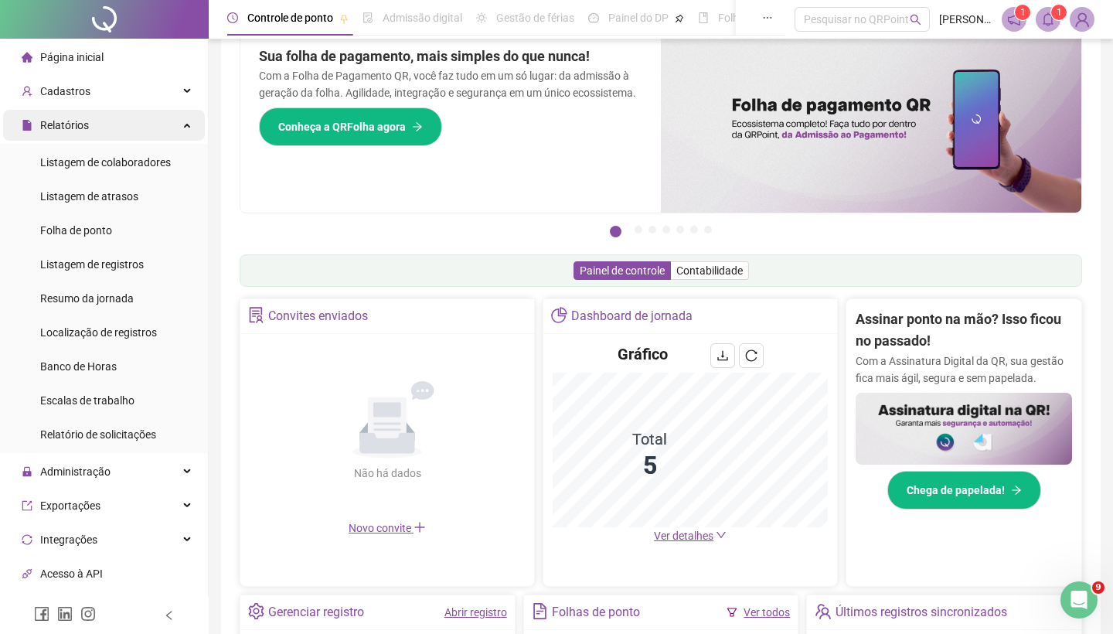
scroll to position [37, 0]
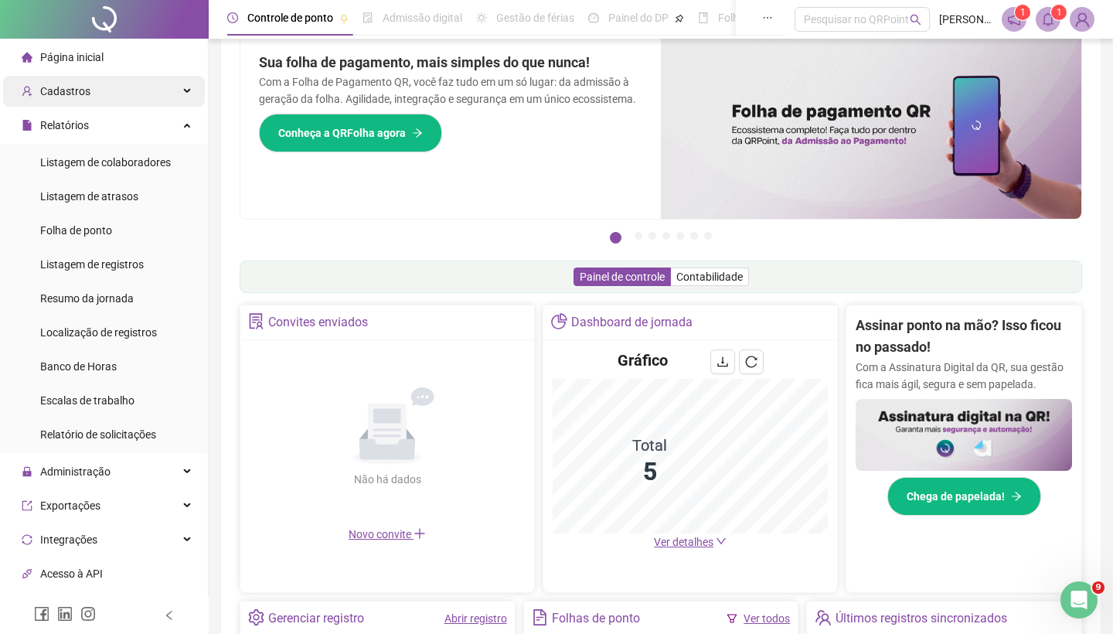
click at [105, 87] on div "Cadastros" at bounding box center [104, 91] width 202 height 31
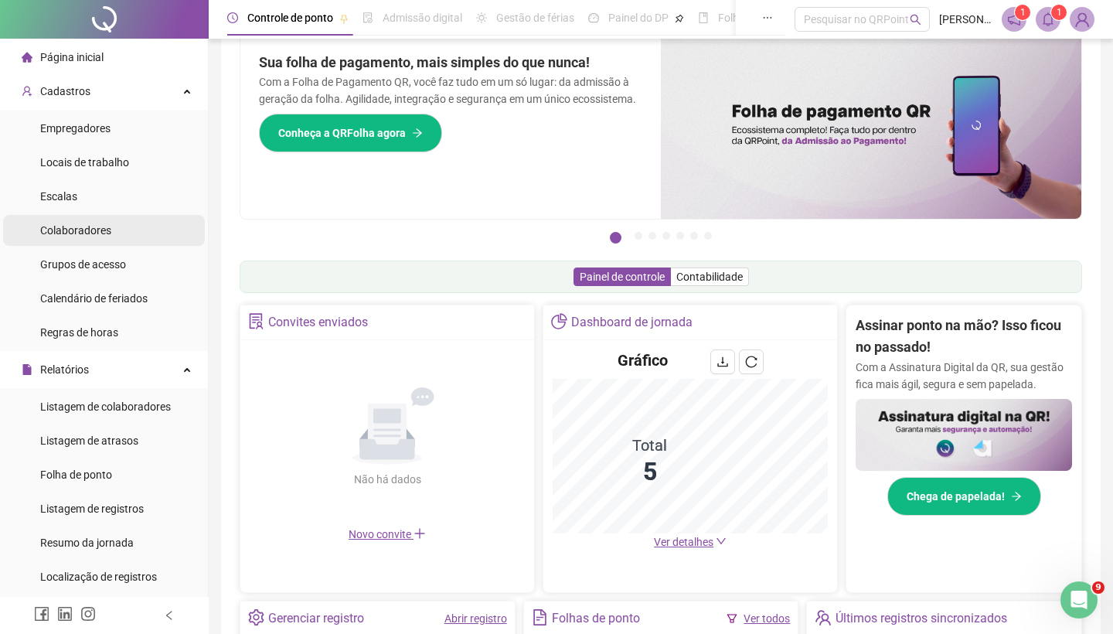
click at [114, 224] on li "Colaboradores" at bounding box center [104, 230] width 202 height 31
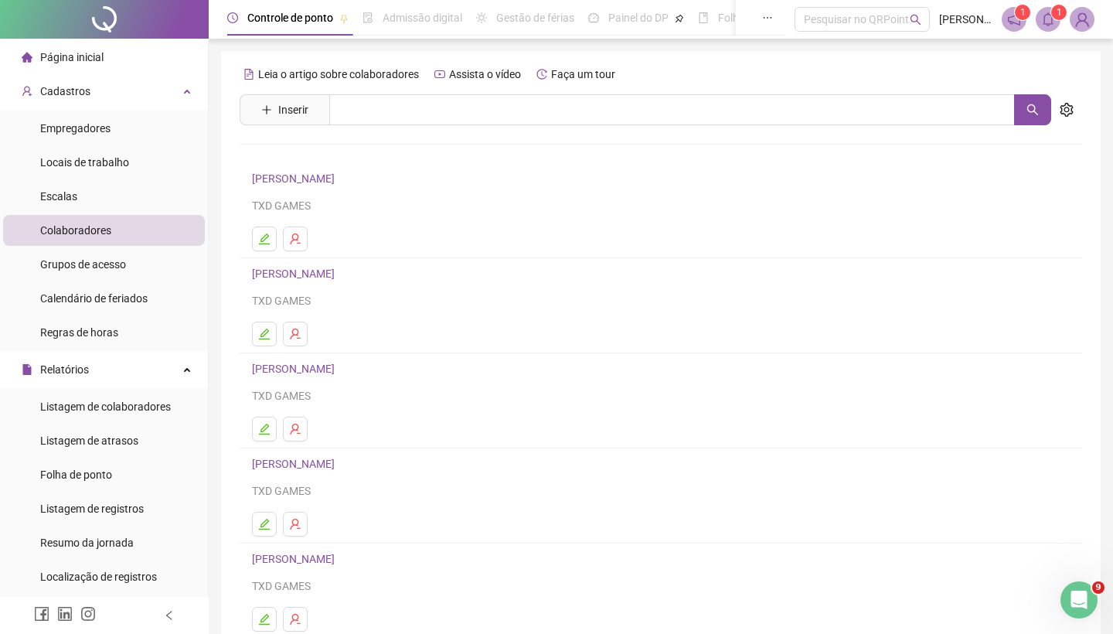
click at [327, 271] on link "[PERSON_NAME]" at bounding box center [295, 273] width 87 height 12
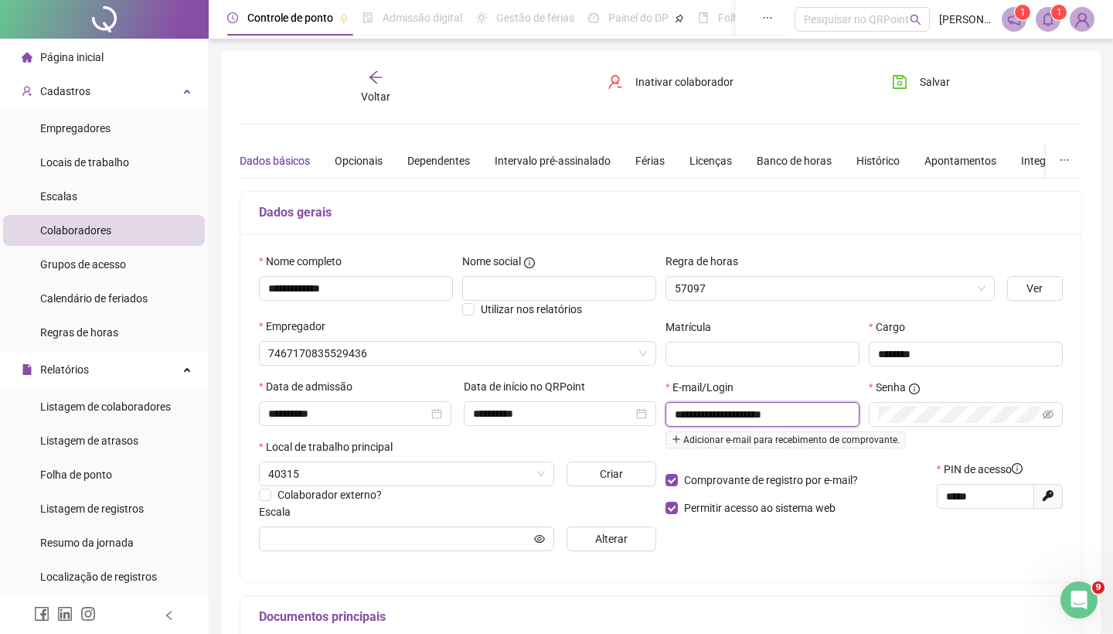
type input "**********"
click at [831, 158] on div "Banco de horas" at bounding box center [793, 160] width 75 height 17
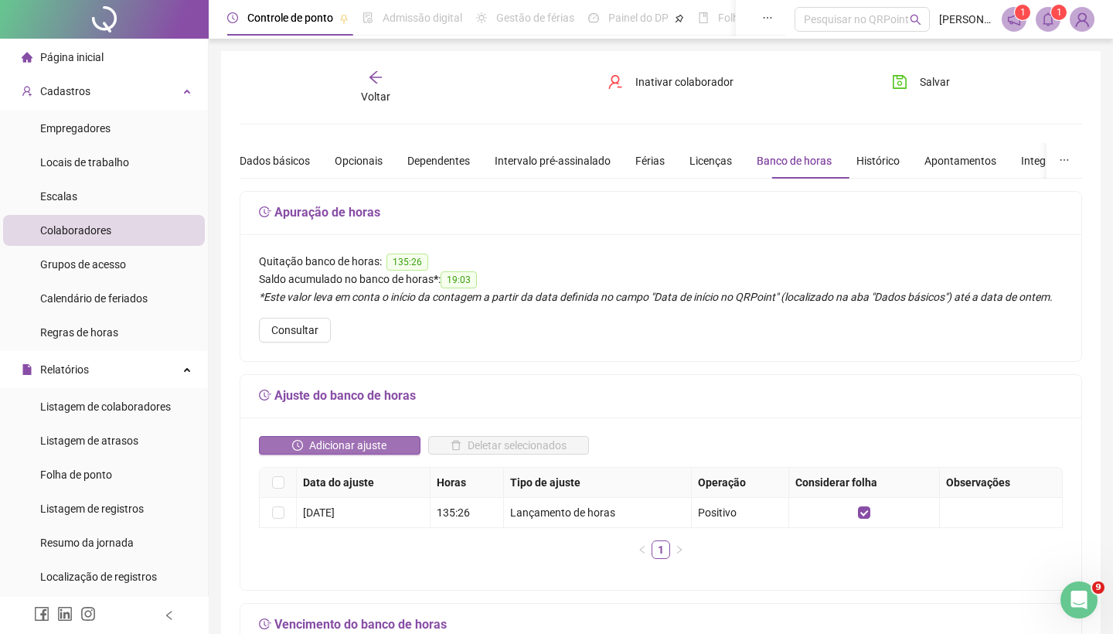
click at [326, 454] on span "Adicionar ajuste" at bounding box center [347, 445] width 77 height 17
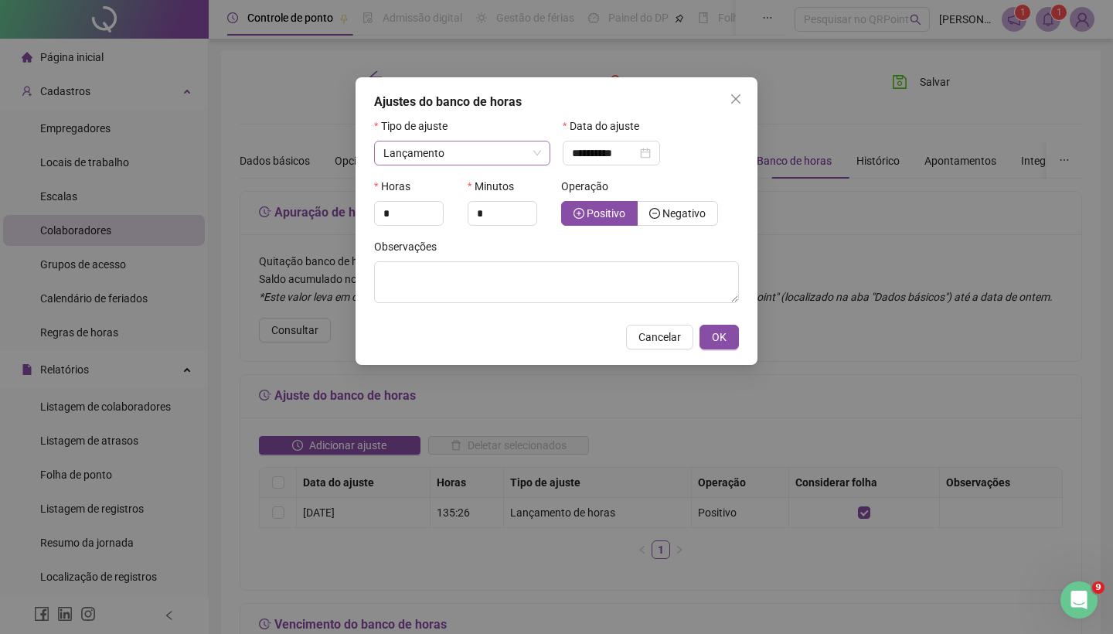
click at [466, 161] on span "Lançamento" at bounding box center [462, 152] width 158 height 23
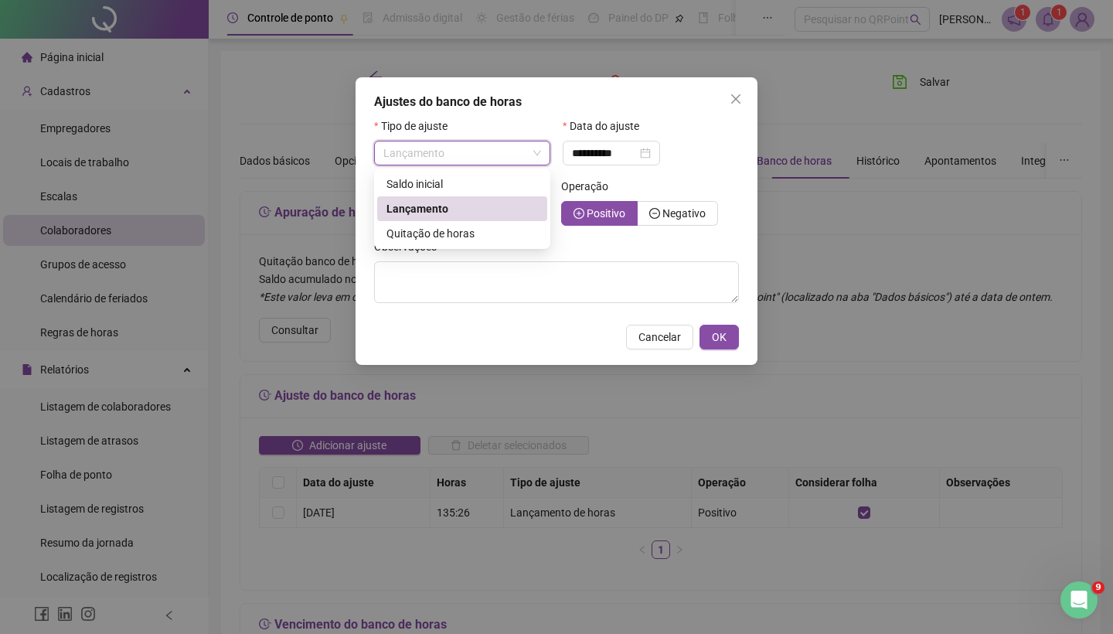
click at [466, 161] on span "Lançamento" at bounding box center [462, 152] width 158 height 23
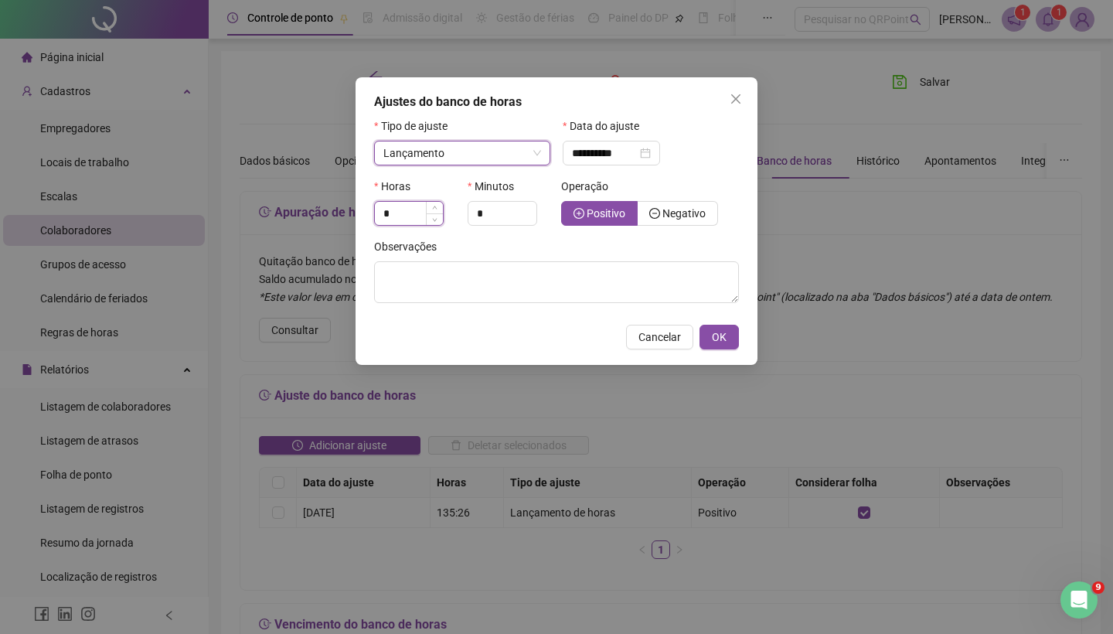
click at [413, 213] on input "*" at bounding box center [409, 213] width 68 height 23
type input "*"
type input "**"
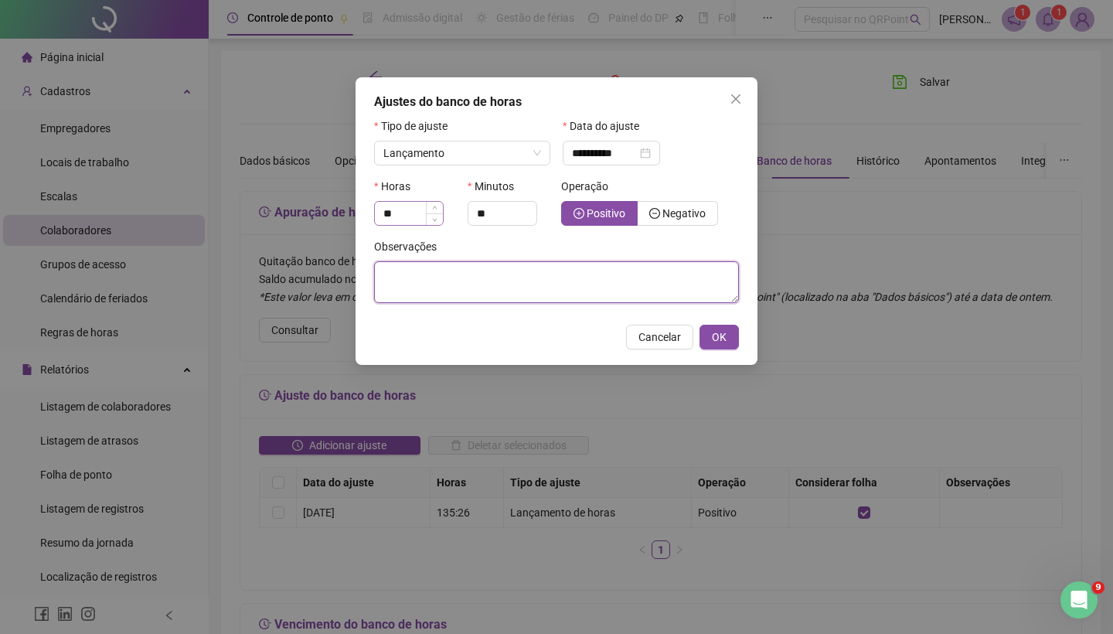
type input "*"
click at [661, 220] on label "Negativo" at bounding box center [677, 213] width 80 height 25
click at [546, 291] on textarea at bounding box center [556, 282] width 365 height 42
type textarea "**********"
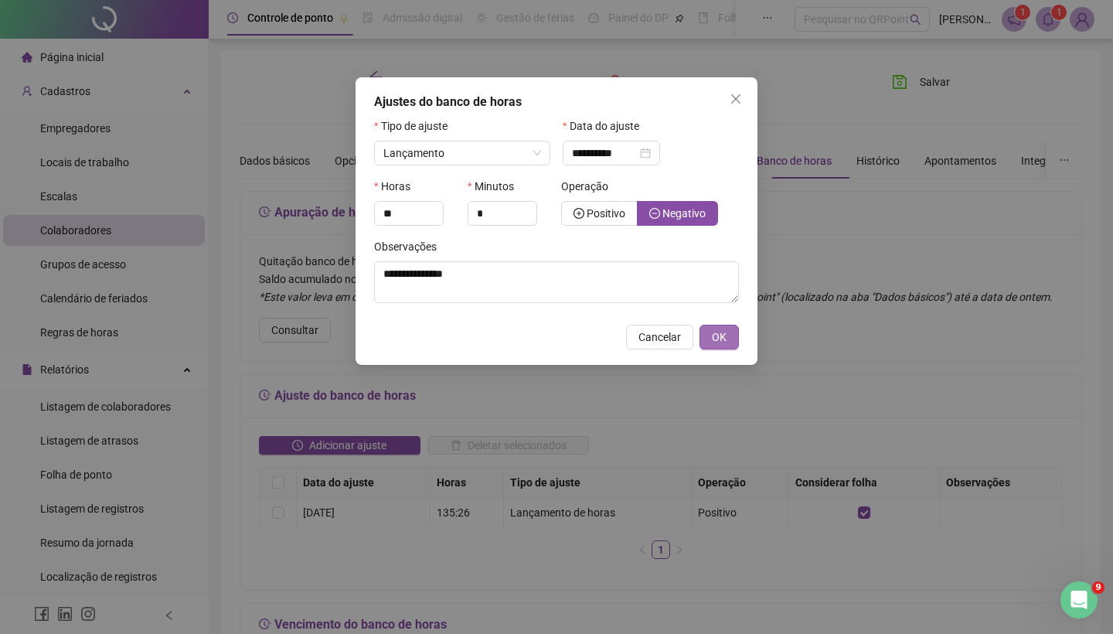
click at [725, 342] on span "OK" at bounding box center [719, 336] width 15 height 17
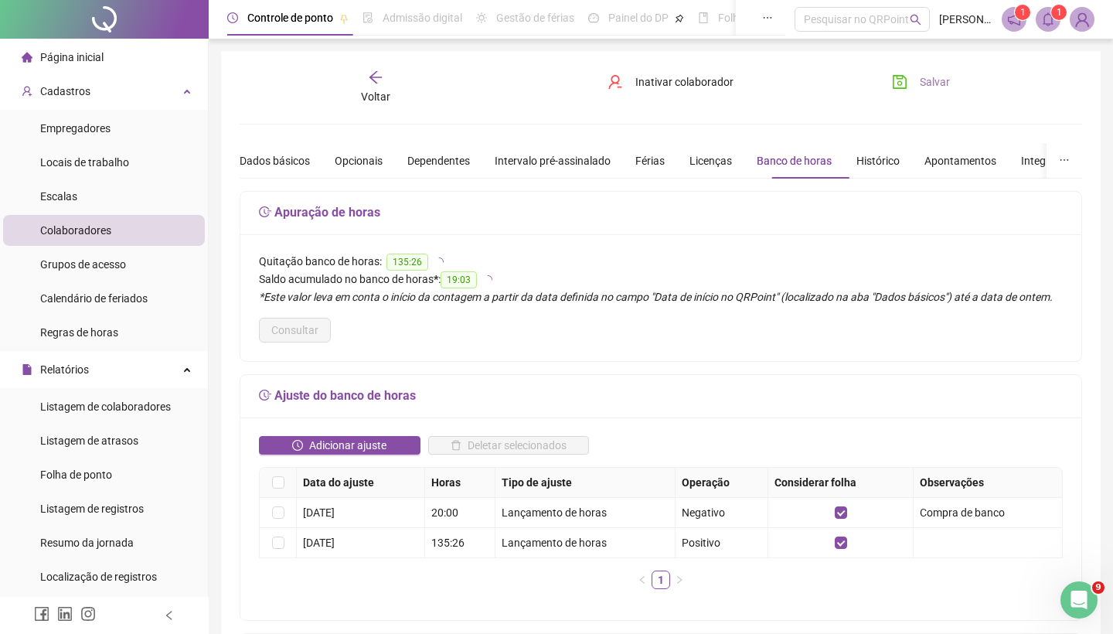
click at [936, 90] on span "Salvar" at bounding box center [935, 81] width 30 height 17
click at [945, 87] on span "Salvar" at bounding box center [935, 81] width 30 height 17
